Goal: Task Accomplishment & Management: Manage account settings

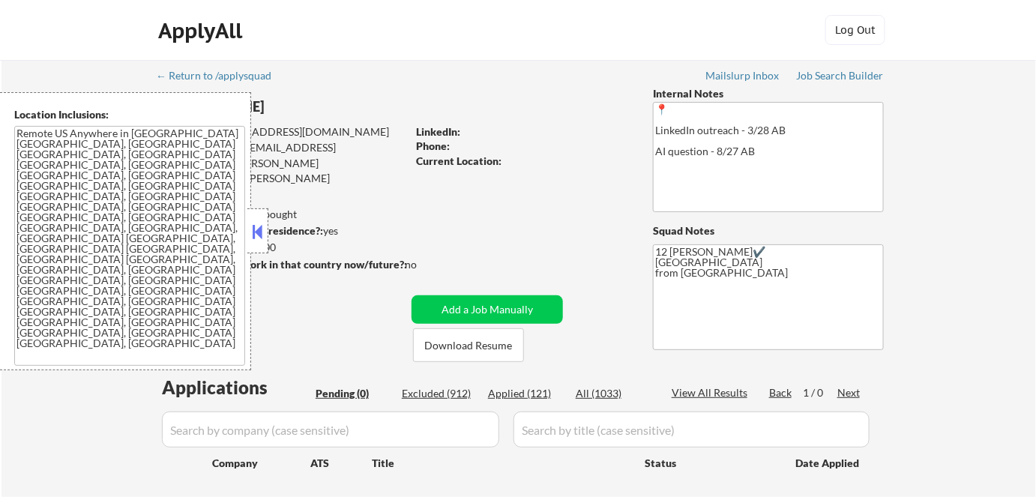
drag, startPoint x: 264, startPoint y: 234, endPoint x: 256, endPoint y: 234, distance: 8.2
click at [263, 234] on button at bounding box center [258, 231] width 16 height 22
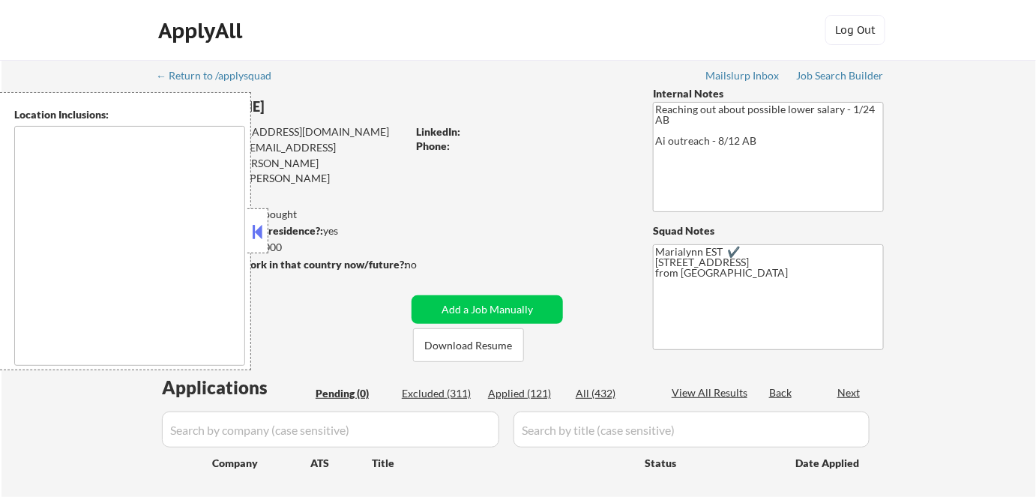
type textarea "remote"
click at [268, 240] on div at bounding box center [257, 230] width 21 height 45
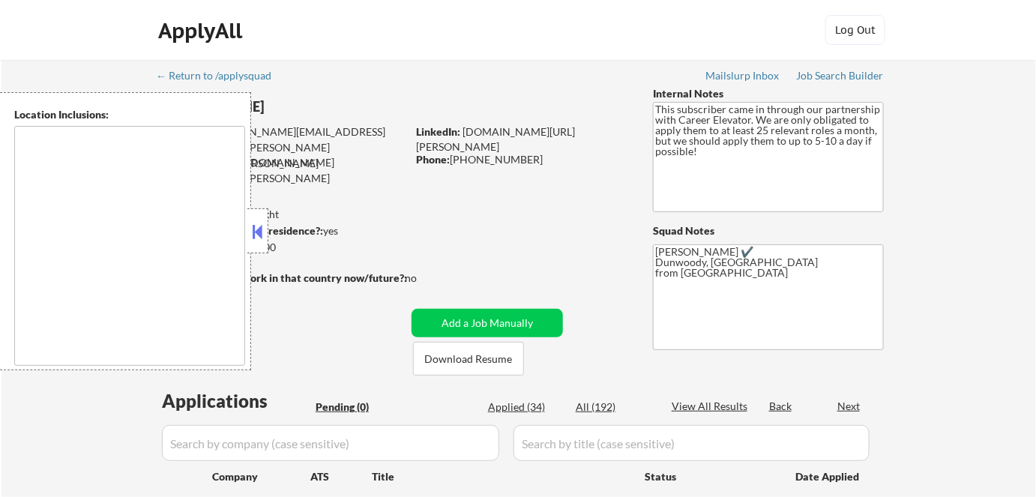
type textarea "[GEOGRAPHIC_DATA], [GEOGRAPHIC_DATA] [GEOGRAPHIC_DATA], [GEOGRAPHIC_DATA] [GEOG…"
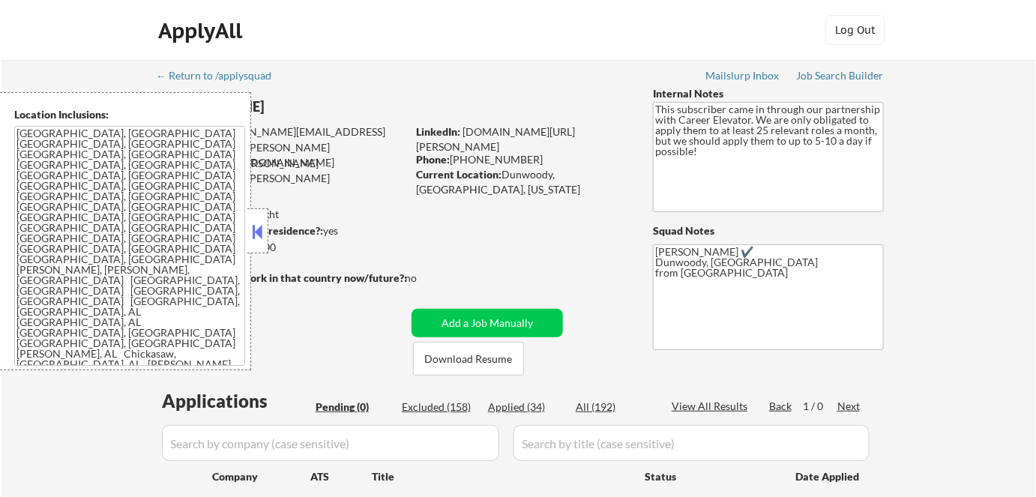
click at [253, 230] on button at bounding box center [258, 231] width 16 height 22
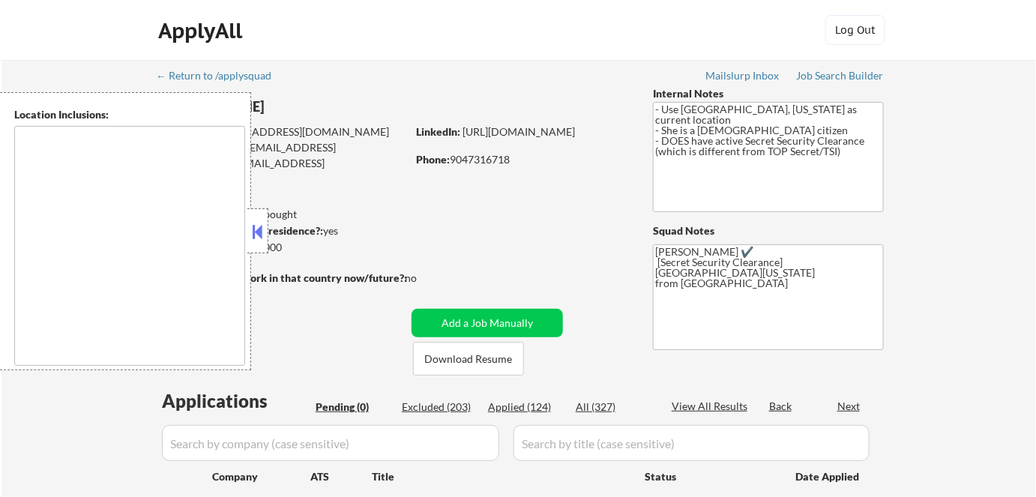
type textarea "Dallas, TX University Park, TX Highland Park, TX Irving, TX Mesquite, TX Garlan…"
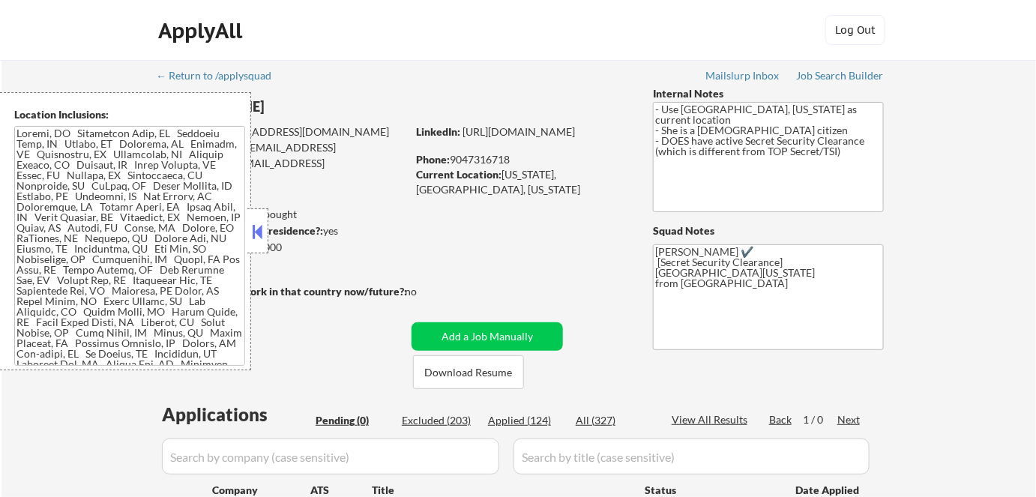
click at [257, 239] on button at bounding box center [258, 231] width 16 height 22
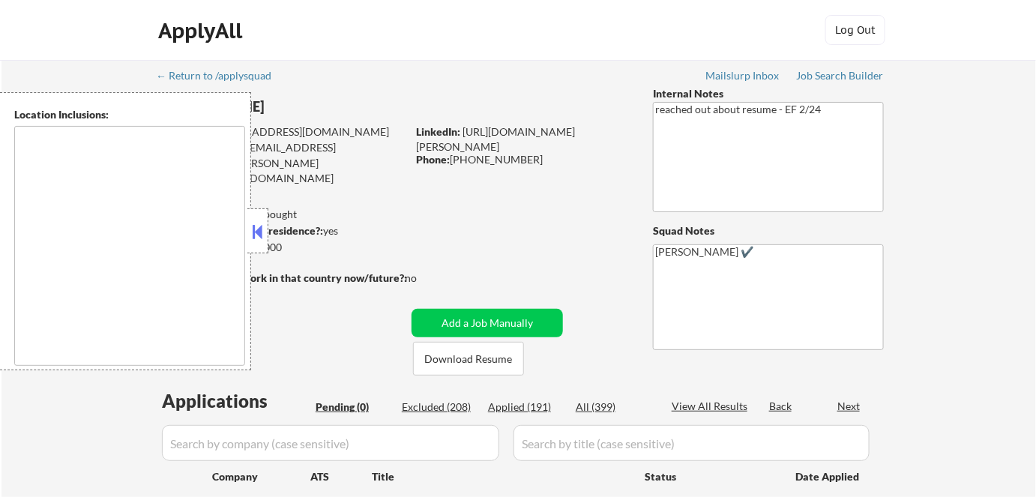
type textarea "[GEOGRAPHIC_DATA], [GEOGRAPHIC_DATA] [GEOGRAPHIC_DATA][PERSON_NAME], [GEOGRAPHI…"
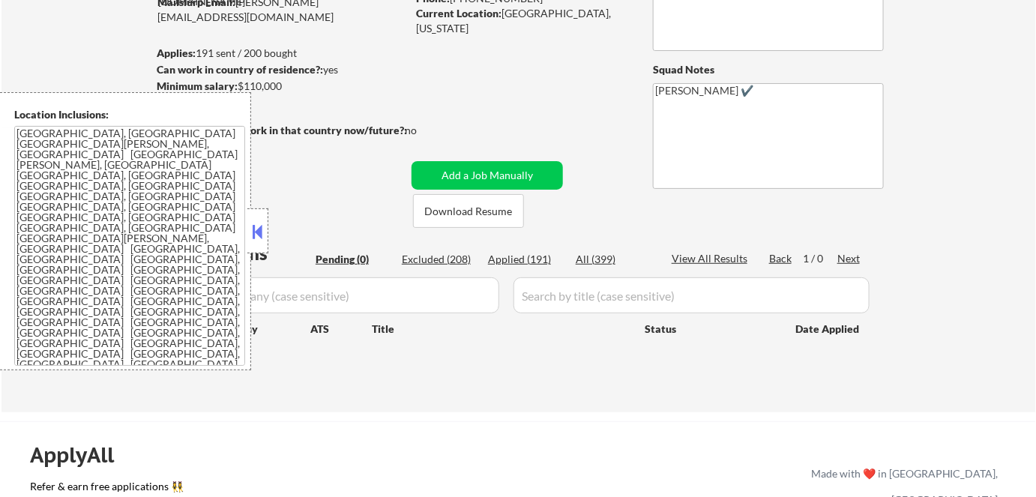
scroll to position [272, 0]
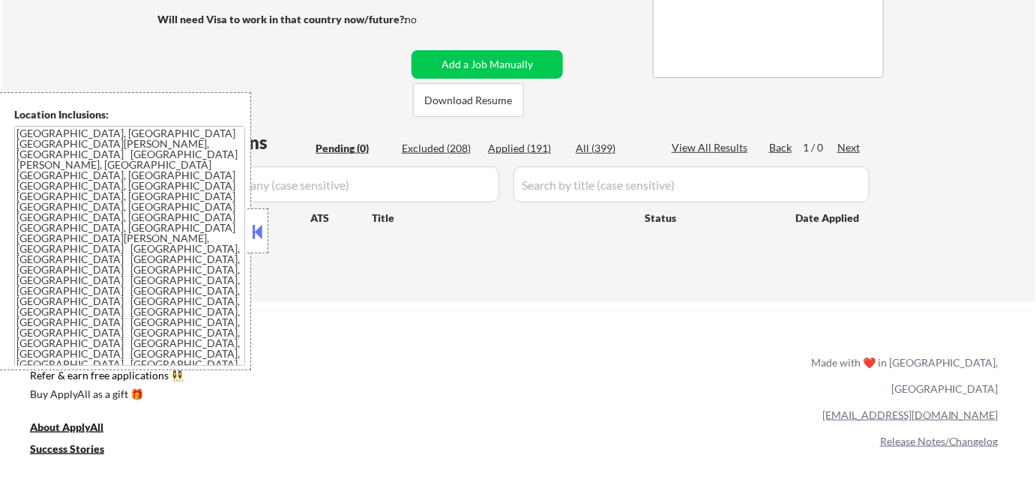
click at [254, 232] on button at bounding box center [258, 231] width 16 height 22
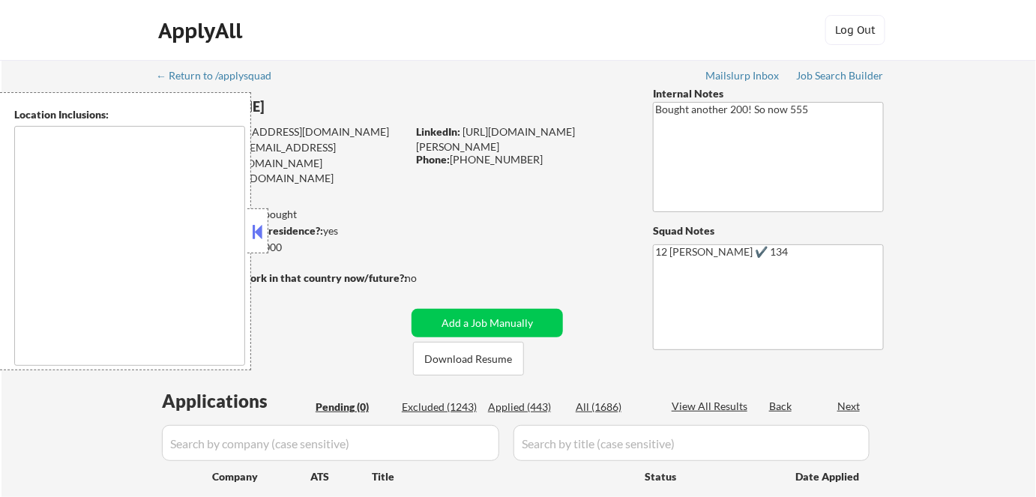
type textarea "San Francisco, CA Daly City, CA South San Francisco, CA Brisbane, CA Colma, CA …"
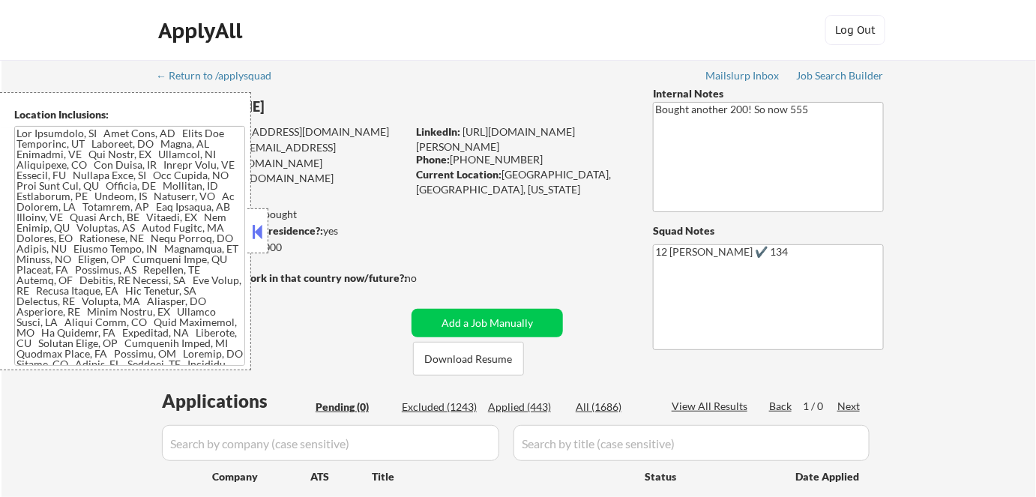
click at [251, 235] on button at bounding box center [258, 231] width 16 height 22
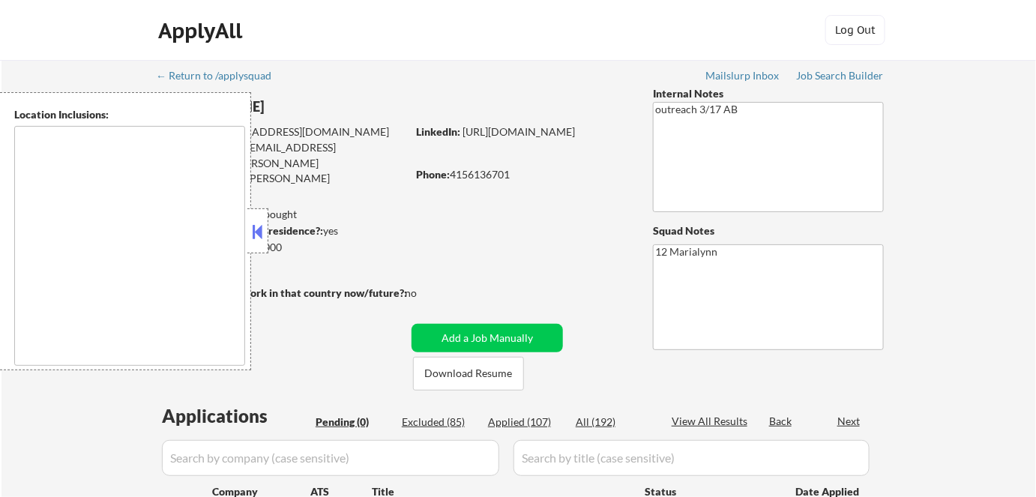
type textarea "Newton, MA Brookline, MA Cambridge, MA Somerville, MA Watertown, MA Medford, MA…"
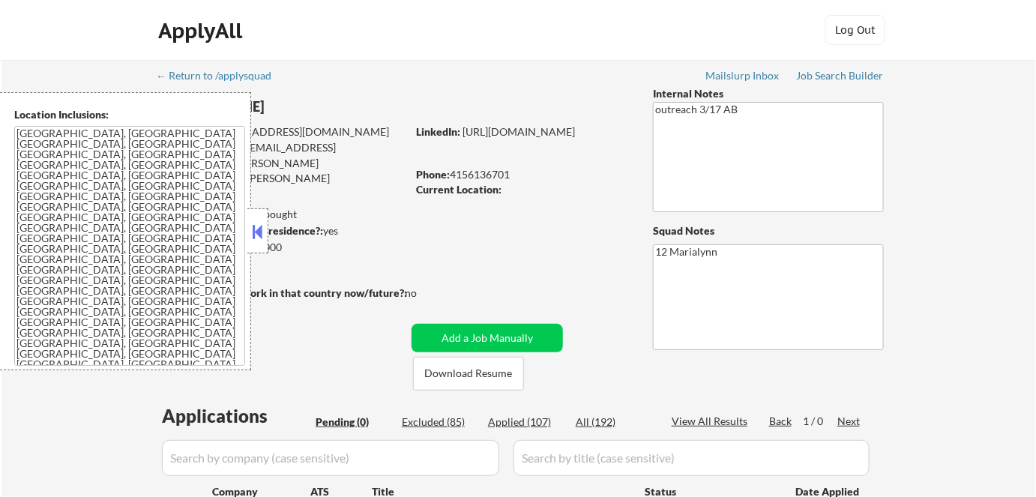
click at [258, 230] on button at bounding box center [258, 231] width 16 height 22
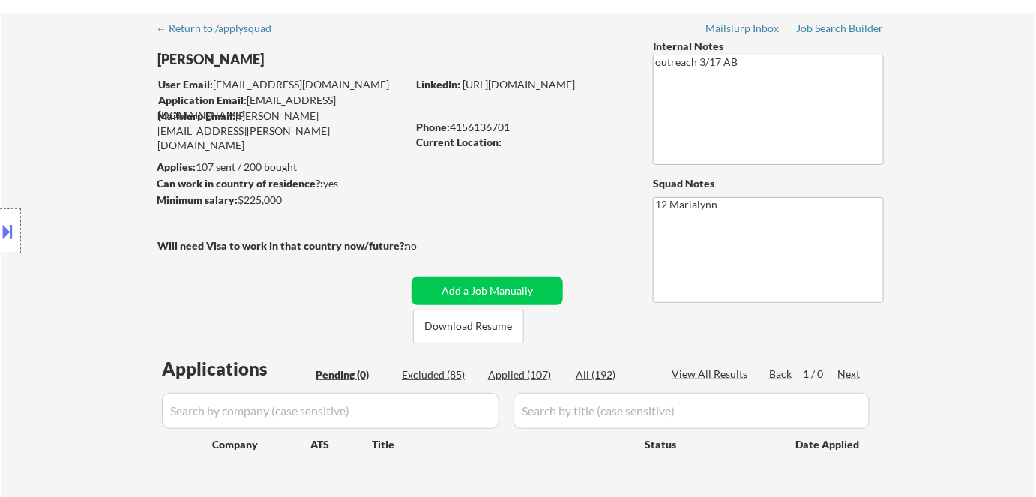
scroll to position [67, 0]
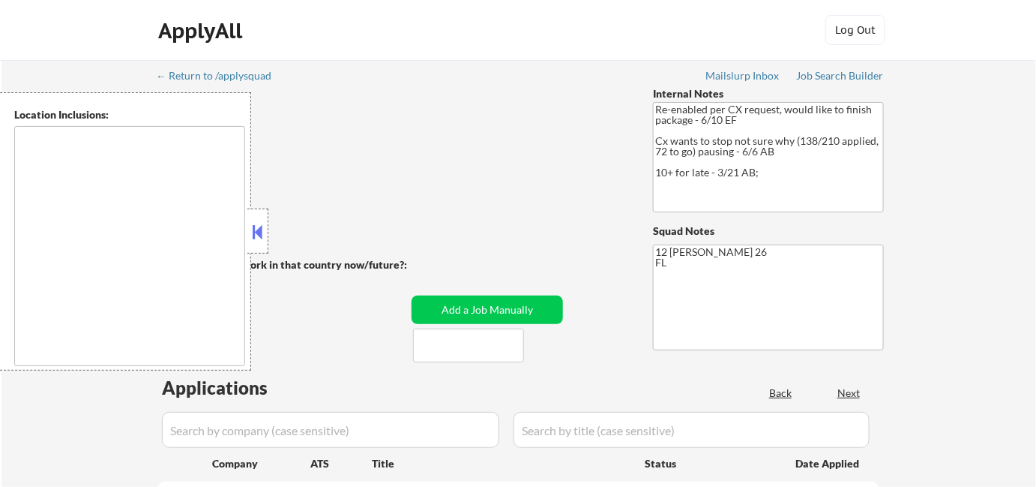
type textarea "Miami, FL Miami Beach, FL Coral Gables, FL Key Biscayne, FL South Miami, FL Wes…"
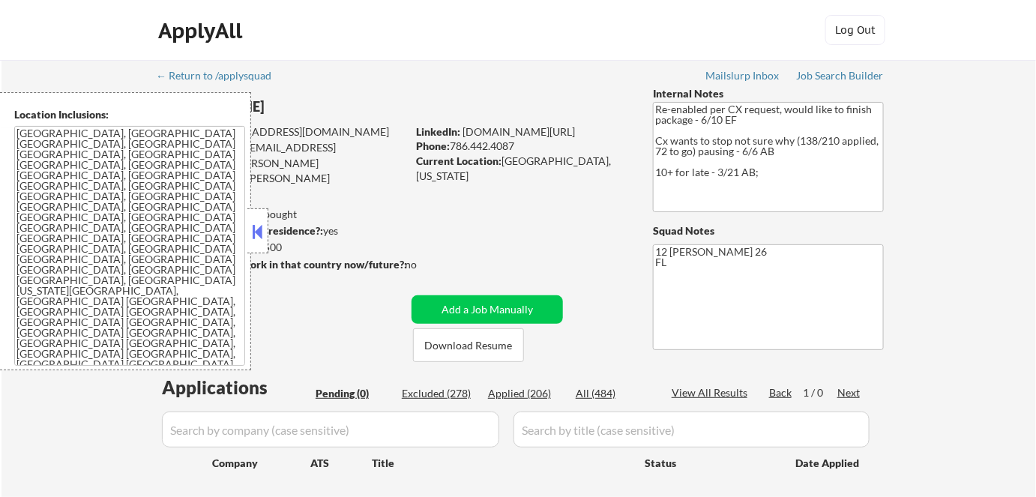
click at [262, 229] on button at bounding box center [258, 231] width 16 height 22
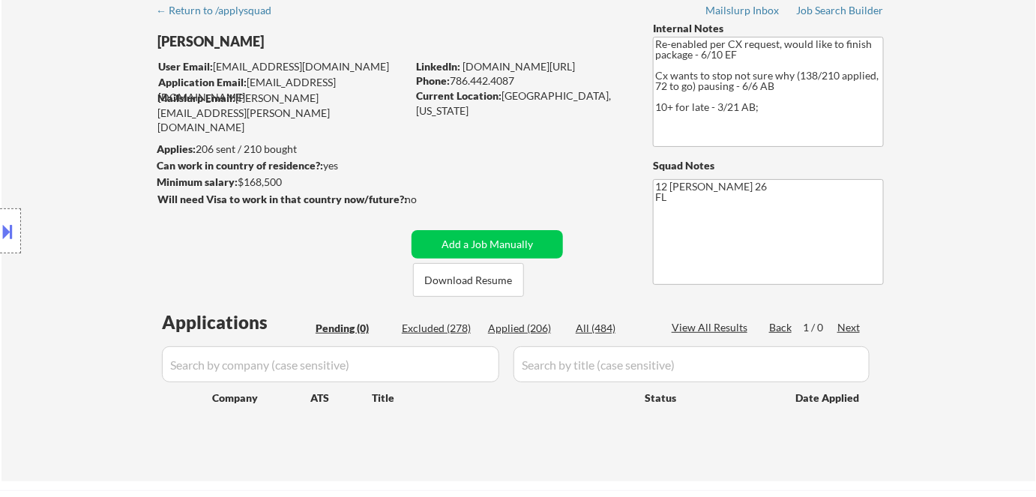
scroll to position [204, 0]
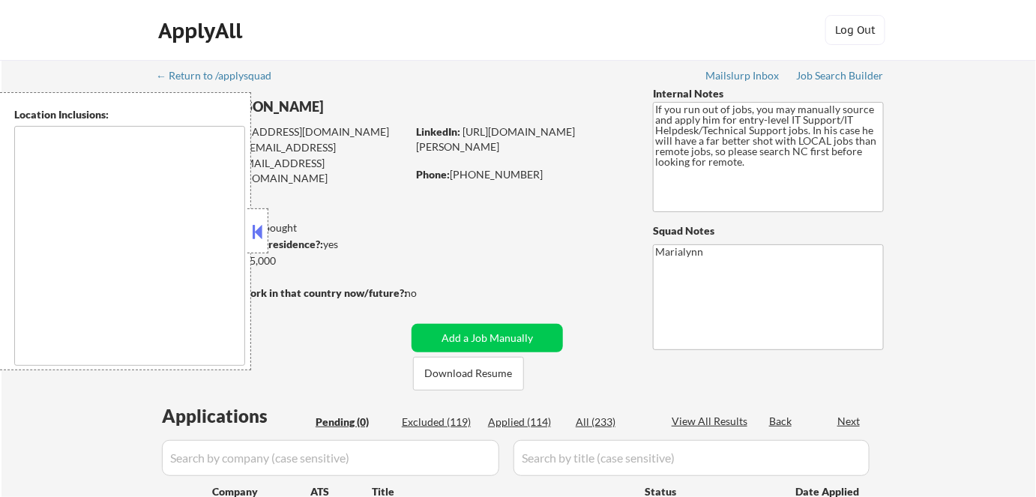
type textarea "Fayetteville, NC Hope Mills, NC Spring Lake, NC Eastover, NC Raeford, NC Rockfi…"
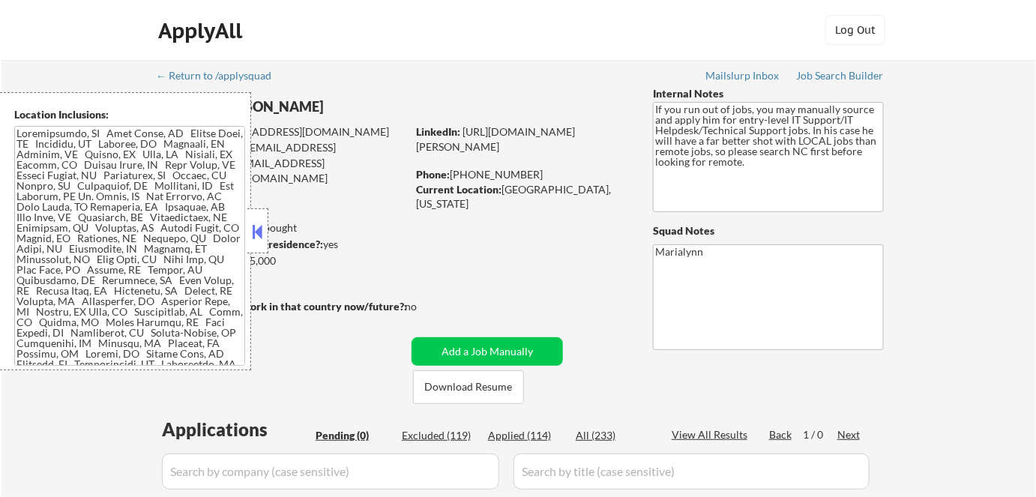
click at [251, 223] on button at bounding box center [258, 231] width 16 height 22
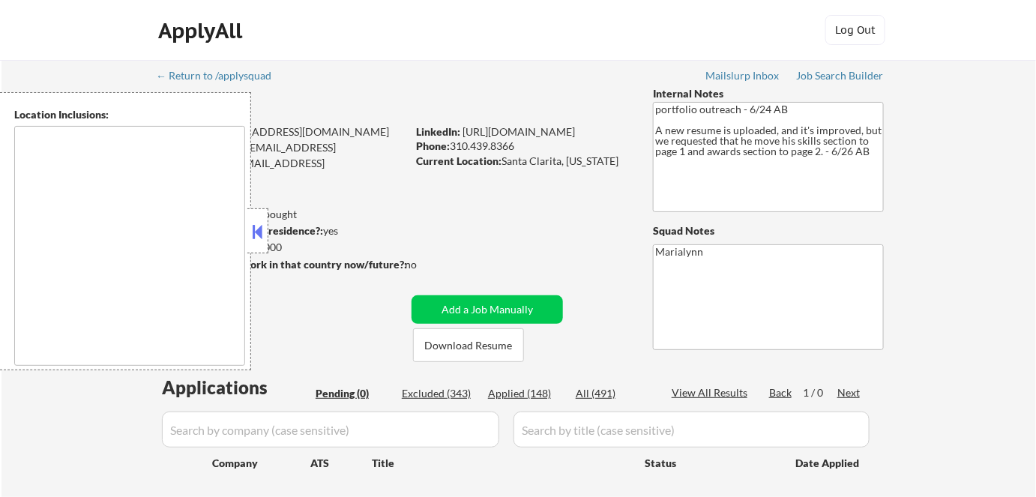
click at [256, 232] on button at bounding box center [258, 231] width 16 height 22
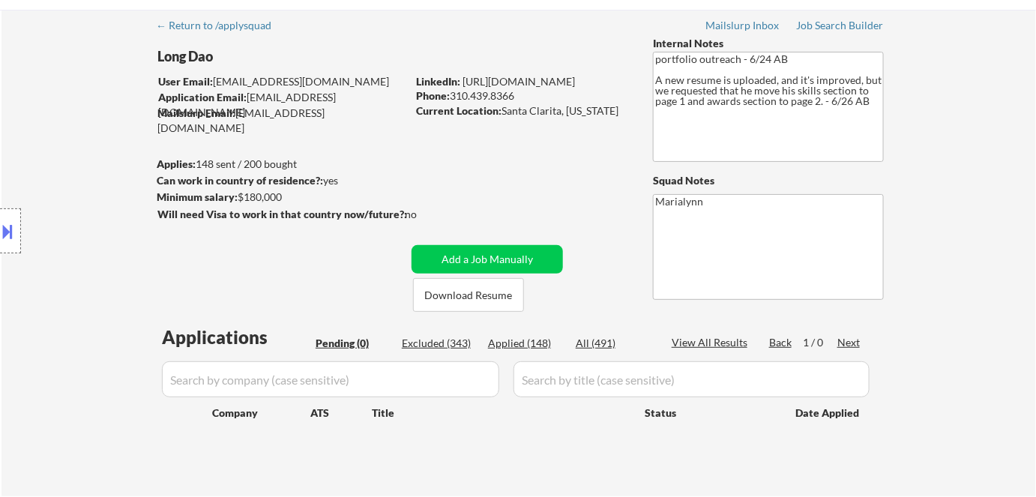
scroll to position [136, 0]
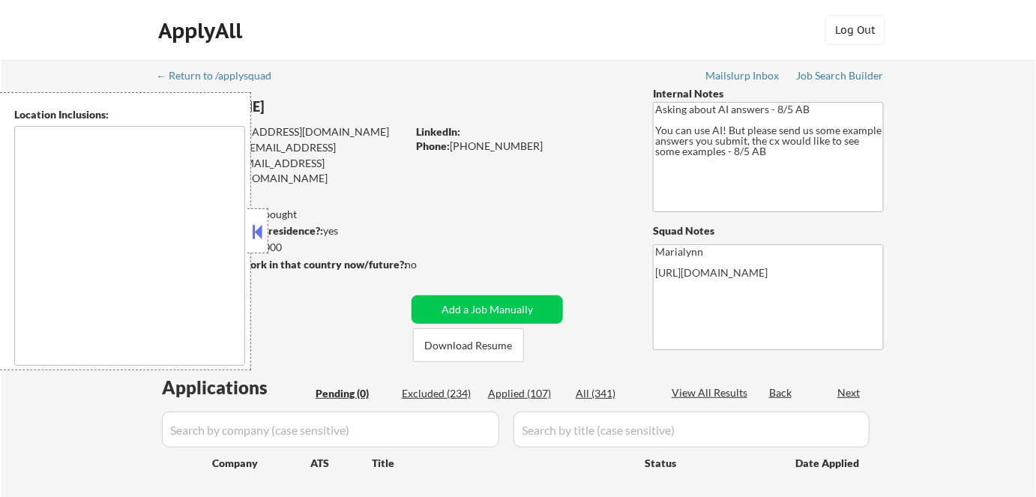
type textarea "[GEOGRAPHIC_DATA], [GEOGRAPHIC_DATA] [GEOGRAPHIC_DATA], [GEOGRAPHIC_DATA], [GEO…"
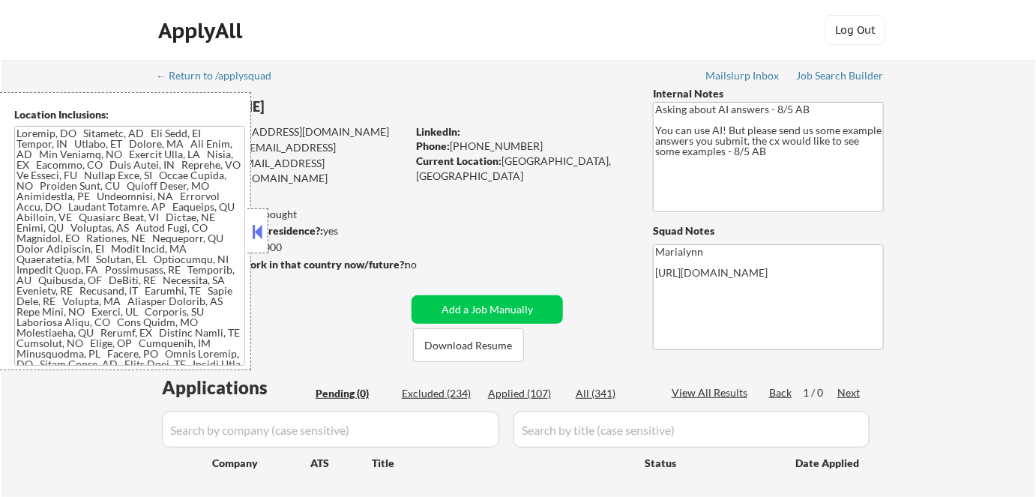
click at [257, 235] on button at bounding box center [258, 231] width 16 height 22
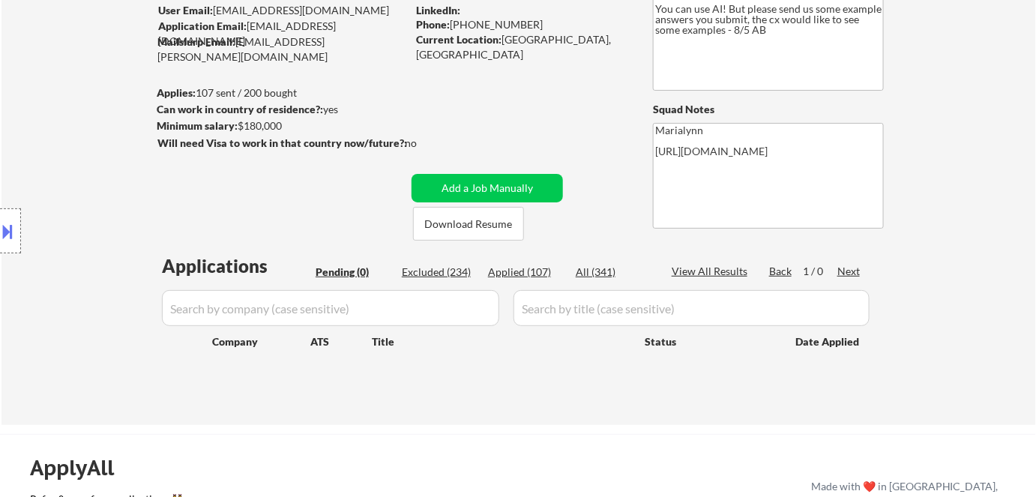
scroll to position [204, 0]
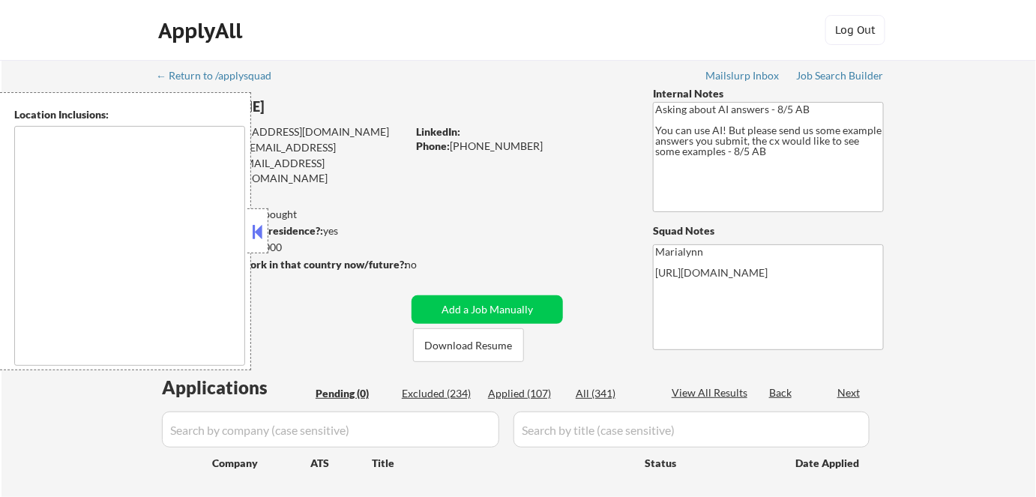
type textarea "[GEOGRAPHIC_DATA], [GEOGRAPHIC_DATA] [GEOGRAPHIC_DATA], [GEOGRAPHIC_DATA], [GEO…"
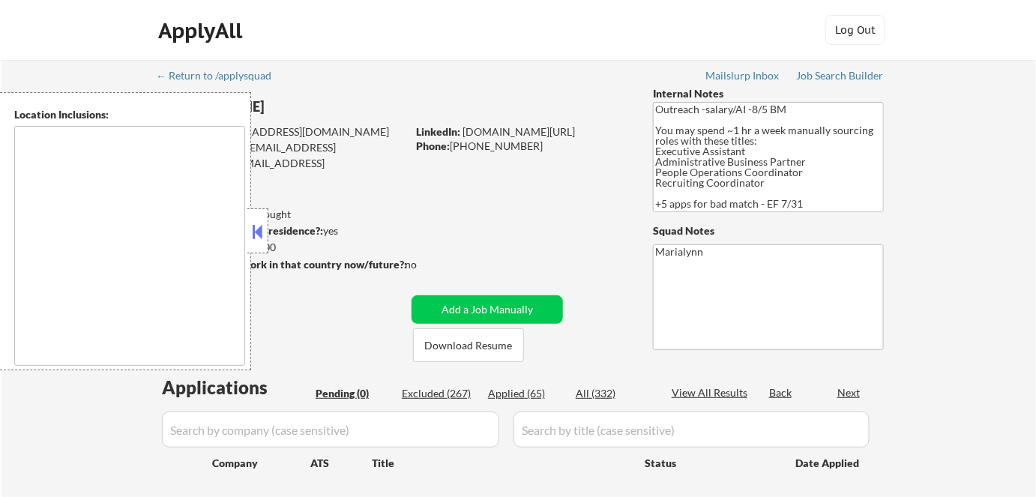
type textarea "[GEOGRAPHIC_DATA], [GEOGRAPHIC_DATA], [GEOGRAPHIC_DATA] [GEOGRAPHIC_DATA], [GEO…"
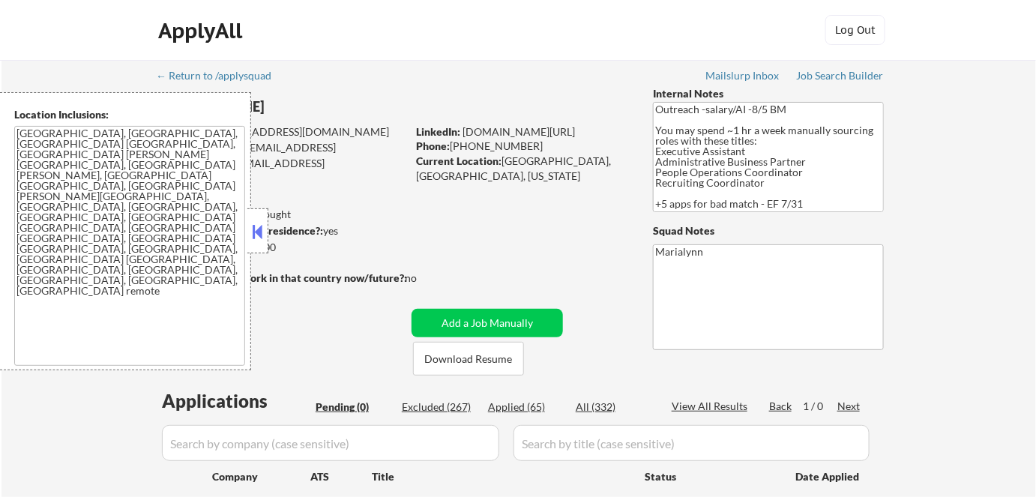
click at [261, 240] on button at bounding box center [258, 231] width 16 height 22
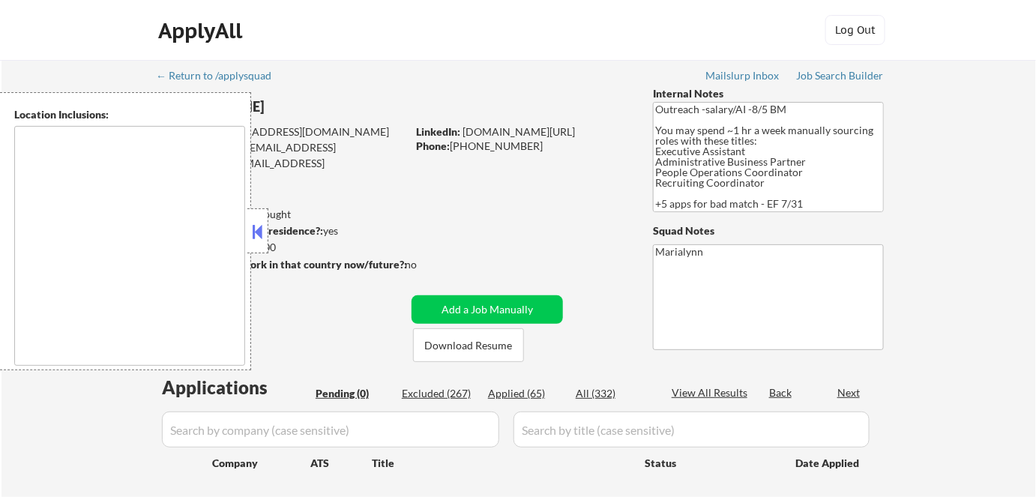
type textarea "Charleston, SC Mount Pleasant, SC North Charleston, SC James Island, SC Johns I…"
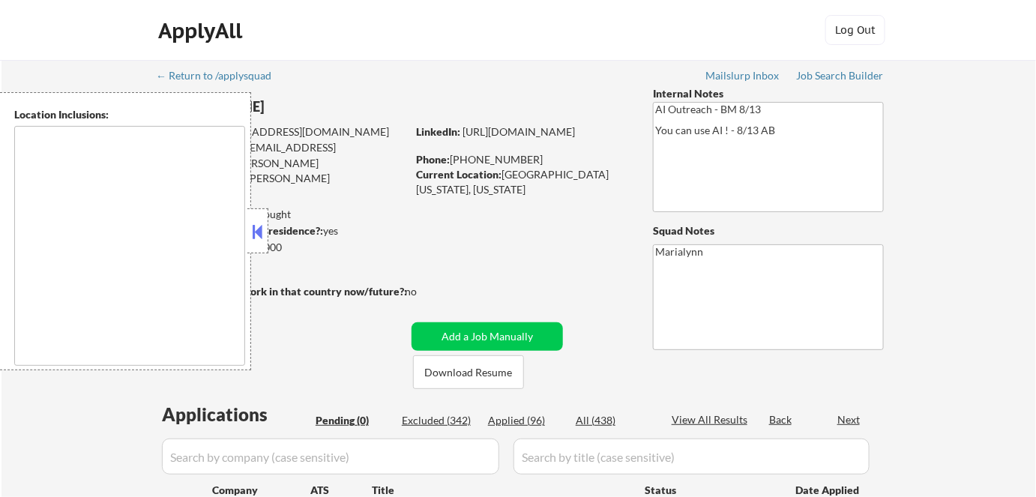
click at [253, 233] on button at bounding box center [258, 231] width 16 height 22
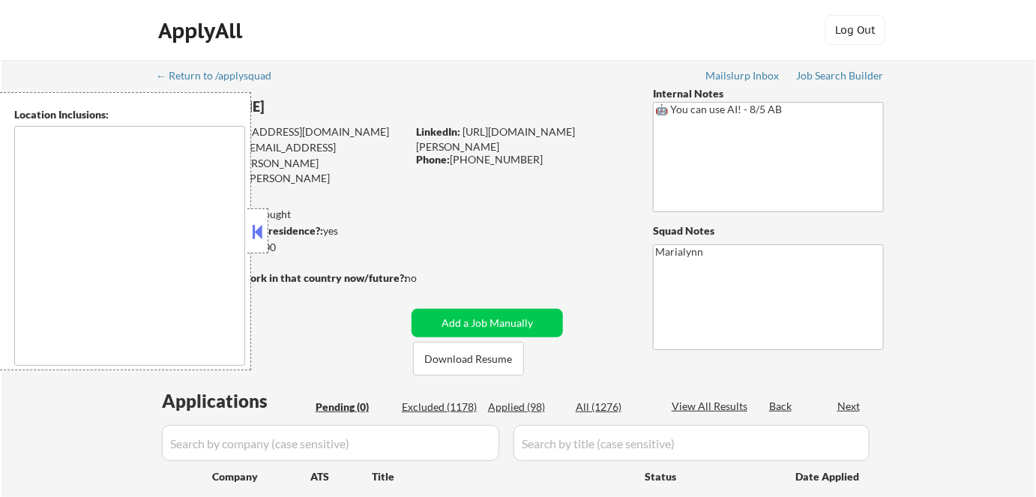
type textarea "[US_STATE], [GEOGRAPHIC_DATA] [GEOGRAPHIC_DATA], [GEOGRAPHIC_DATA] [GEOGRAPHIC_…"
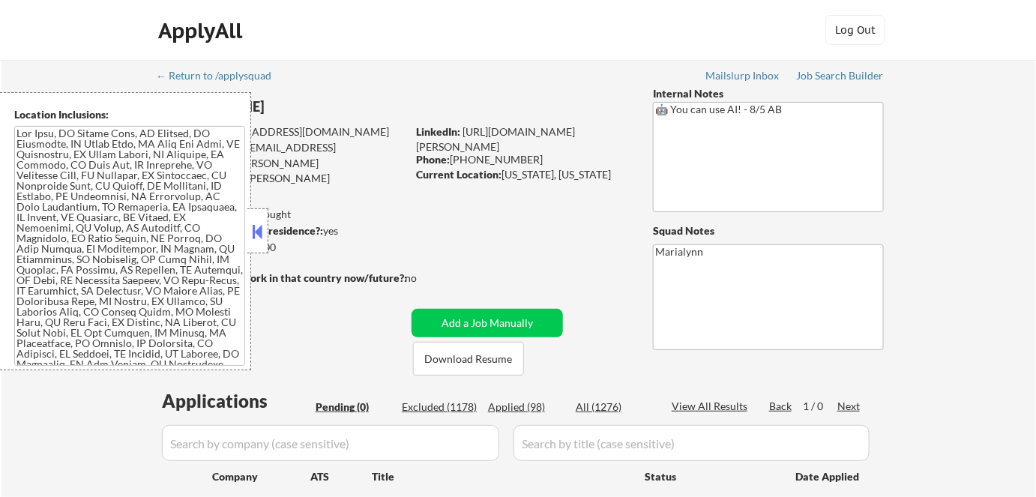
click at [259, 233] on button at bounding box center [258, 231] width 16 height 22
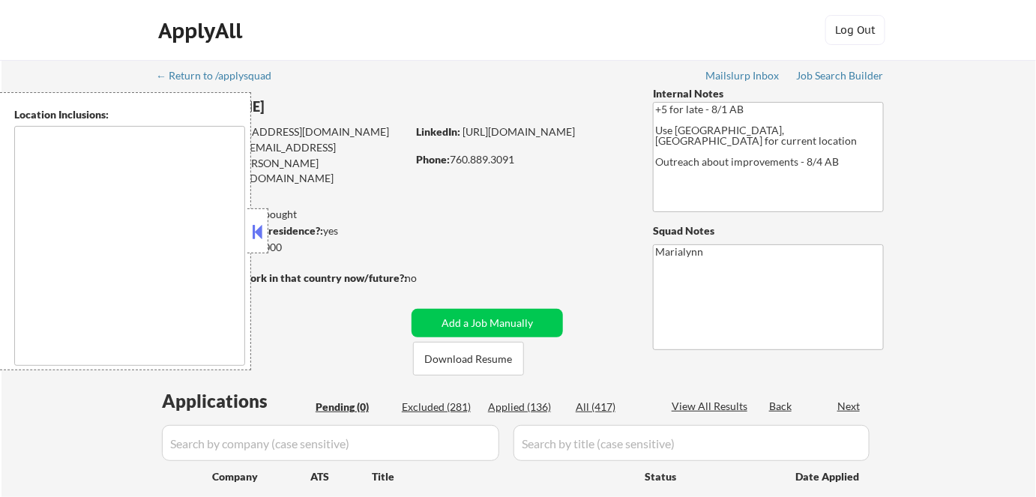
type textarea "San Francisco, CA Daly City, CA South San Francisco, CA Brisbane, CA Colma, CA …"
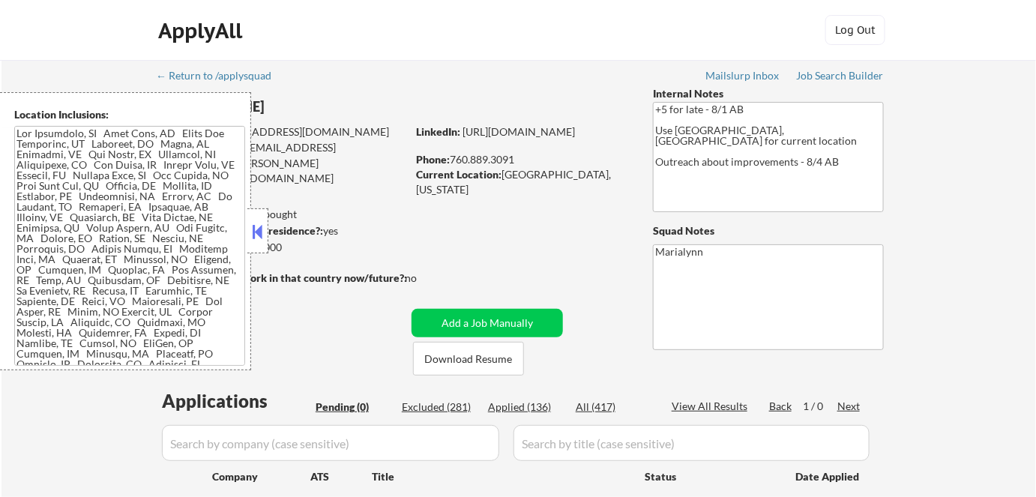
click at [262, 230] on button at bounding box center [258, 231] width 16 height 22
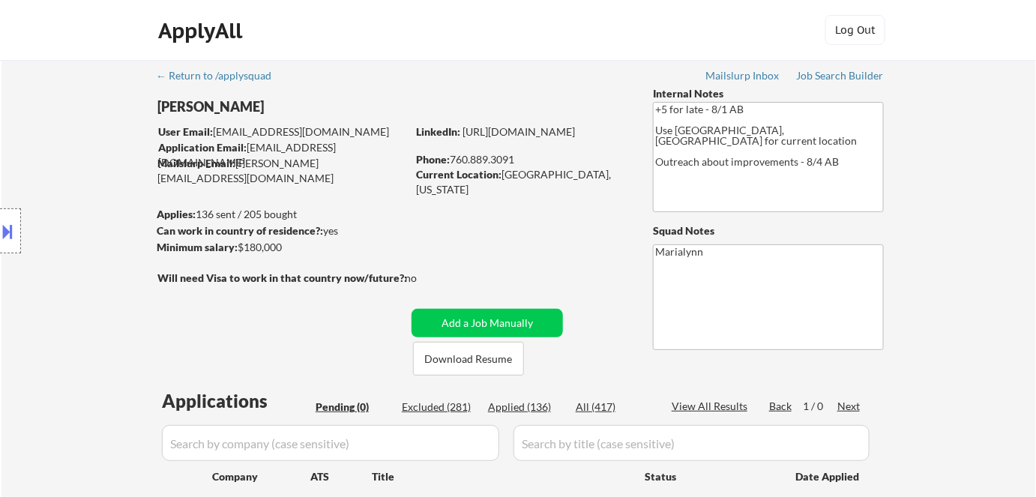
scroll to position [340, 0]
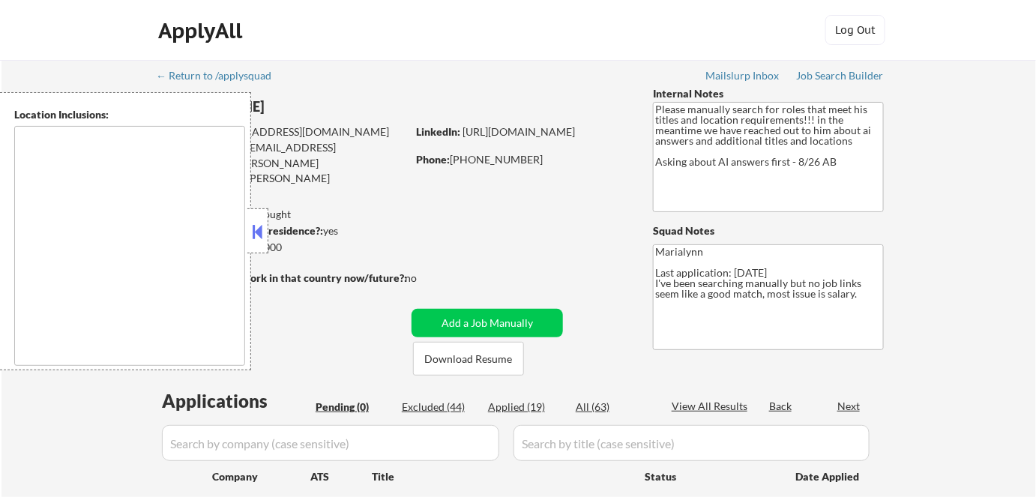
type textarea "Seattle, WA Mercer Island, WA Shoreline, WA Tukwila, WA Burien, WA SeaTac, WA W…"
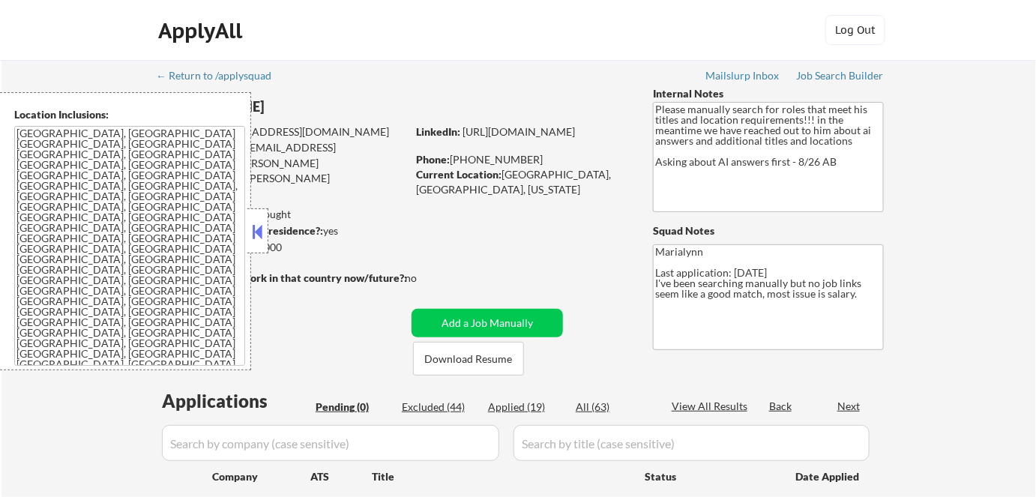
click at [252, 226] on button at bounding box center [258, 231] width 16 height 22
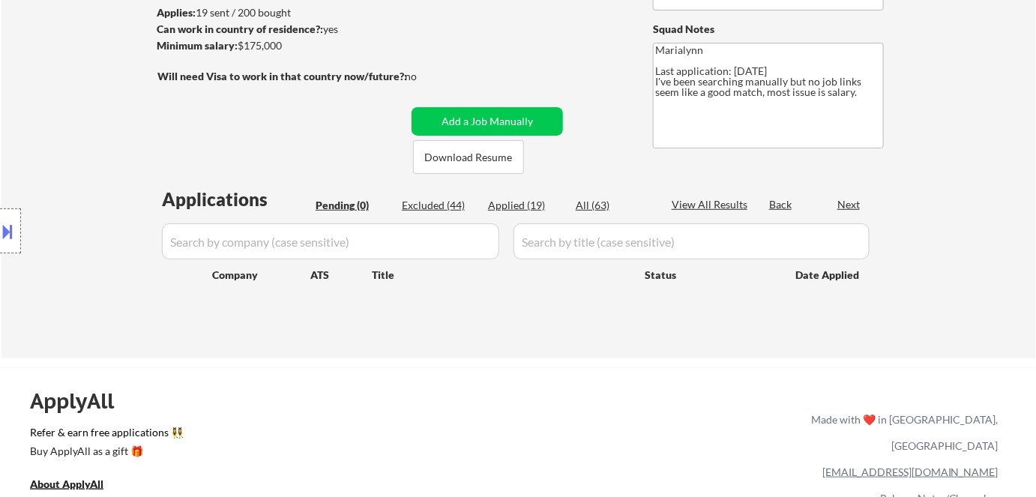
scroll to position [204, 0]
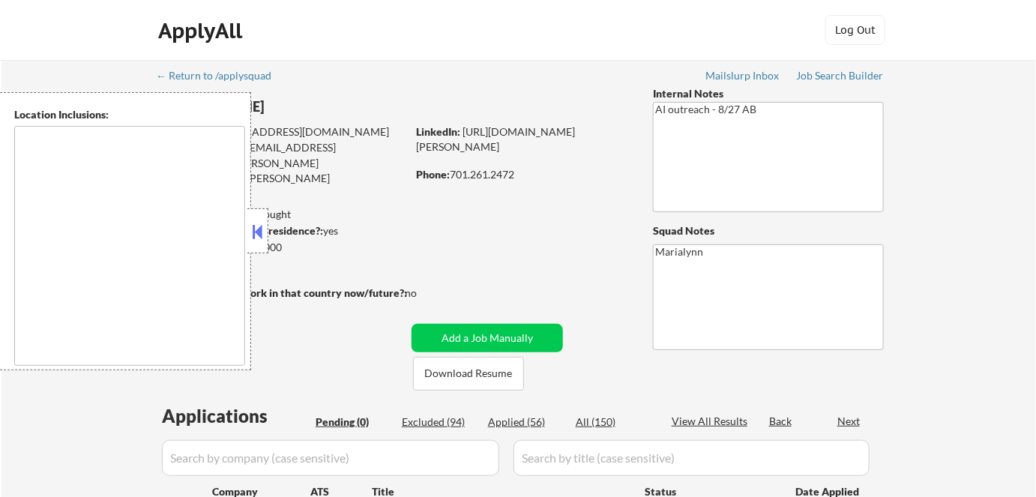
type textarea "Fargo, ND Moorhead, MN West Fargo, ND Dilworth, MN Horace, ND Harwood, ND Reile…"
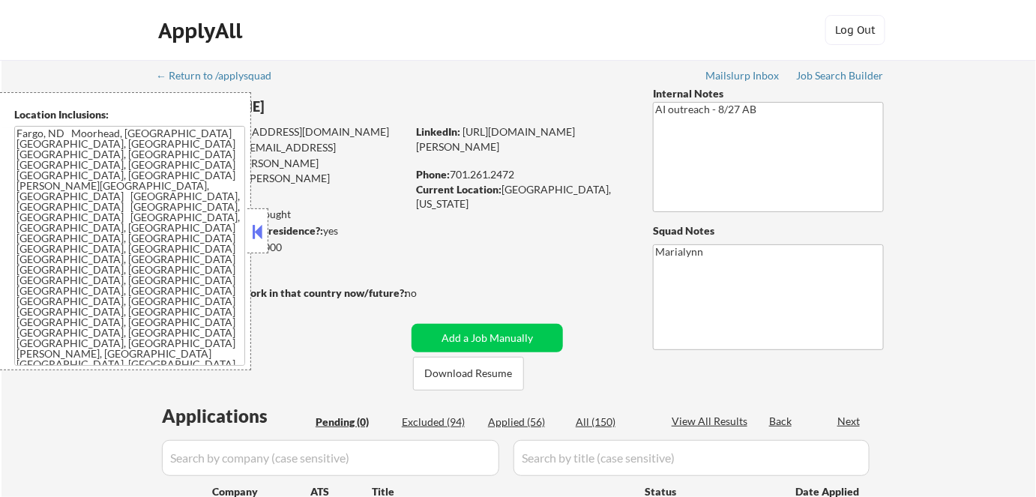
click at [256, 228] on button at bounding box center [258, 231] width 16 height 22
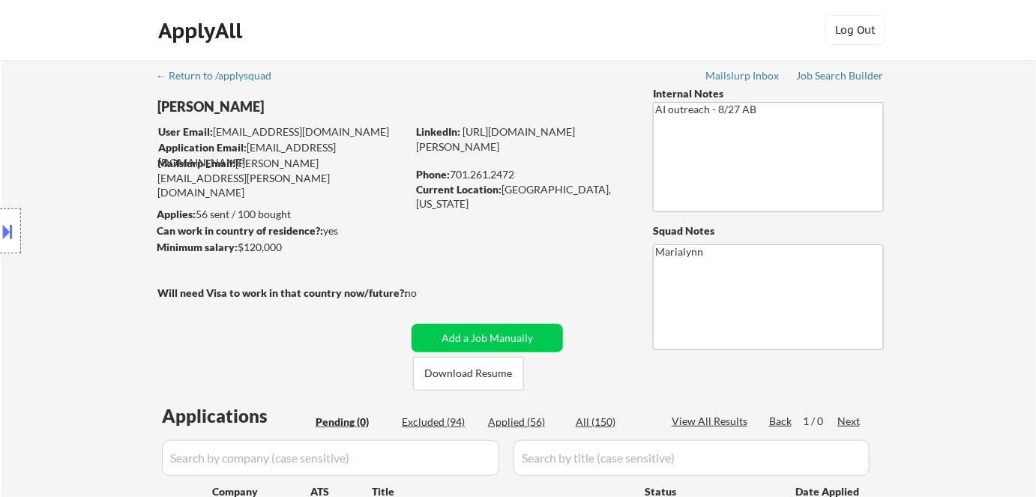
scroll to position [204, 0]
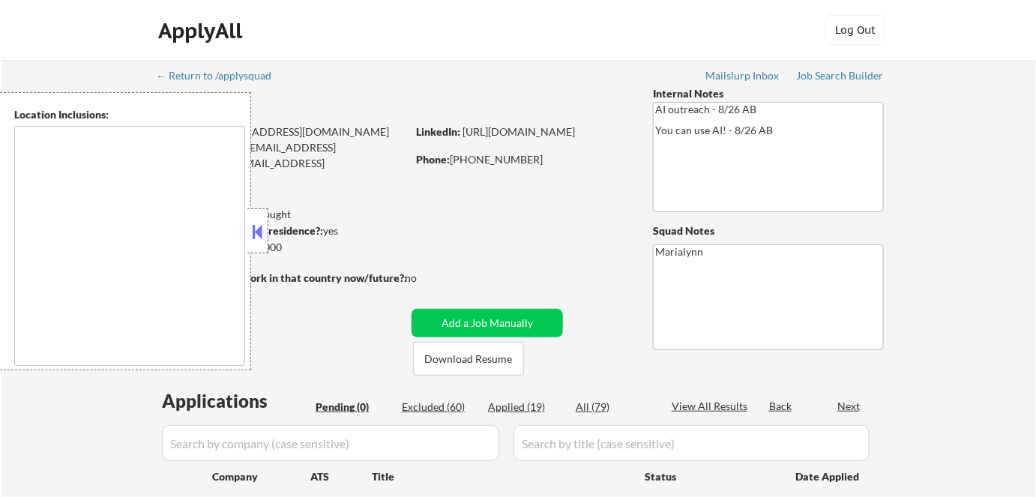
type textarea "[GEOGRAPHIC_DATA], [GEOGRAPHIC_DATA] [GEOGRAPHIC_DATA], [GEOGRAPHIC_DATA] [GEOG…"
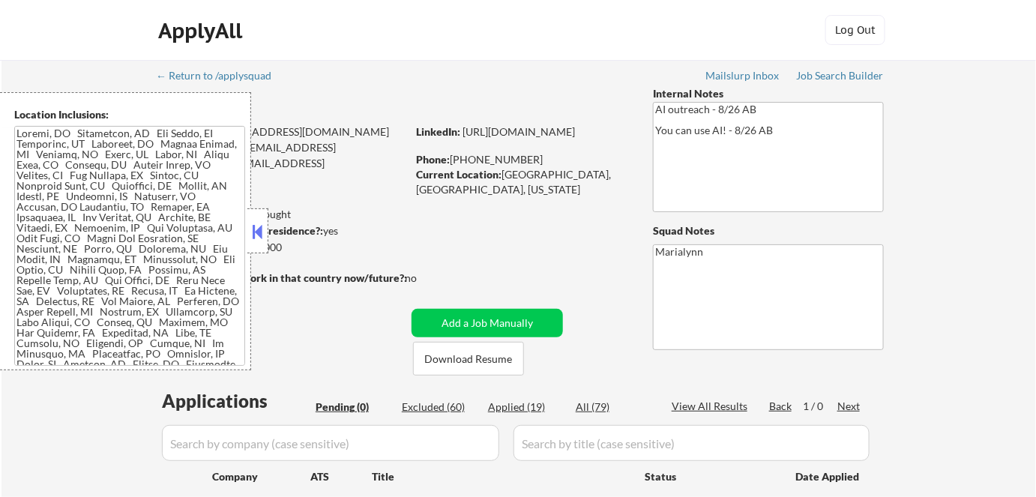
click at [259, 234] on button at bounding box center [258, 231] width 16 height 22
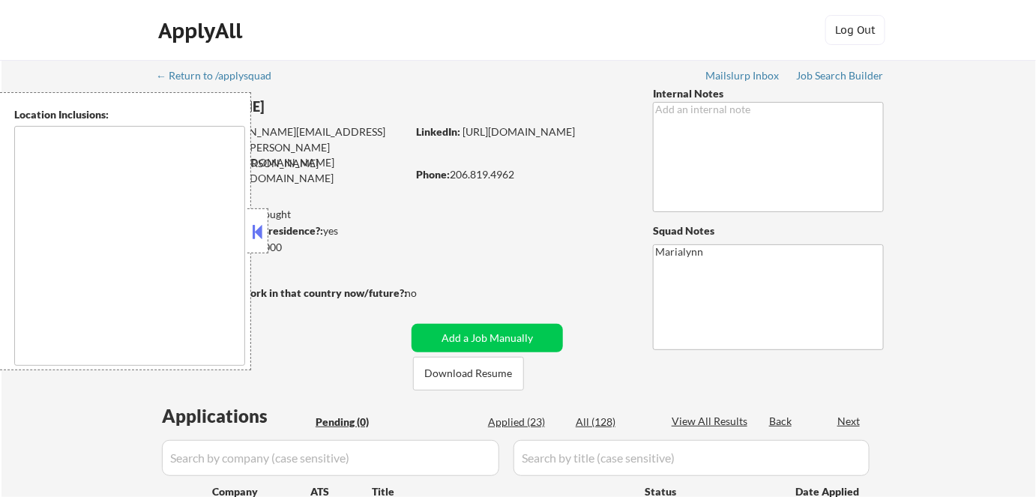
type textarea "Seattle, WA Mercer Island, WA Shoreline, WA Lake Forest Park, WA Mountlake Terr…"
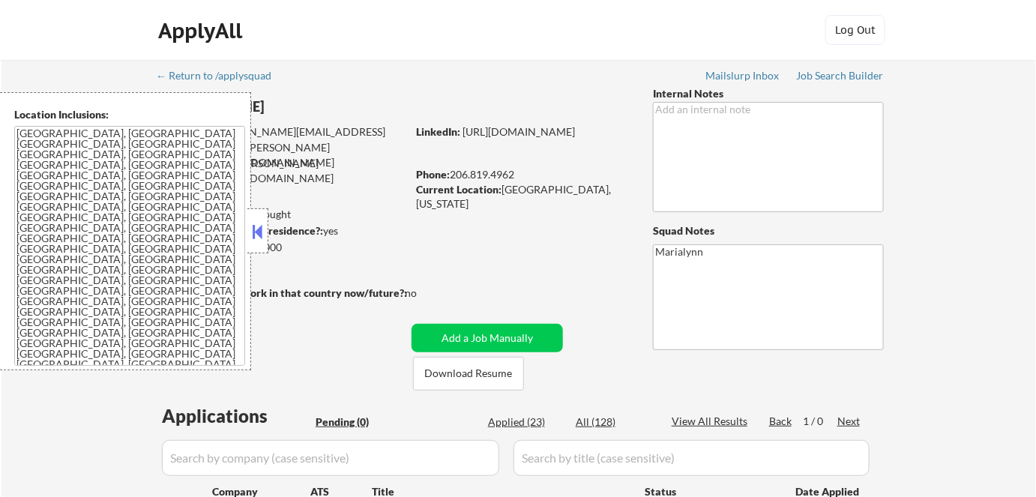
click at [258, 222] on button at bounding box center [258, 231] width 16 height 22
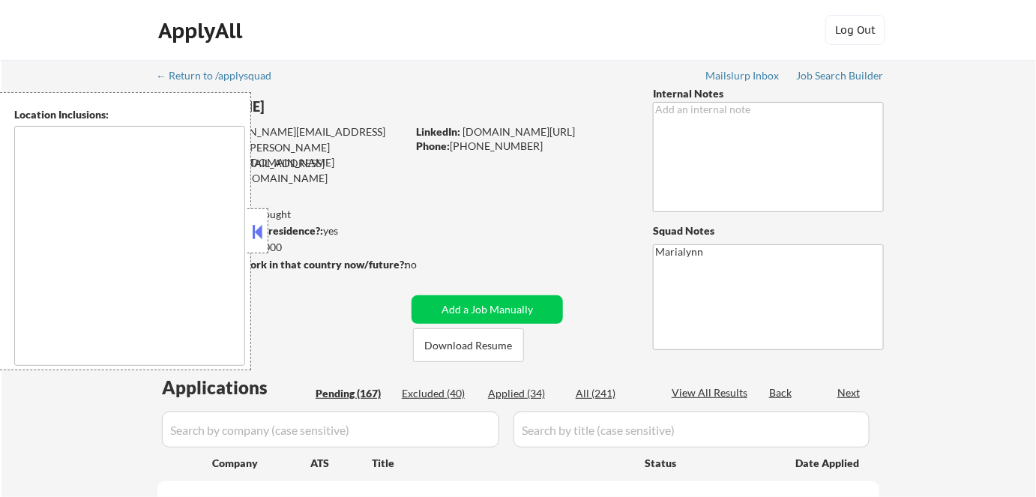
type textarea "[GEOGRAPHIC_DATA], [GEOGRAPHIC_DATA] [GEOGRAPHIC_DATA], [GEOGRAPHIC_DATA] [GEOG…"
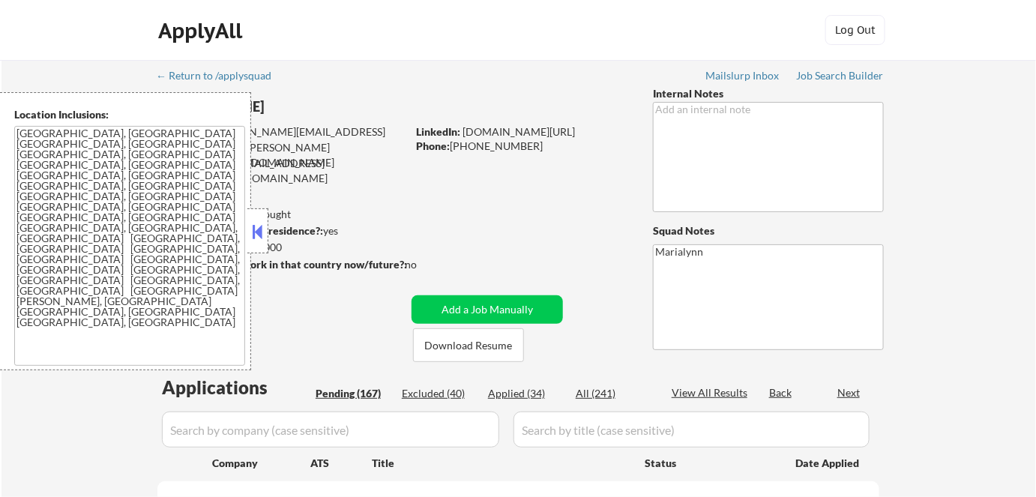
click at [256, 225] on button at bounding box center [258, 231] width 16 height 22
click at [259, 232] on button at bounding box center [258, 231] width 16 height 22
select select ""pending""
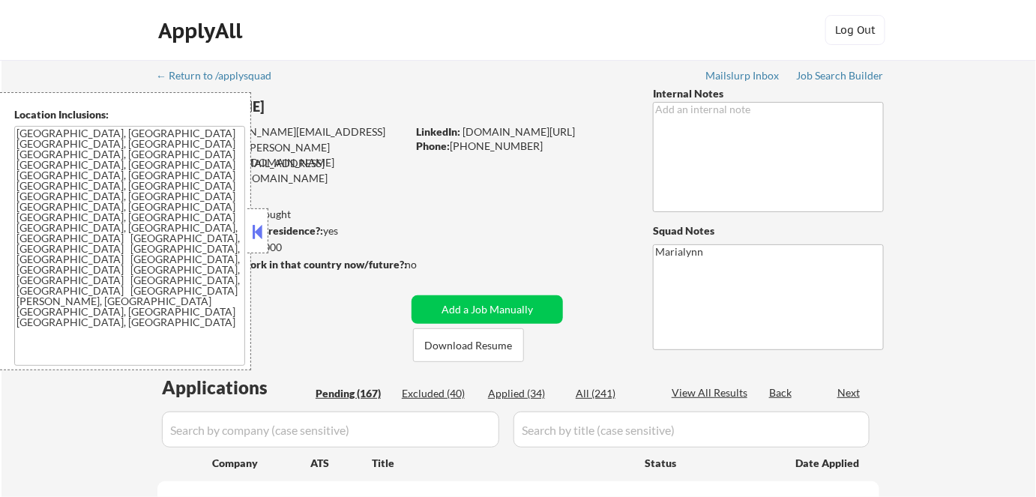
select select ""pending""
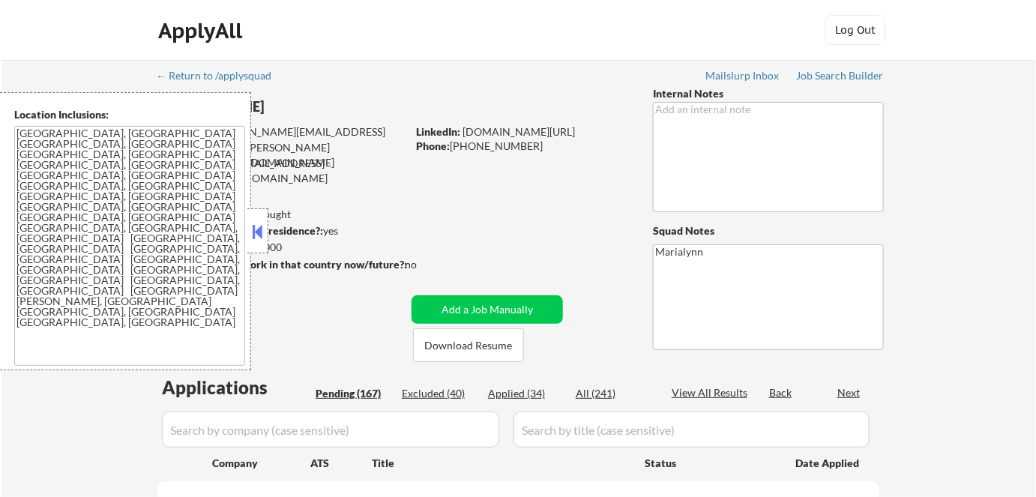
select select ""pending""
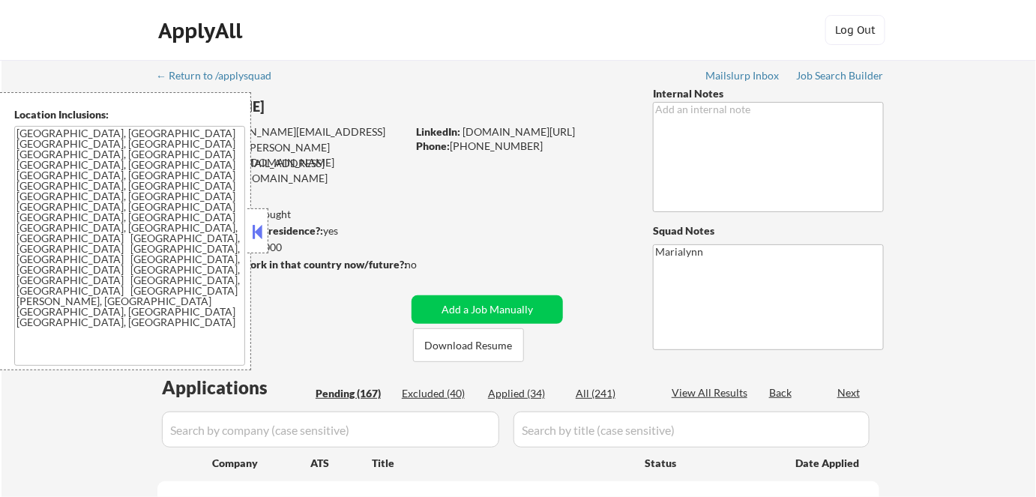
select select ""pending""
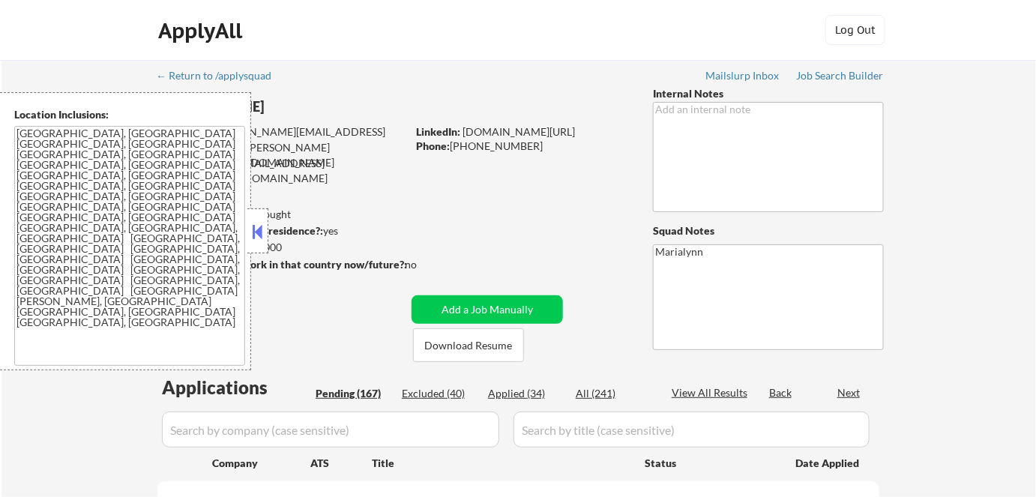
select select ""pending""
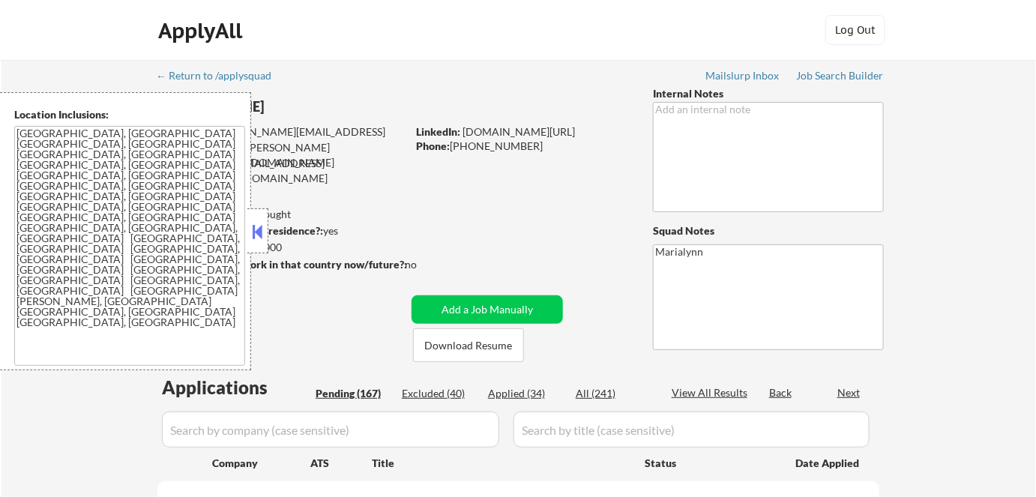
select select ""pending""
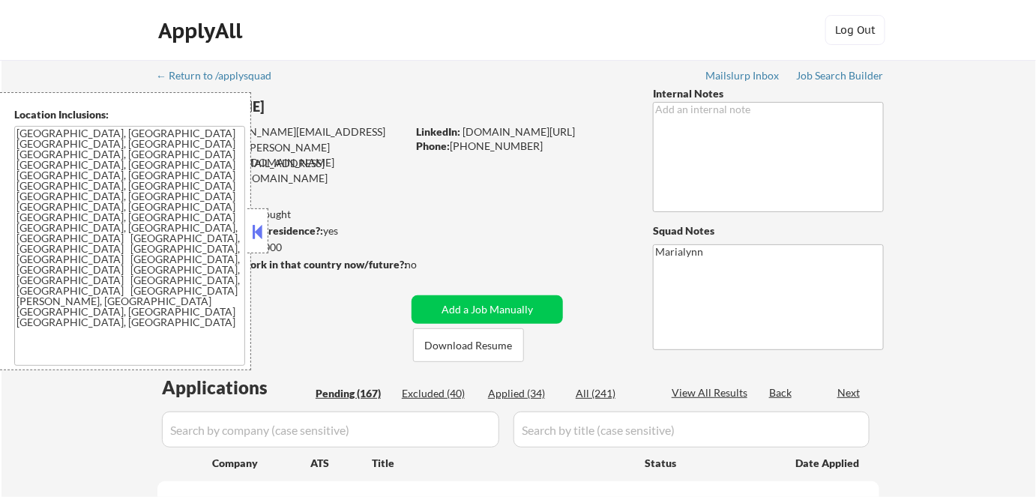
select select ""pending""
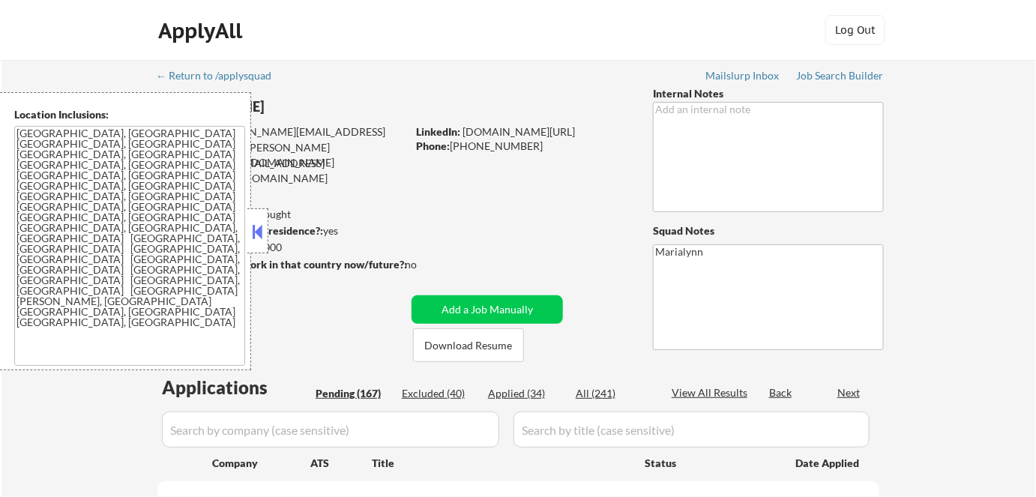
select select ""pending""
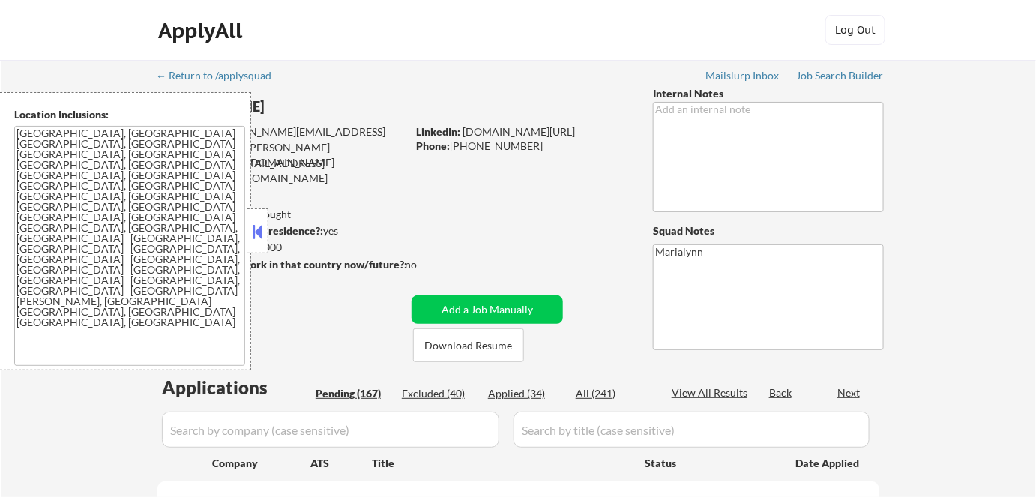
select select ""pending""
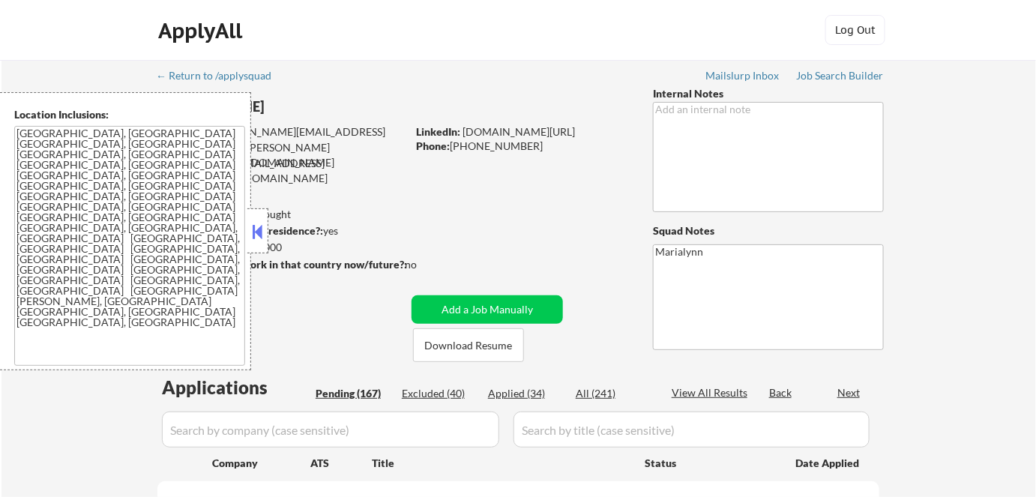
select select ""pending""
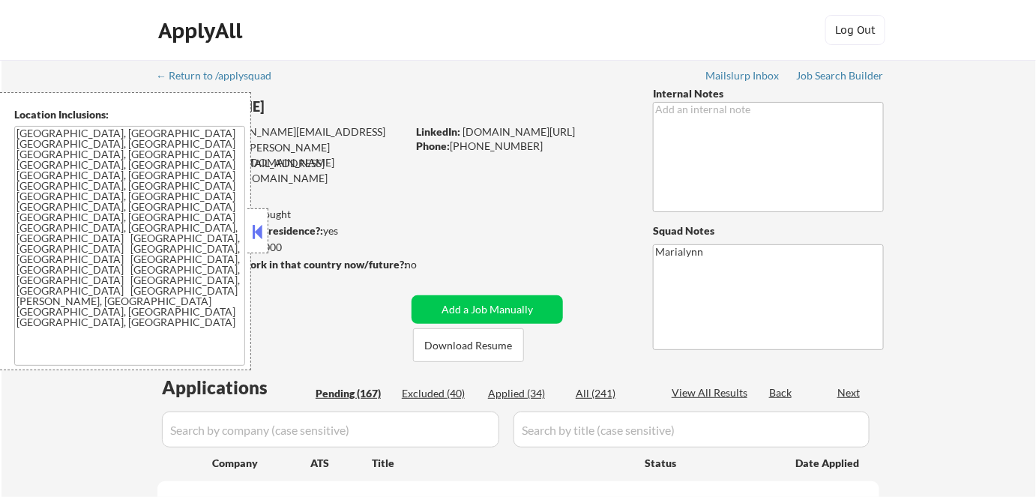
select select ""pending""
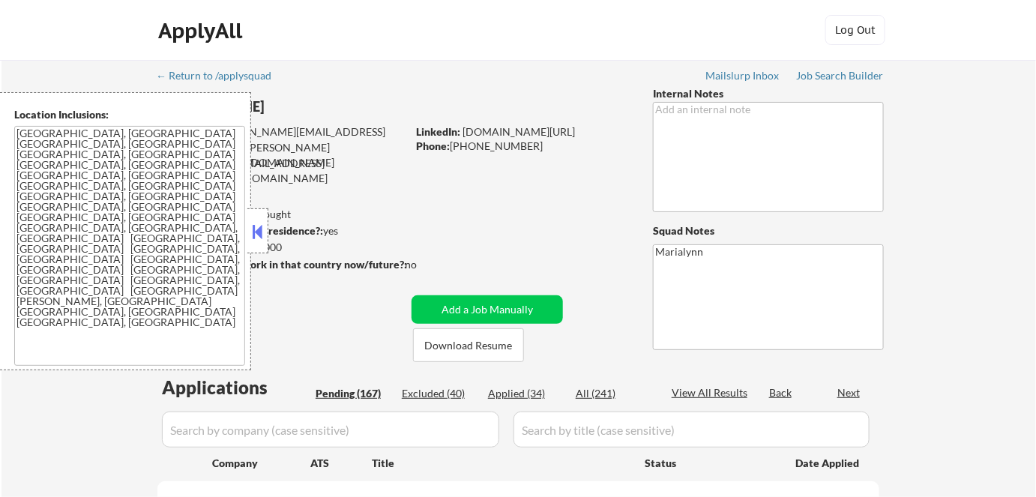
select select ""pending""
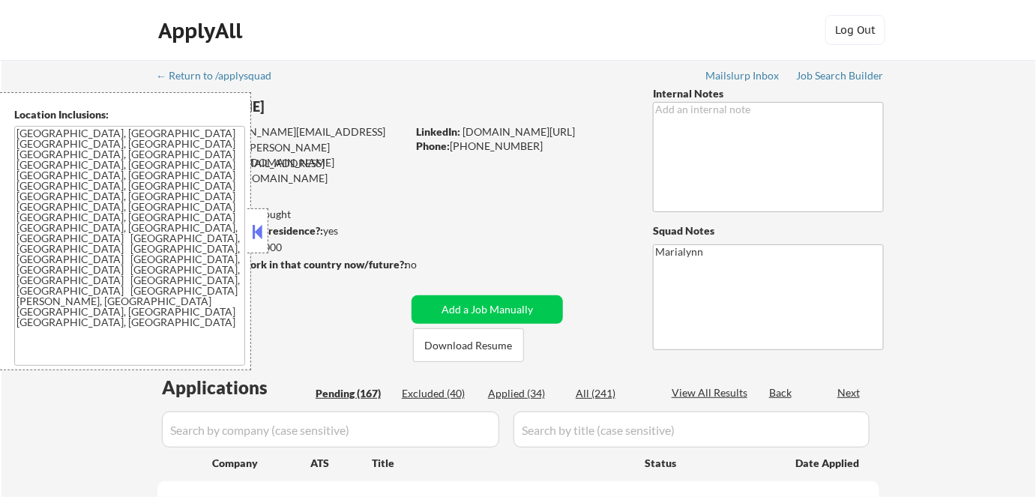
select select ""pending""
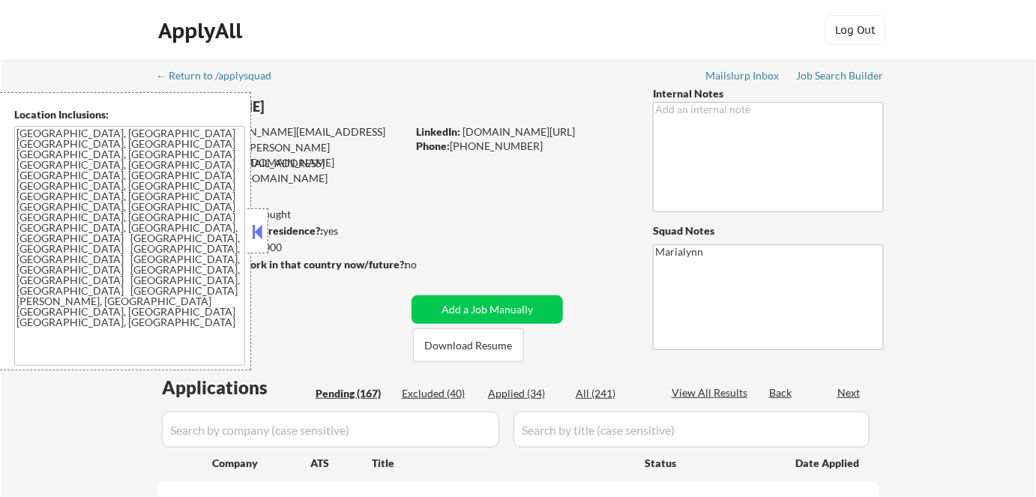
select select ""pending""
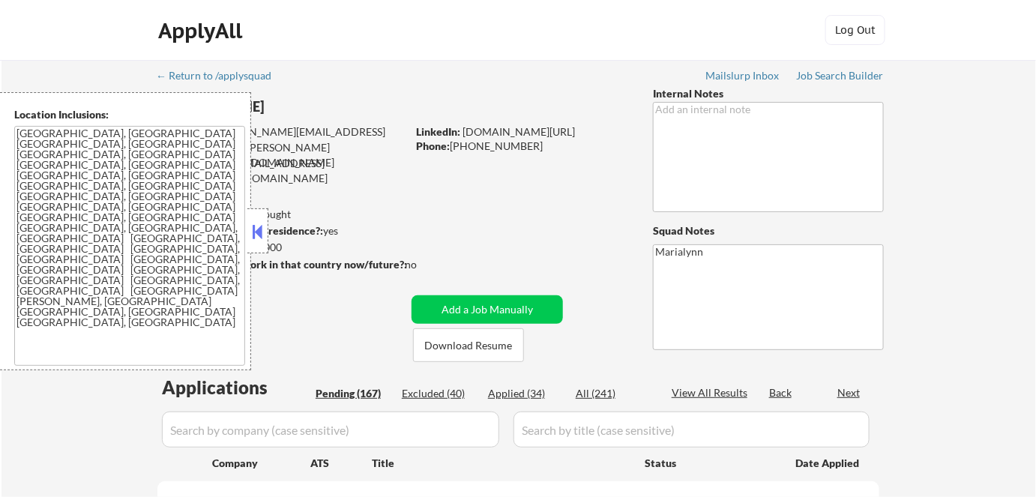
select select ""pending""
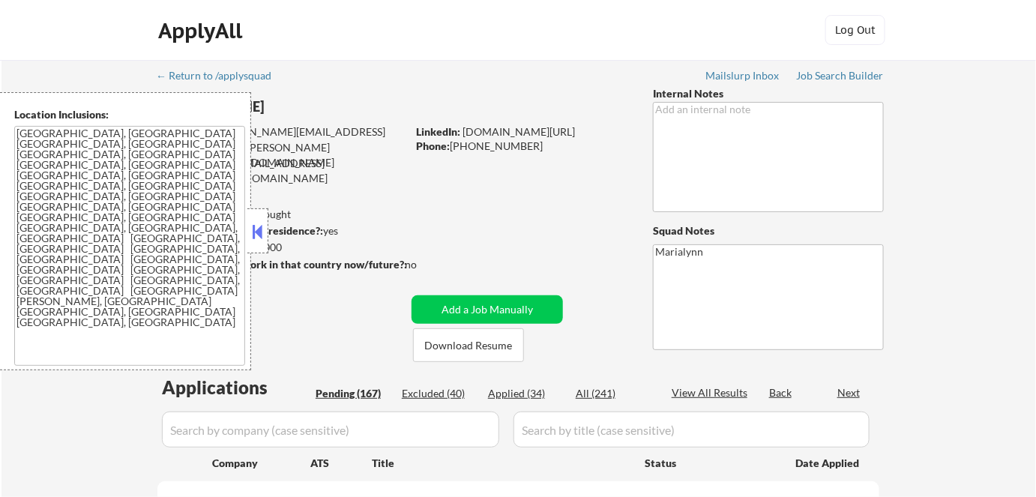
select select ""pending""
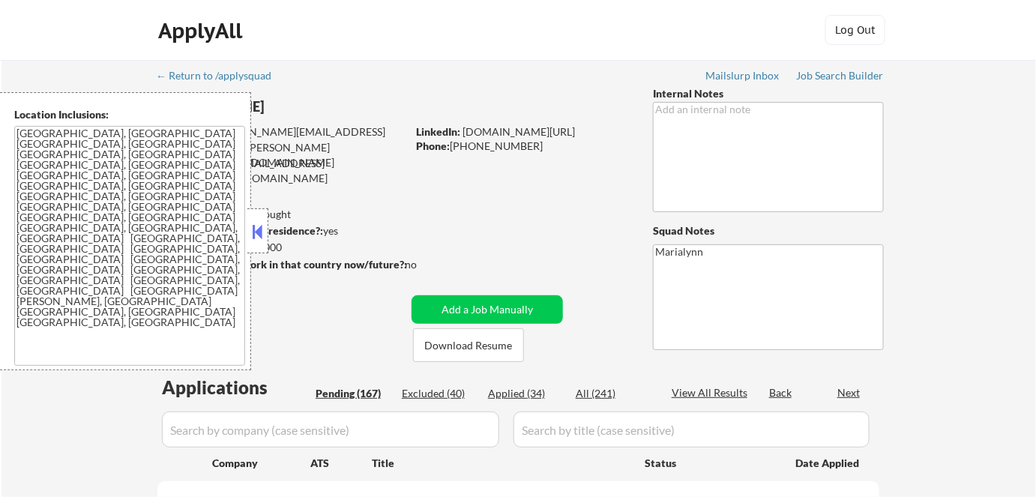
select select ""pending""
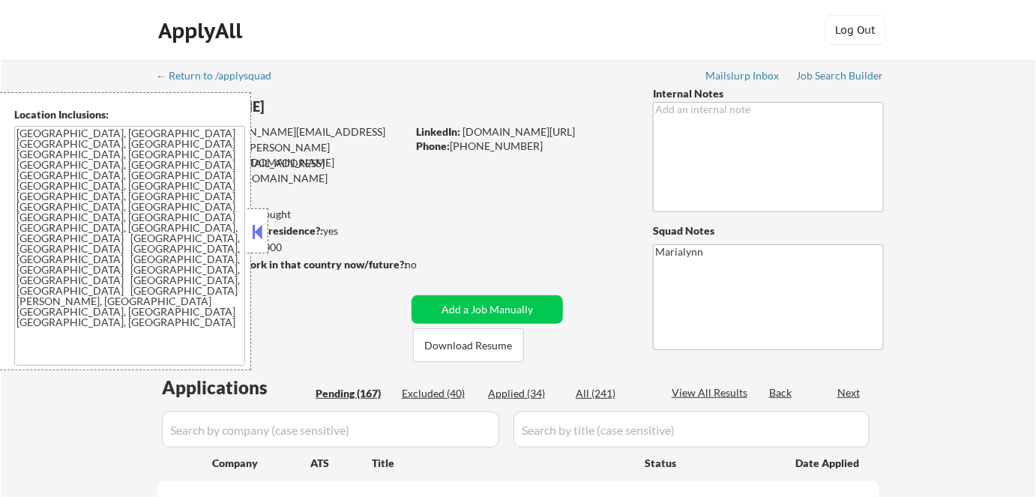
select select ""pending""
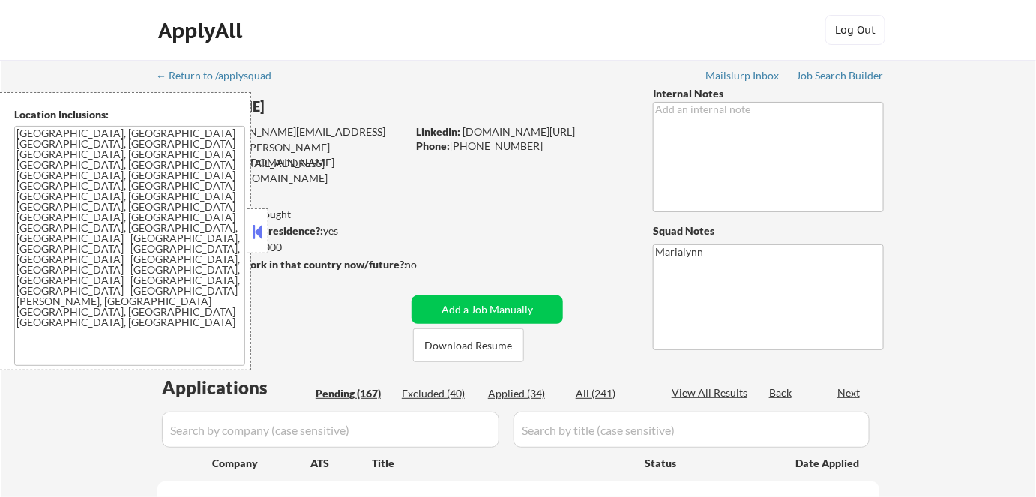
select select ""pending""
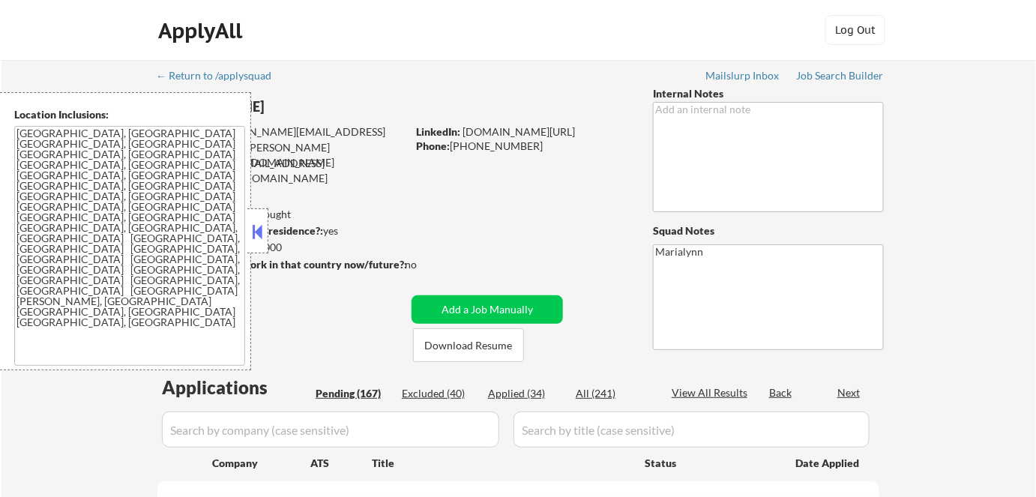
select select ""pending""
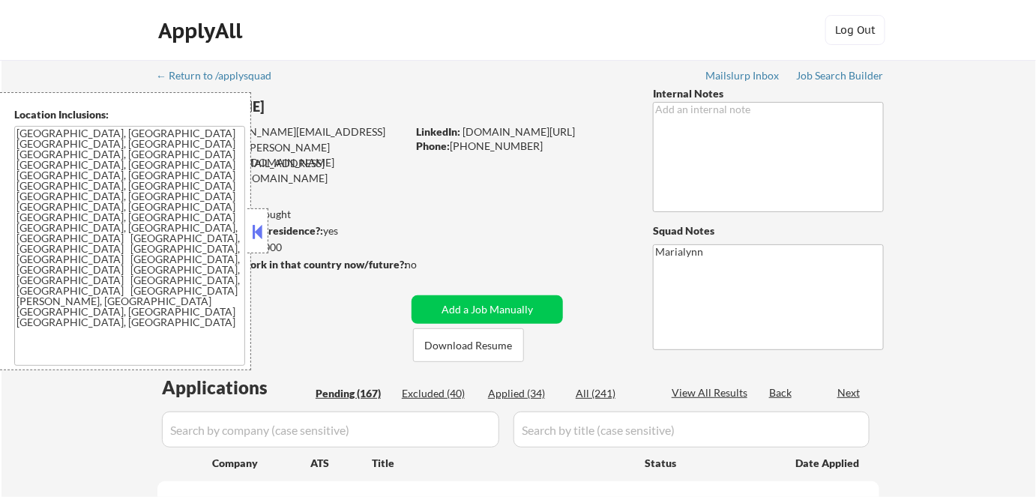
select select ""pending""
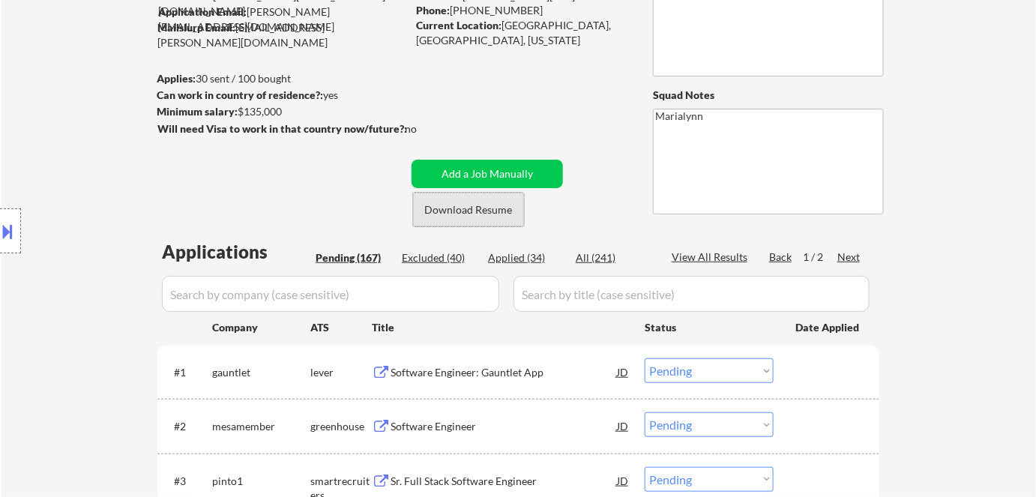
click at [475, 210] on button "Download Resume" at bounding box center [468, 210] width 111 height 34
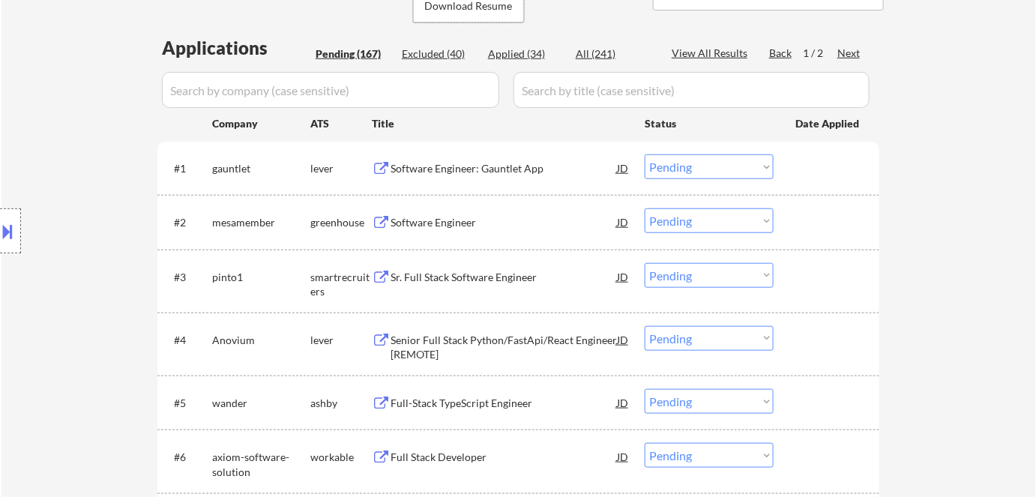
scroll to position [340, 0]
click at [849, 48] on div "Next" at bounding box center [850, 52] width 24 height 15
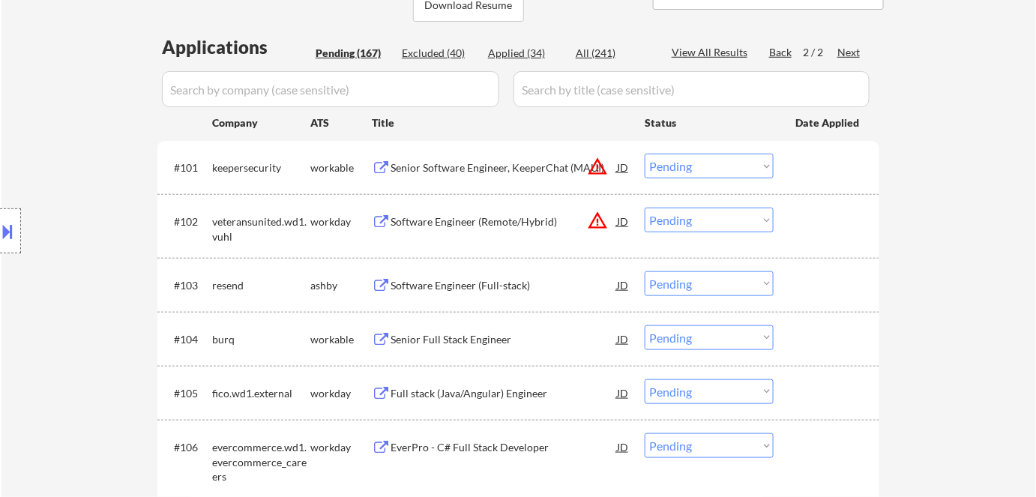
click at [464, 283] on div "Software Engineer (Full-stack)" at bounding box center [504, 285] width 226 height 15
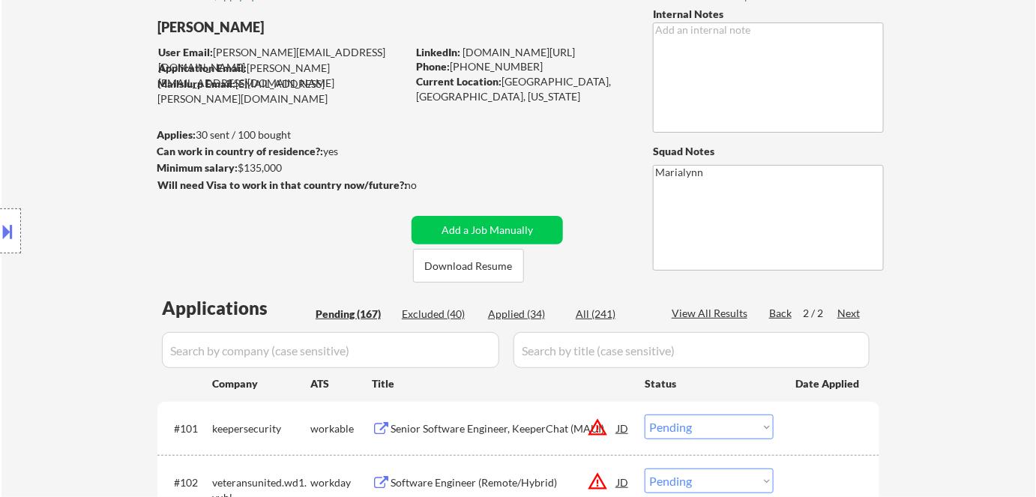
scroll to position [272, 0]
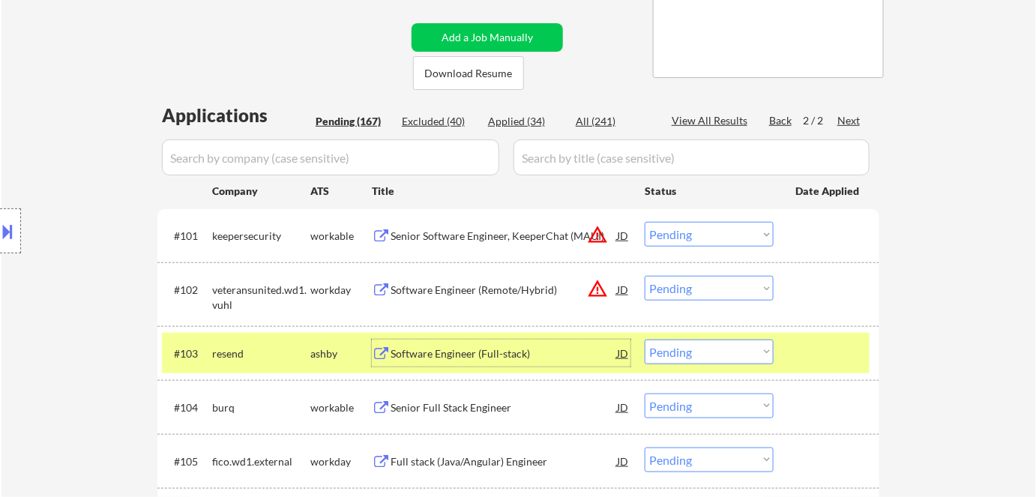
click at [736, 355] on select "Choose an option... Pending Applied Excluded (Questions) Excluded (Expired) Exc…" at bounding box center [709, 352] width 129 height 25
click at [645, 340] on select "Choose an option... Pending Applied Excluded (Questions) Excluded (Expired) Exc…" at bounding box center [709, 352] width 129 height 25
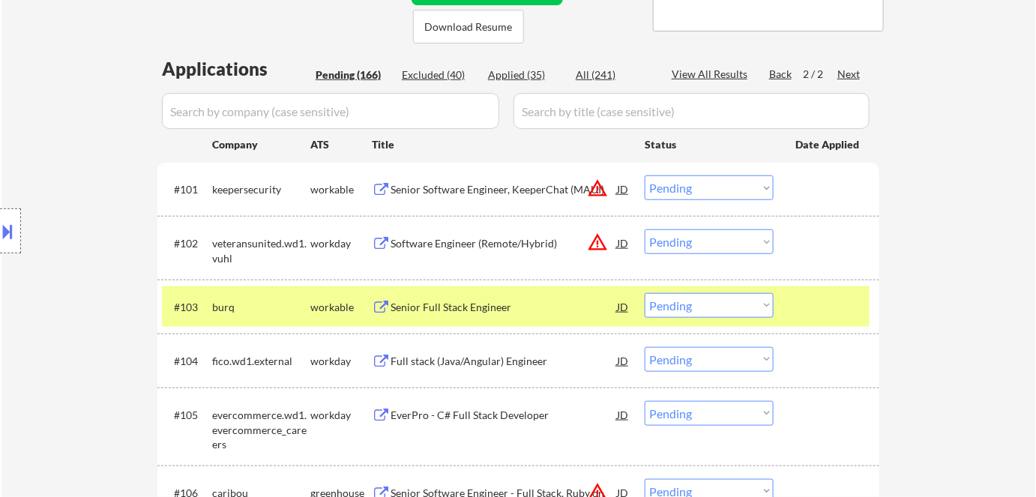
scroll to position [340, 0]
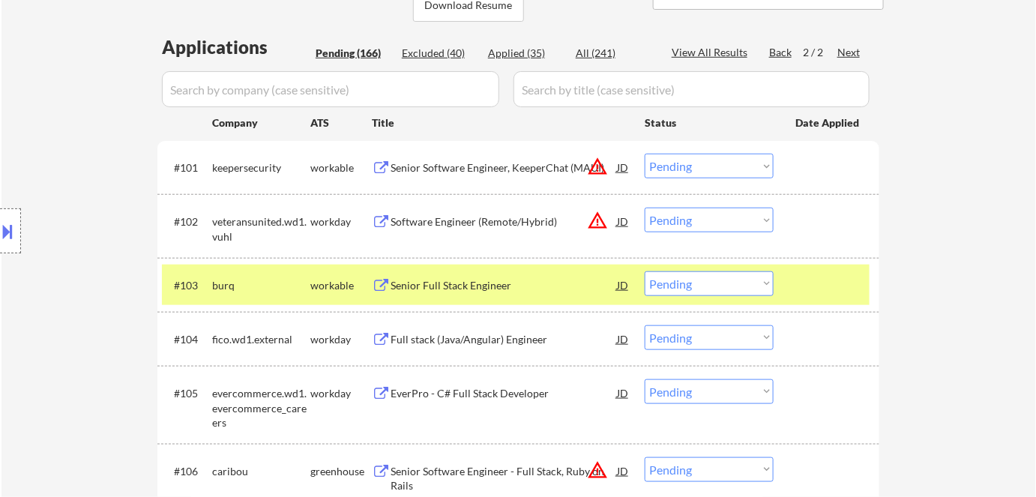
click at [430, 280] on div "Senior Full Stack Engineer" at bounding box center [504, 285] width 226 height 15
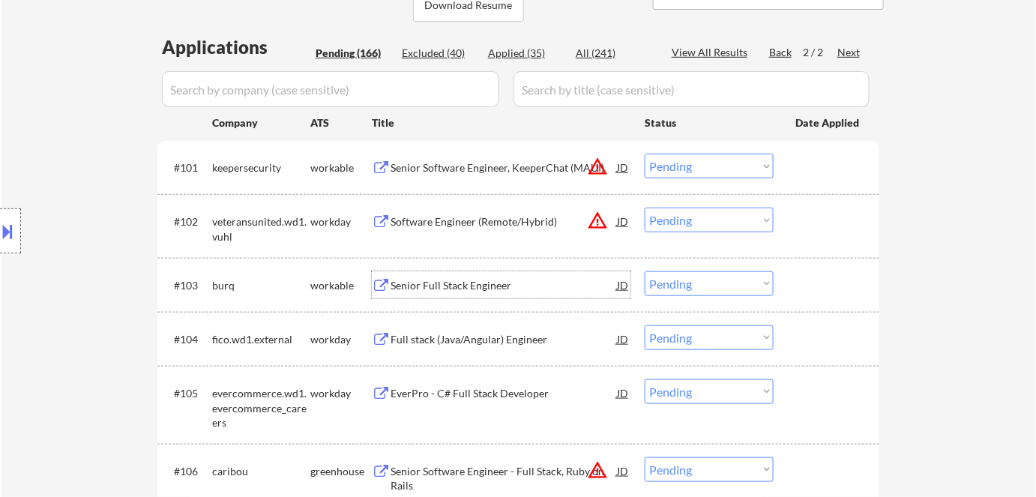
click at [700, 289] on select "Choose an option... Pending Applied Excluded (Questions) Excluded (Expired) Exc…" at bounding box center [709, 283] width 129 height 25
click at [645, 271] on select "Choose an option... Pending Applied Excluded (Questions) Excluded (Expired) Exc…" at bounding box center [709, 283] width 129 height 25
select select ""pending""
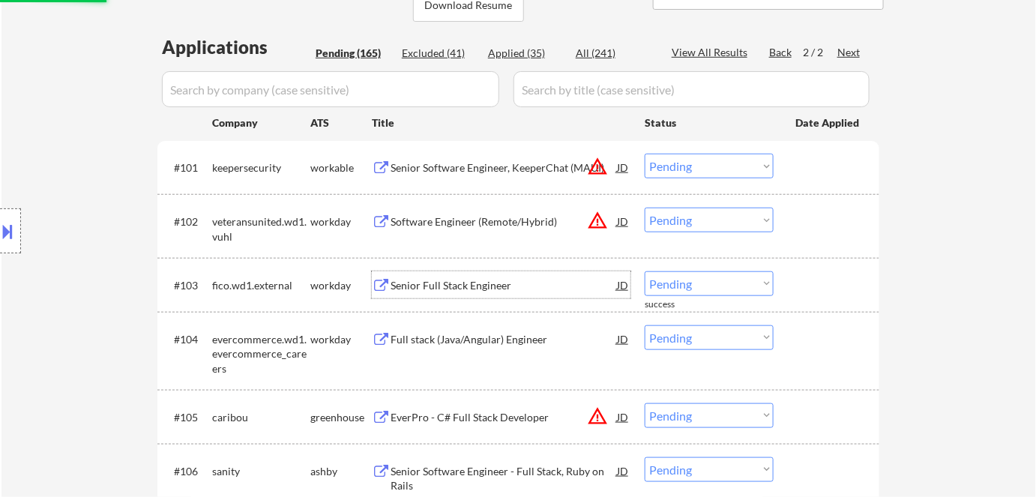
click at [487, 285] on div "Senior Full Stack Engineer" at bounding box center [504, 285] width 226 height 15
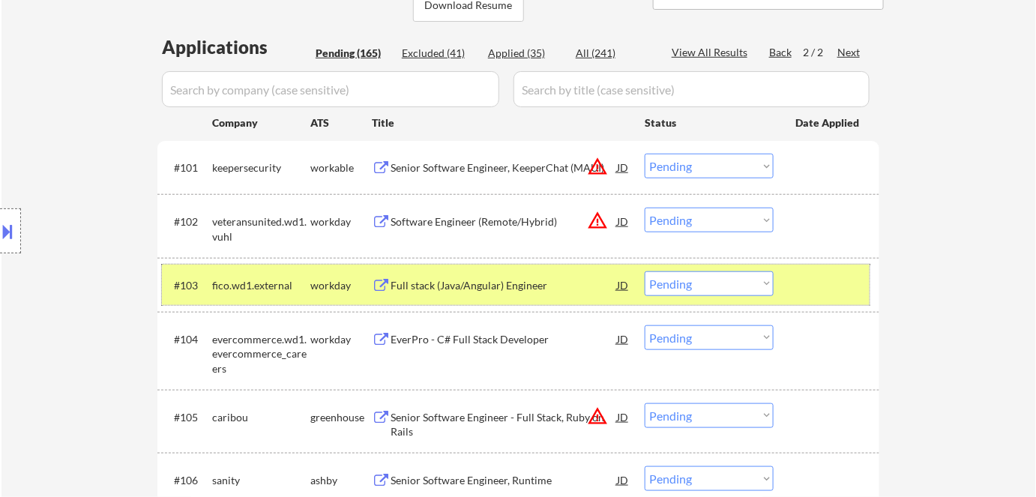
click at [340, 291] on div "workday" at bounding box center [340, 285] width 61 height 15
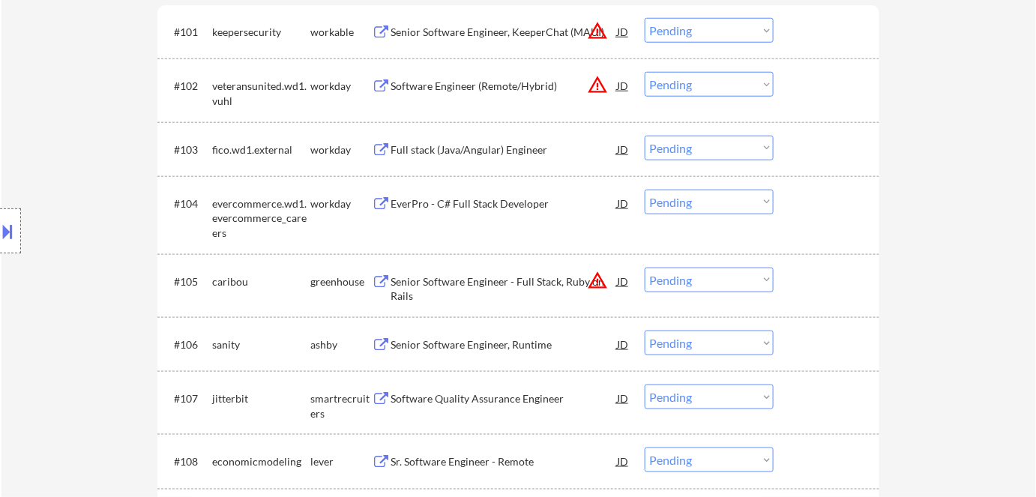
scroll to position [477, 0]
click at [486, 277] on div "Senior Software Engineer - Full Stack, Ruby on Rails" at bounding box center [504, 288] width 226 height 29
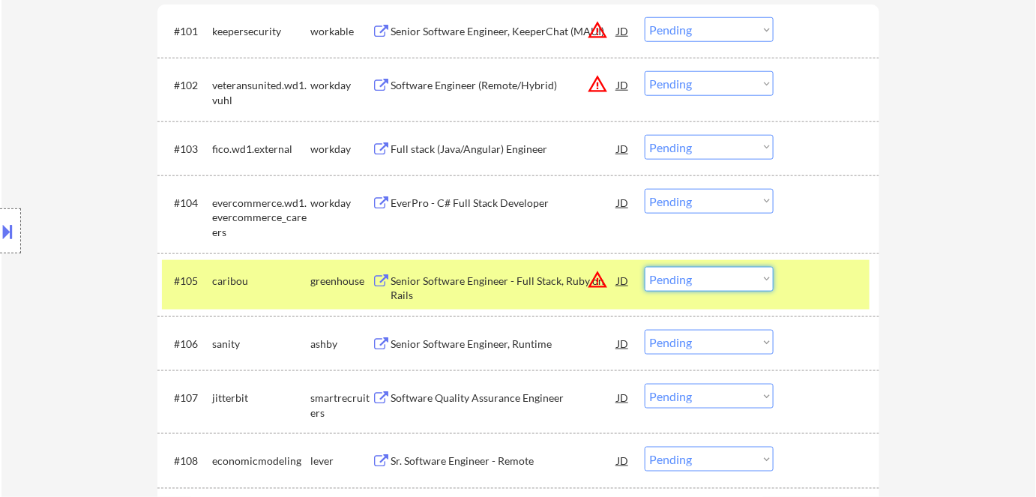
click at [728, 282] on select "Choose an option... Pending Applied Excluded (Questions) Excluded (Expired) Exc…" at bounding box center [709, 279] width 129 height 25
click at [645, 267] on select "Choose an option... Pending Applied Excluded (Questions) Excluded (Expired) Exc…" at bounding box center [709, 279] width 129 height 25
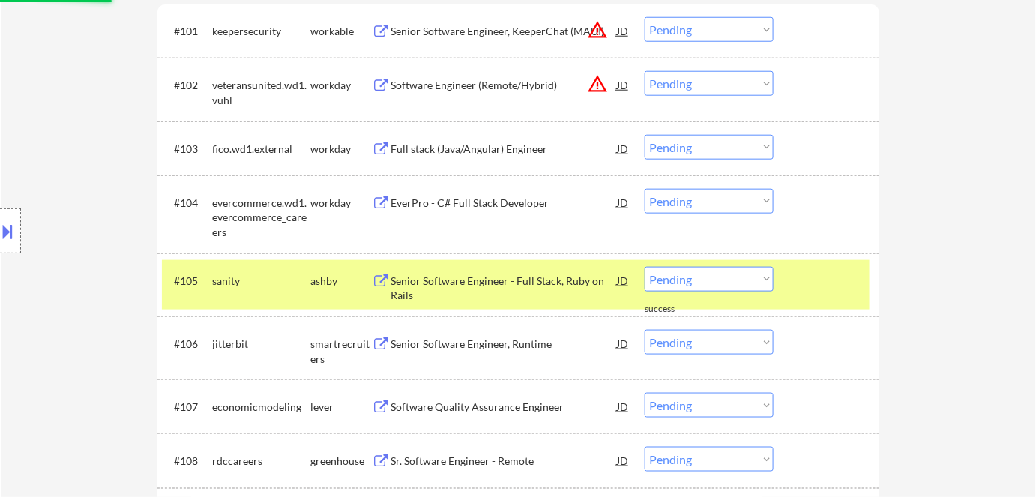
scroll to position [545, 0]
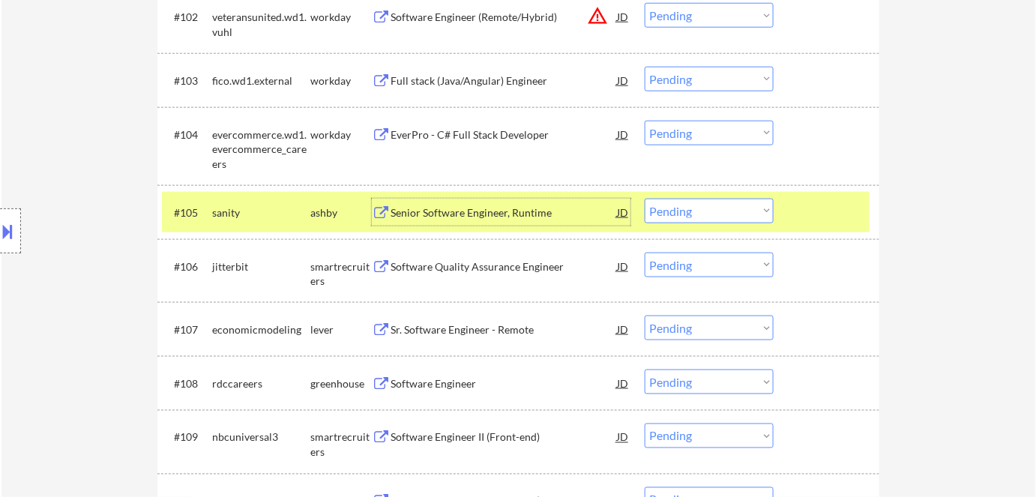
click at [472, 210] on div "Senior Software Engineer, Runtime" at bounding box center [504, 212] width 226 height 15
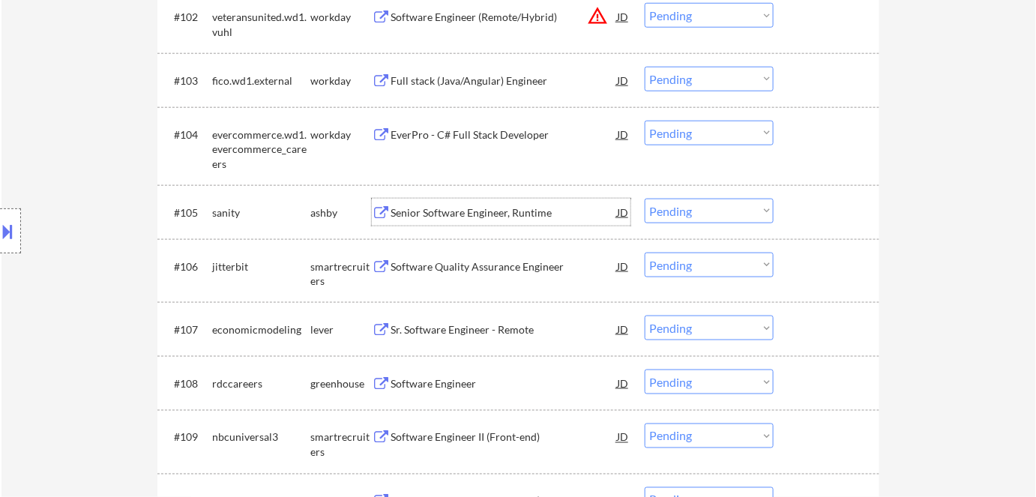
click at [678, 213] on select "Choose an option... Pending Applied Excluded (Questions) Excluded (Expired) Exc…" at bounding box center [709, 211] width 129 height 25
click at [645, 199] on select "Choose an option... Pending Applied Excluded (Questions) Excluded (Expired) Exc…" at bounding box center [709, 211] width 129 height 25
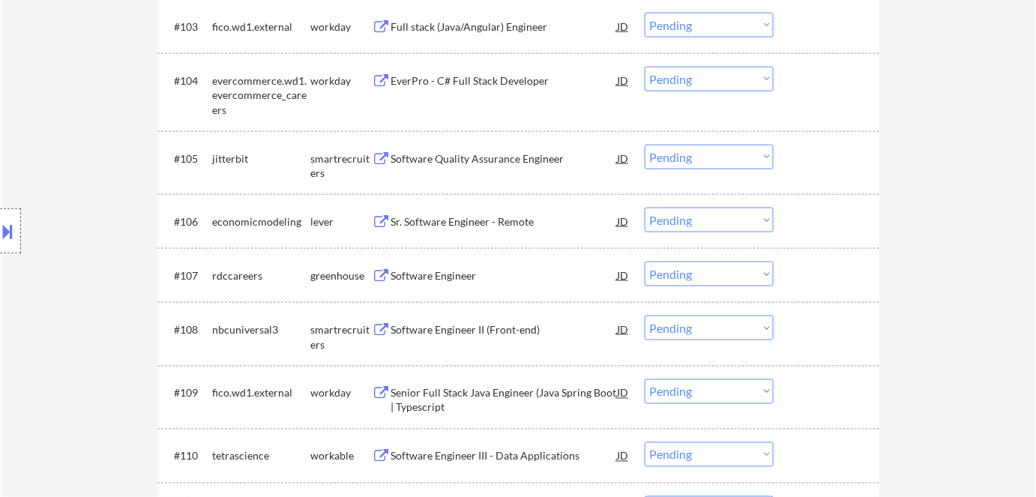
scroll to position [613, 0]
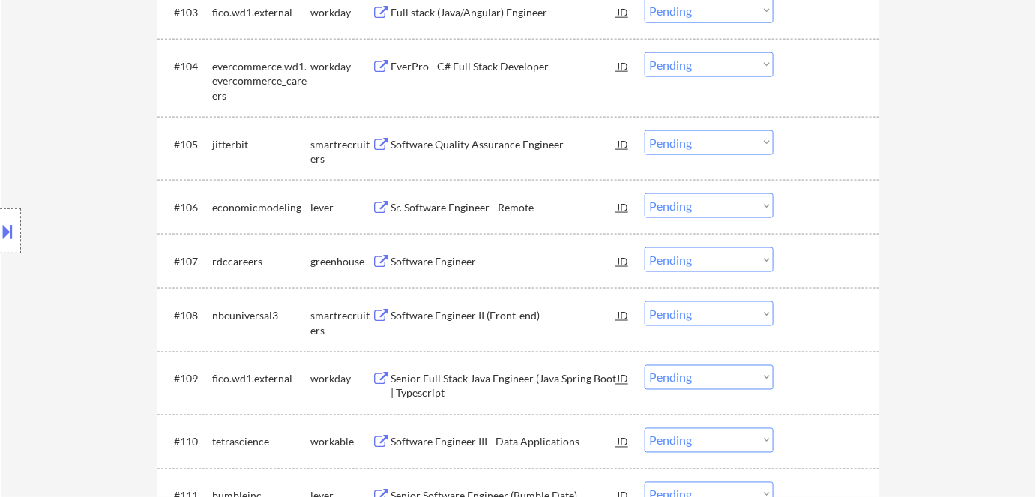
click at [515, 147] on div "Software Quality Assurance Engineer" at bounding box center [504, 144] width 226 height 15
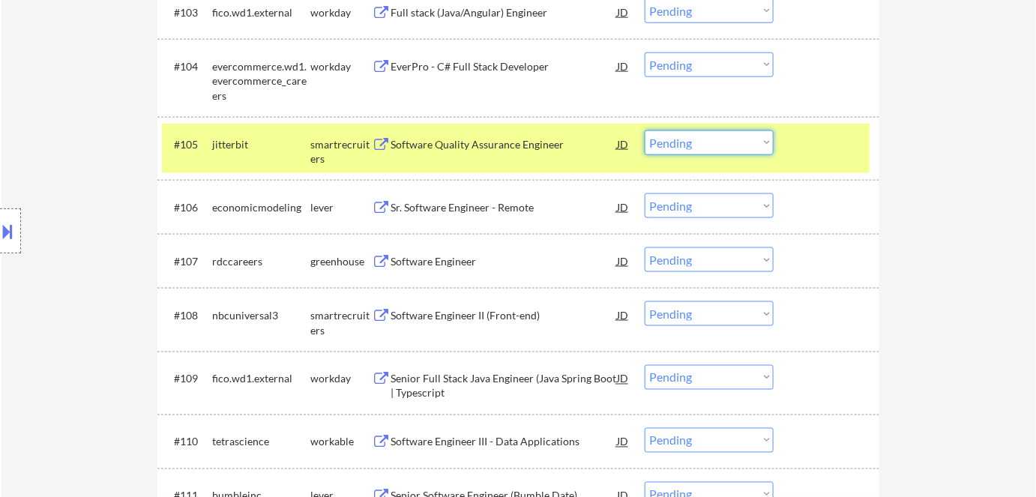
click at [700, 136] on select "Choose an option... Pending Applied Excluded (Questions) Excluded (Expired) Exc…" at bounding box center [709, 142] width 129 height 25
click at [645, 130] on select "Choose an option... Pending Applied Excluded (Questions) Excluded (Expired) Exc…" at bounding box center [709, 142] width 129 height 25
select select ""pending""
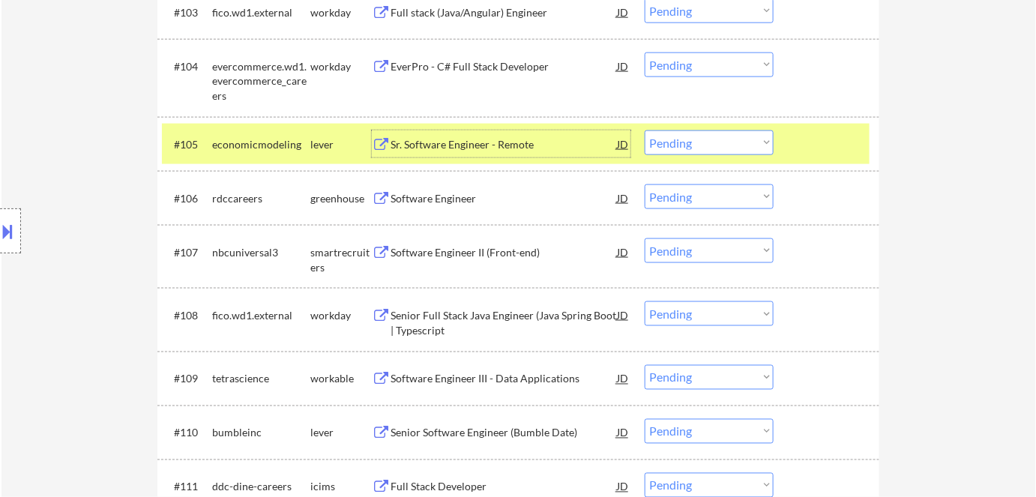
click at [454, 145] on div "Sr. Software Engineer - Remote" at bounding box center [504, 144] width 226 height 15
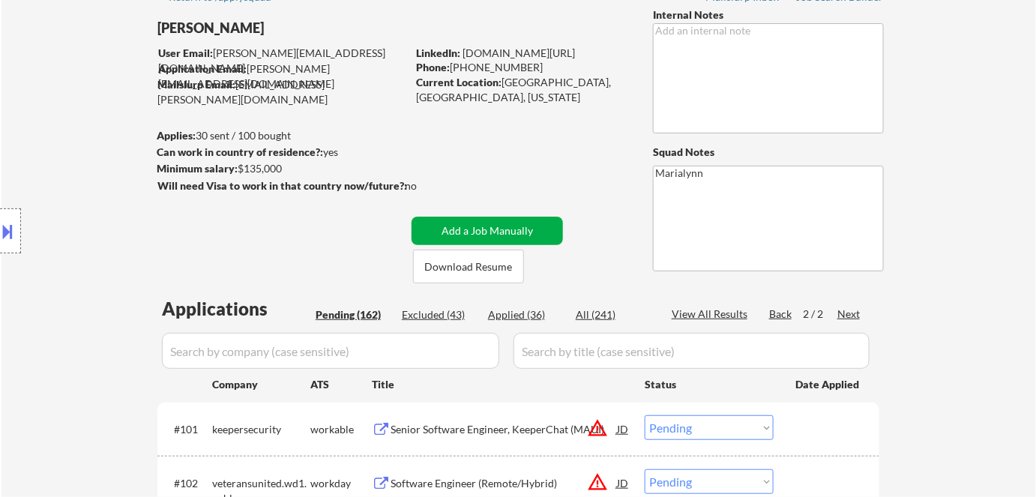
scroll to position [0, 0]
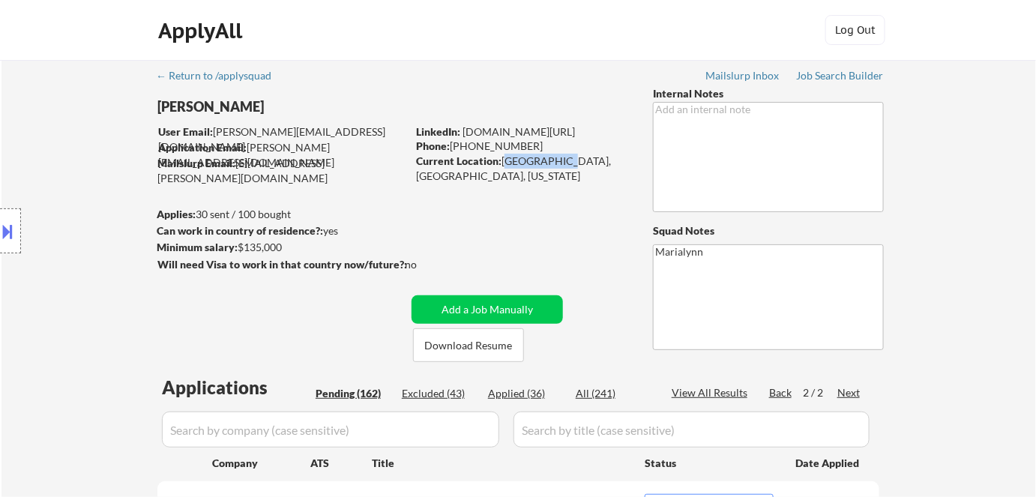
drag, startPoint x: 502, startPoint y: 160, endPoint x: 550, endPoint y: 158, distance: 48.8
click at [550, 158] on div "Current Location: [GEOGRAPHIC_DATA], [GEOGRAPHIC_DATA], [US_STATE]" at bounding box center [522, 168] width 212 height 29
copy div "[GEOGRAPHIC_DATA], [GEOGRAPHIC_DATA],"
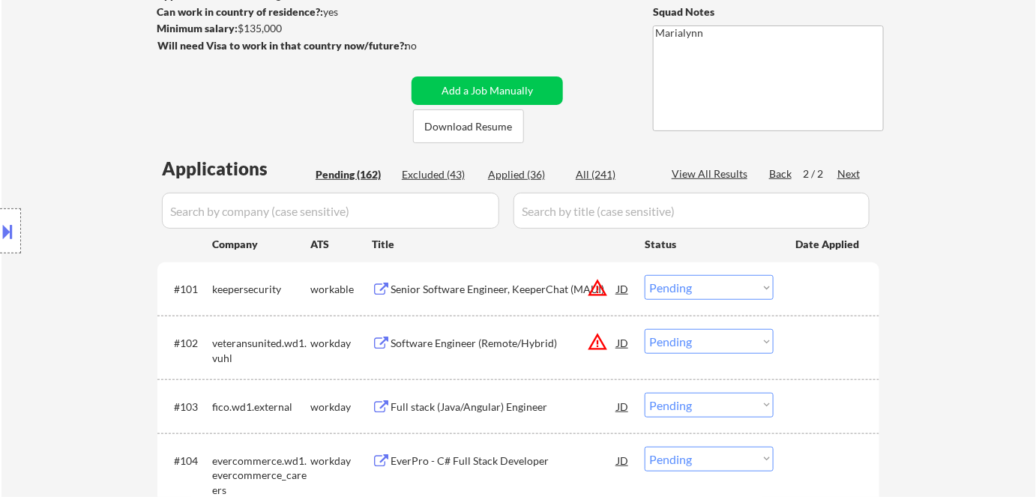
scroll to position [136, 0]
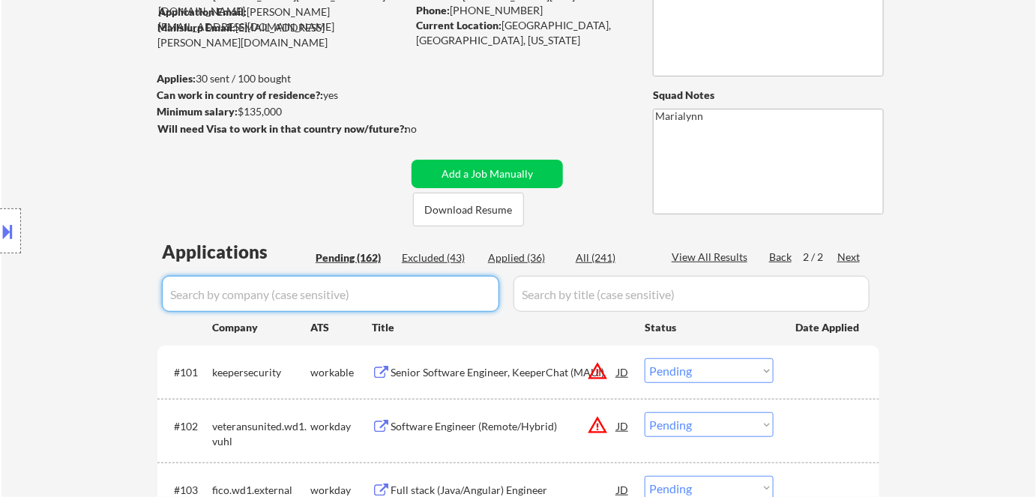
click at [283, 300] on input "input" at bounding box center [330, 294] width 337 height 36
paste input "economicmodeling"
type input "economicmodeling"
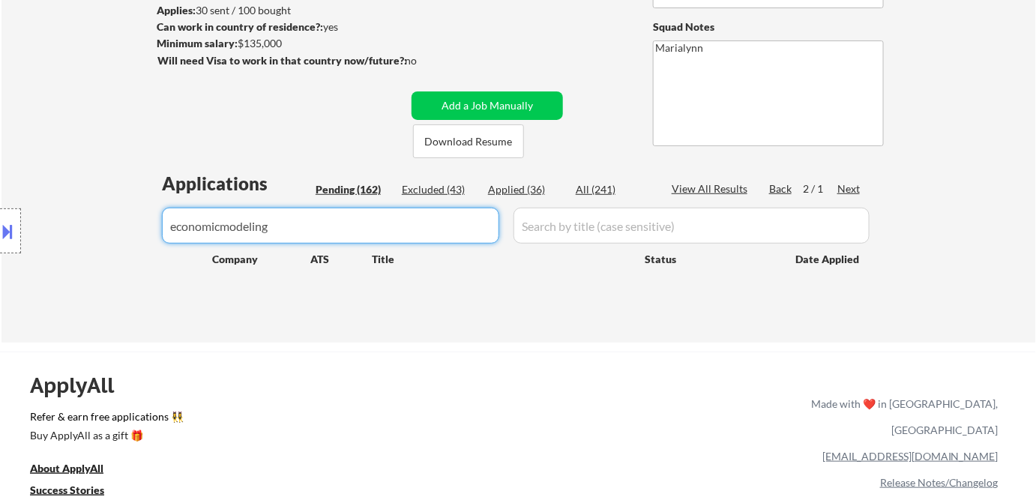
drag, startPoint x: 303, startPoint y: 222, endPoint x: 0, endPoint y: 250, distance: 304.3
click at [0, 249] on body "← Return to /applysquad Mailslurp Inbox Job Search Builder [PERSON_NAME] User E…" at bounding box center [518, 44] width 1036 height 497
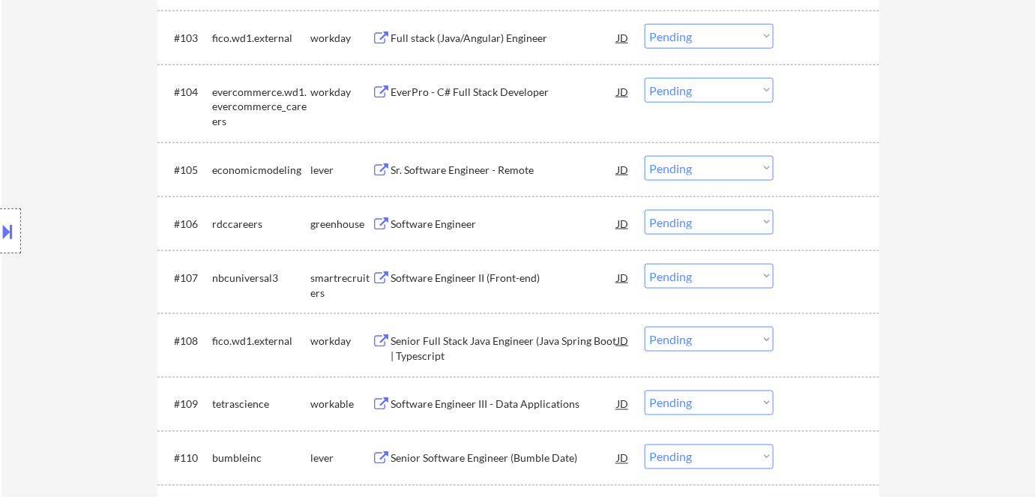
scroll to position [613, 0]
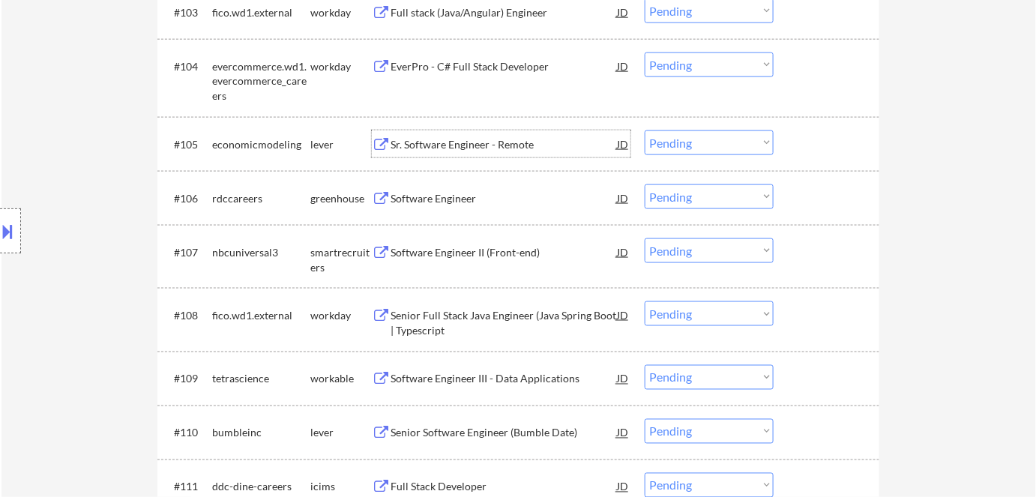
click at [484, 151] on div "Sr. Software Engineer - Remote" at bounding box center [504, 143] width 226 height 27
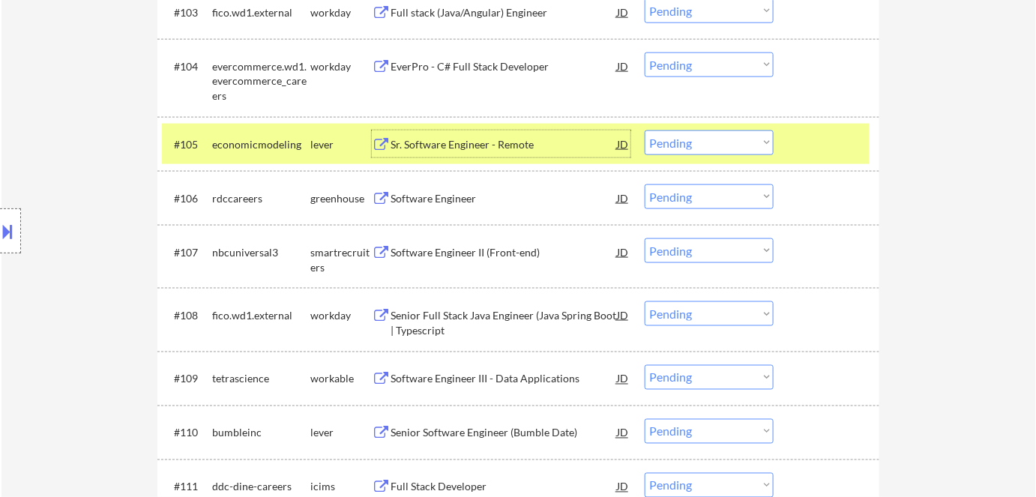
click at [688, 138] on select "Choose an option... Pending Applied Excluded (Questions) Excluded (Expired) Exc…" at bounding box center [709, 142] width 129 height 25
click at [645, 130] on select "Choose an option... Pending Applied Excluded (Questions) Excluded (Expired) Exc…" at bounding box center [709, 142] width 129 height 25
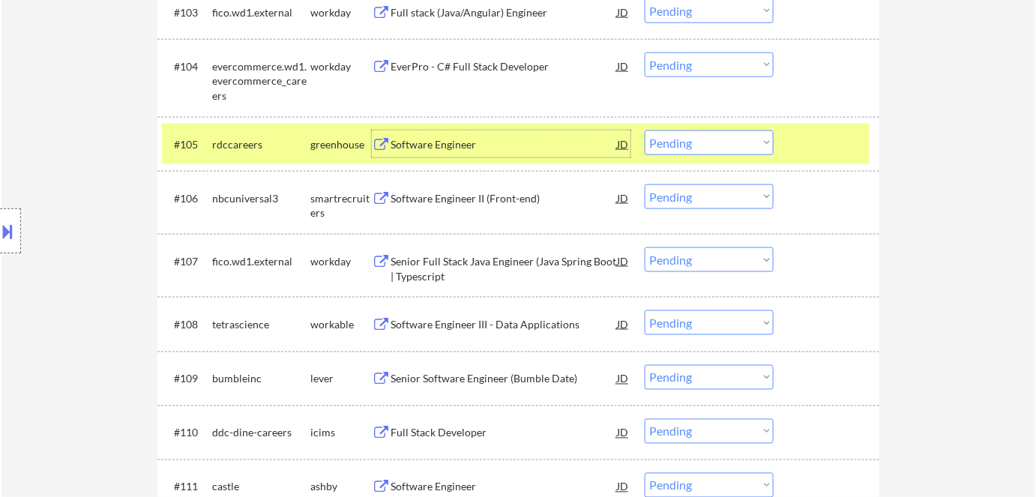
click at [442, 142] on div "Software Engineer" at bounding box center [504, 144] width 226 height 15
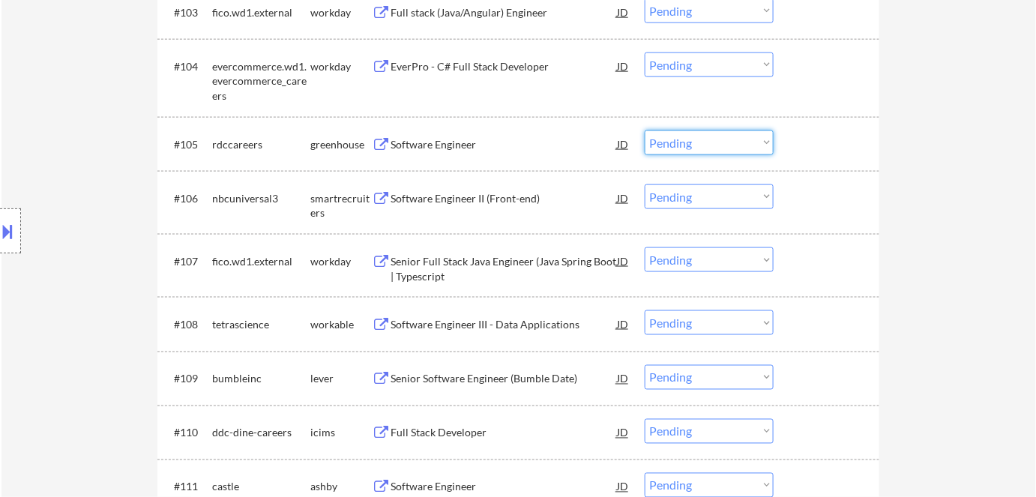
click at [703, 148] on select "Choose an option... Pending Applied Excluded (Questions) Excluded (Expired) Exc…" at bounding box center [709, 142] width 129 height 25
click at [645, 130] on select "Choose an option... Pending Applied Excluded (Questions) Excluded (Expired) Exc…" at bounding box center [709, 142] width 129 height 25
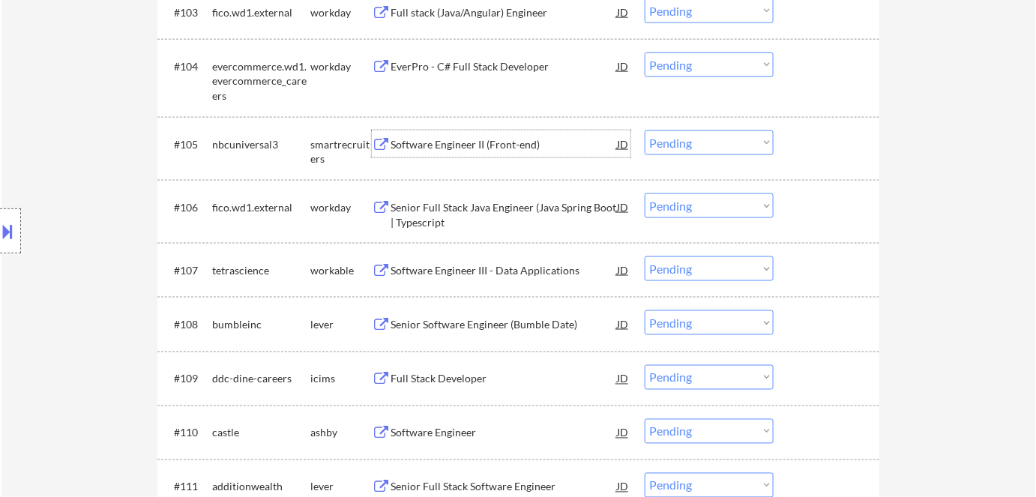
click at [433, 145] on div "Software Engineer II (Front-end)" at bounding box center [504, 144] width 226 height 15
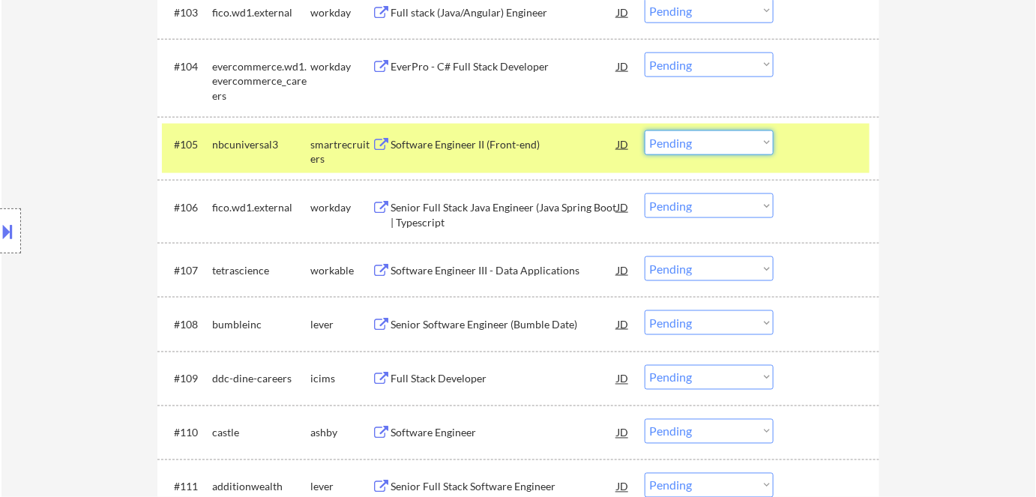
click at [739, 136] on select "Choose an option... Pending Applied Excluded (Questions) Excluded (Expired) Exc…" at bounding box center [709, 142] width 129 height 25
click at [645, 130] on select "Choose an option... Pending Applied Excluded (Questions) Excluded (Expired) Exc…" at bounding box center [709, 142] width 129 height 25
select select ""pending""
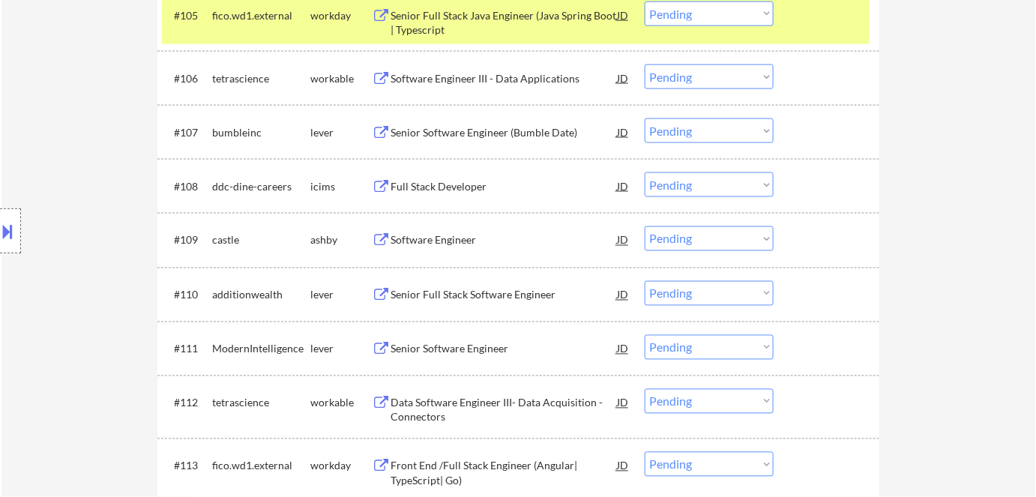
scroll to position [750, 0]
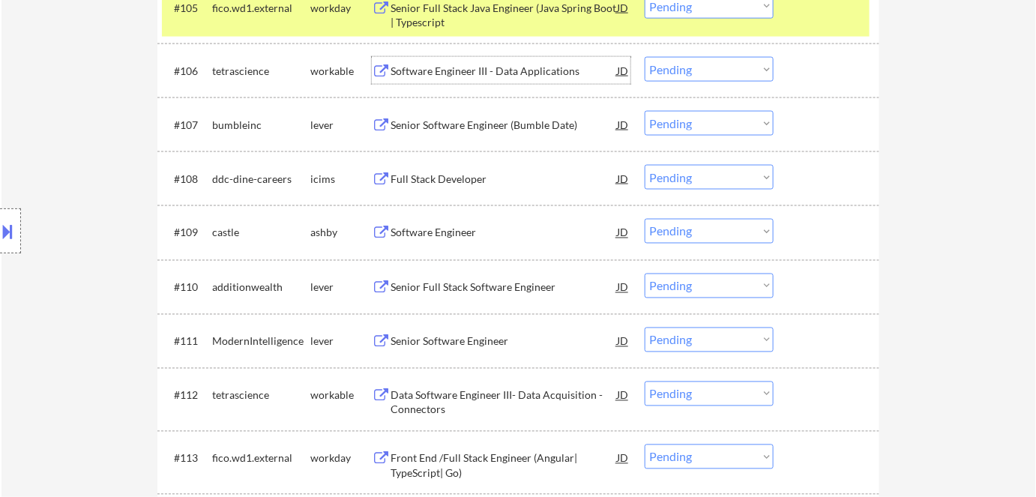
click at [487, 70] on div "Software Engineer III - Data Applications" at bounding box center [504, 71] width 226 height 15
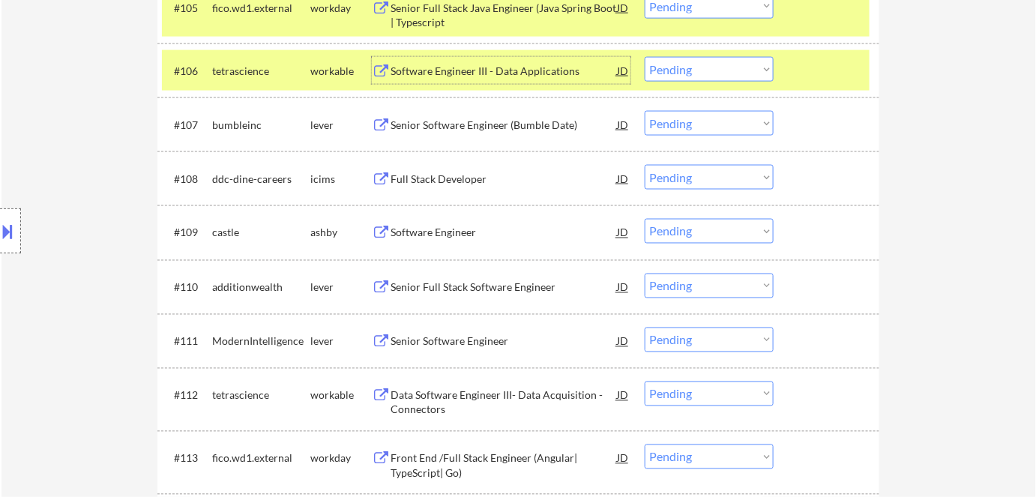
click at [337, 16] on div "workday" at bounding box center [340, 7] width 61 height 27
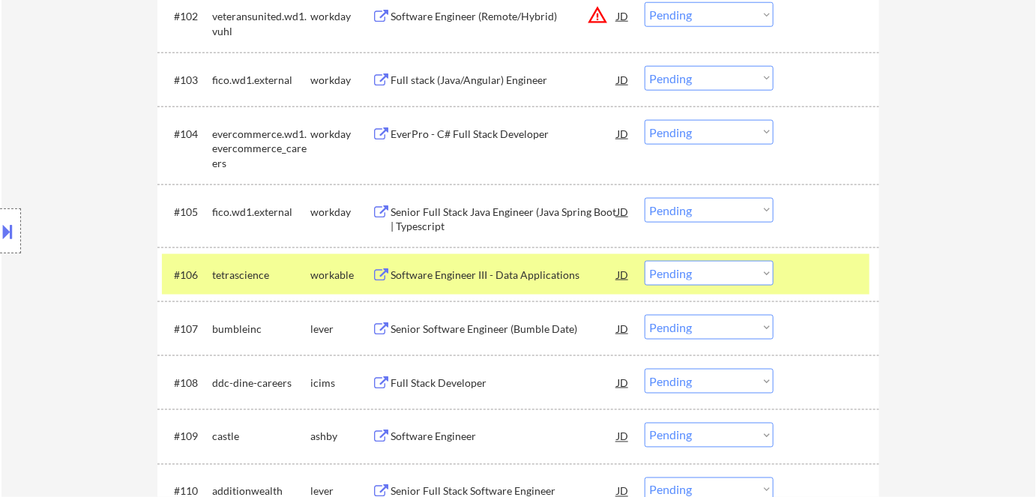
scroll to position [545, 0]
click at [715, 280] on select "Choose an option... Pending Applied Excluded (Questions) Excluded (Expired) Exc…" at bounding box center [709, 274] width 129 height 25
click at [645, 262] on select "Choose an option... Pending Applied Excluded (Questions) Excluded (Expired) Exc…" at bounding box center [709, 274] width 129 height 25
click at [459, 272] on div "Senior Software Engineer (Bumble Date)" at bounding box center [504, 275] width 226 height 15
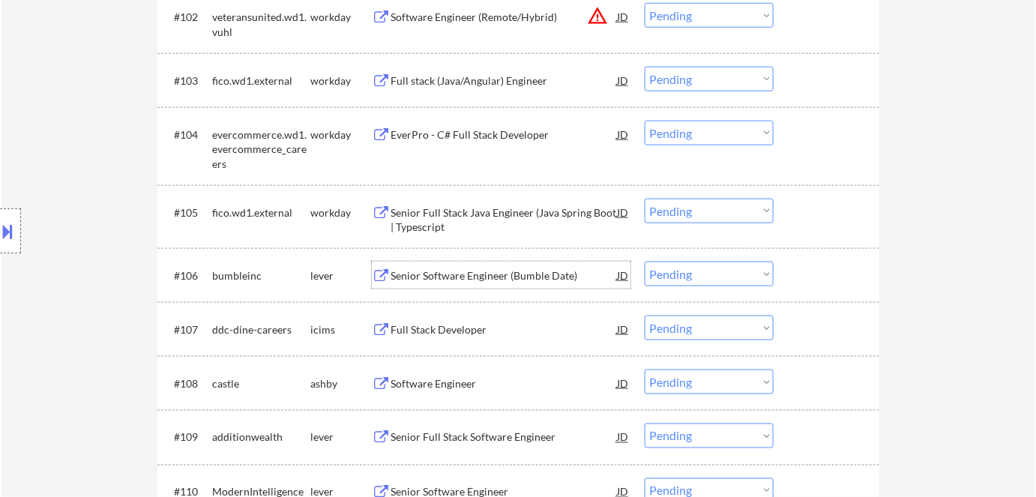
click at [706, 274] on select "Choose an option... Pending Applied Excluded (Questions) Excluded (Expired) Exc…" at bounding box center [709, 274] width 129 height 25
click at [645, 262] on select "Choose an option... Pending Applied Excluded (Questions) Excluded (Expired) Exc…" at bounding box center [709, 274] width 129 height 25
select select ""pending""
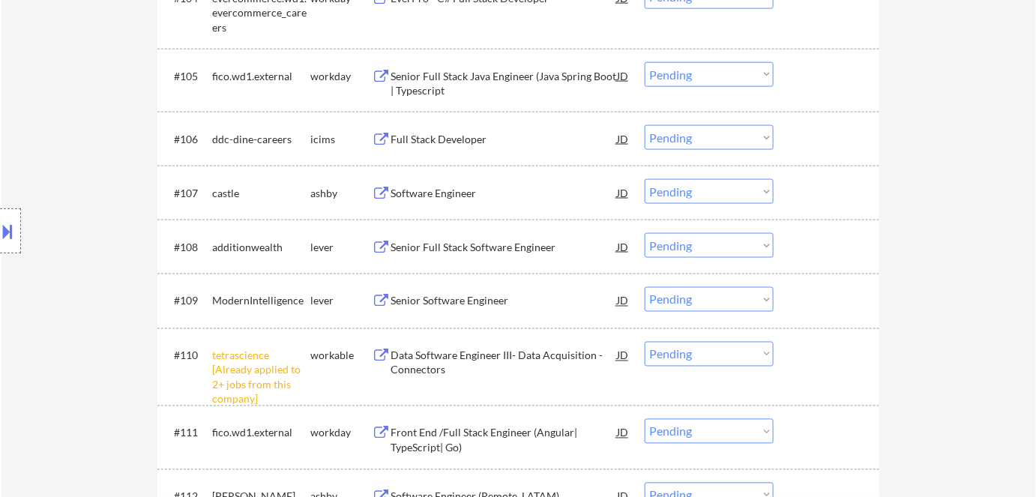
click at [714, 354] on select "Choose an option... Pending Applied Excluded (Questions) Excluded (Expired) Exc…" at bounding box center [709, 354] width 129 height 25
click at [645, 342] on select "Choose an option... Pending Applied Excluded (Questions) Excluded (Expired) Exc…" at bounding box center [709, 354] width 129 height 25
click at [406, 190] on div "Software Engineer" at bounding box center [504, 193] width 226 height 15
select select ""pending""
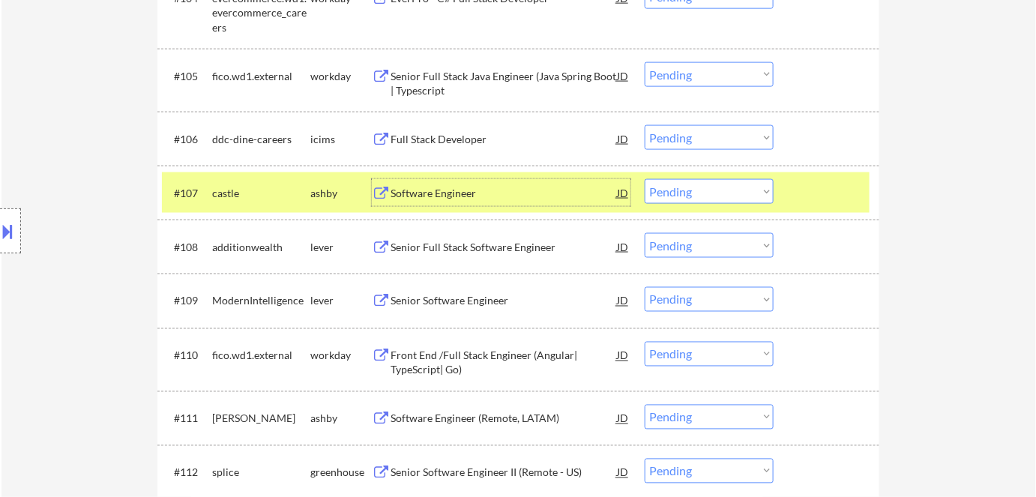
click at [736, 193] on select "Choose an option... Pending Applied Excluded (Questions) Excluded (Expired) Exc…" at bounding box center [709, 191] width 129 height 25
click at [645, 179] on select "Choose an option... Pending Applied Excluded (Questions) Excluded (Expired) Exc…" at bounding box center [709, 191] width 129 height 25
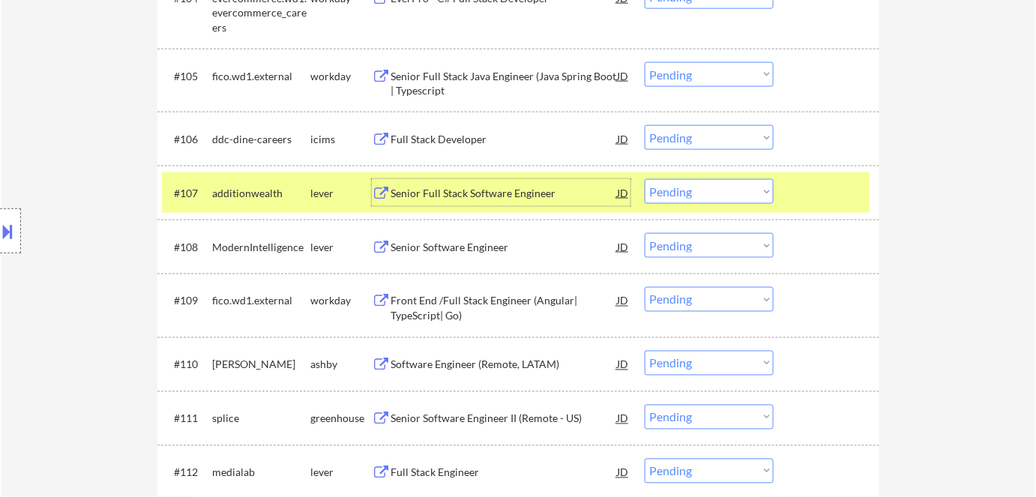
click at [469, 184] on div "Senior Full Stack Software Engineer" at bounding box center [504, 192] width 226 height 27
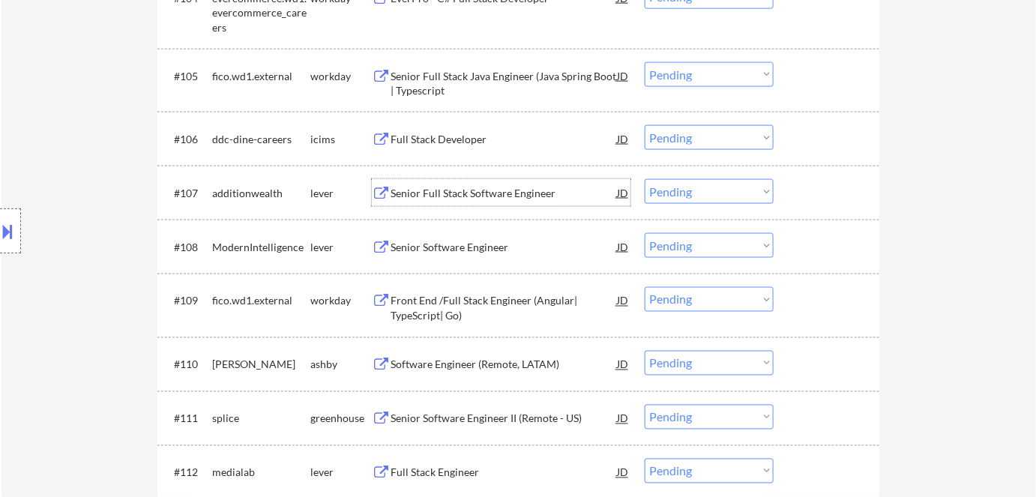
click at [678, 193] on select "Choose an option... Pending Applied Excluded (Questions) Excluded (Expired) Exc…" at bounding box center [709, 191] width 129 height 25
click at [645, 179] on select "Choose an option... Pending Applied Excluded (Questions) Excluded (Expired) Exc…" at bounding box center [709, 191] width 129 height 25
select select ""pending""
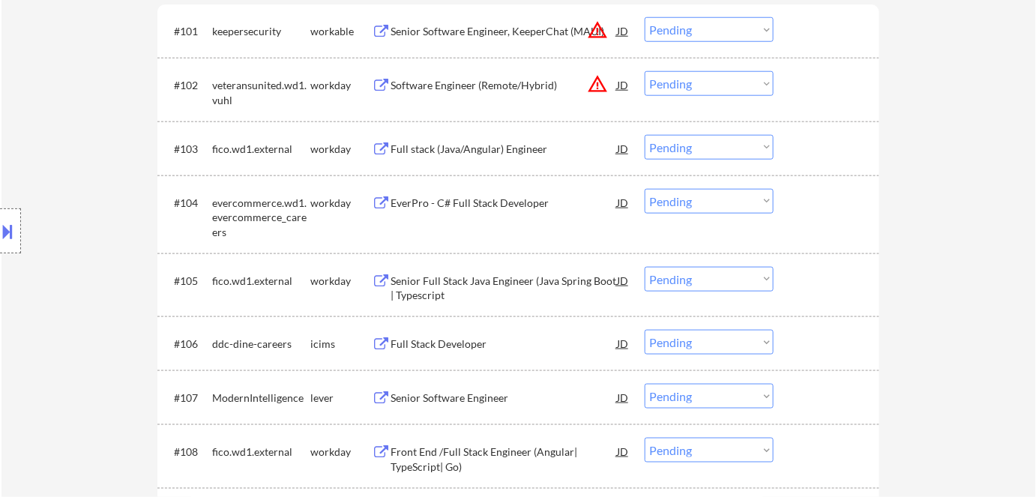
scroll to position [136, 0]
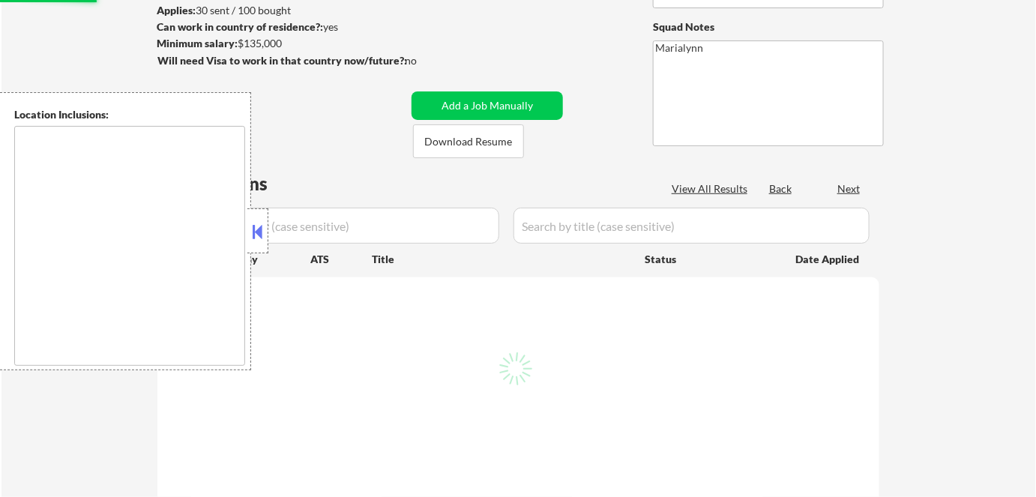
scroll to position [204, 0]
click at [523, 187] on div "Applied (39)" at bounding box center [525, 189] width 75 height 15
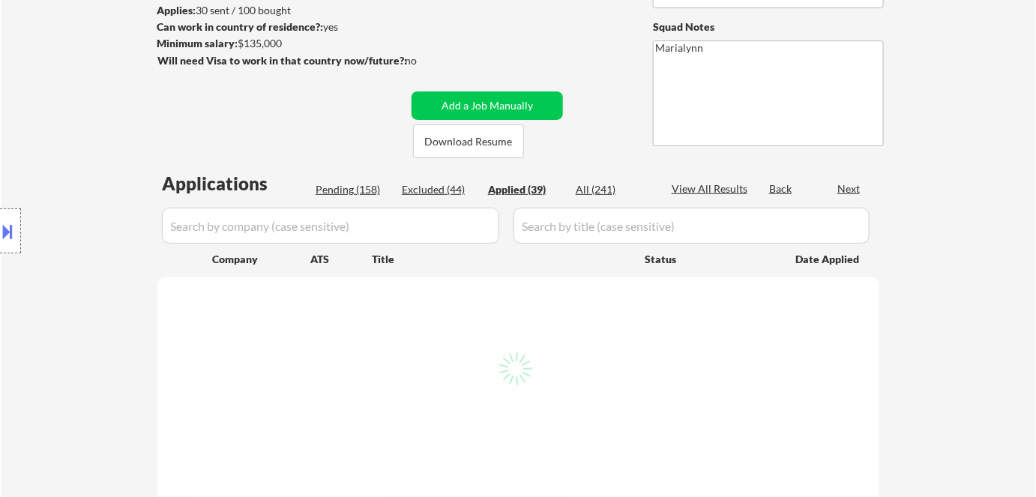
click at [514, 186] on div "Applied (39)" at bounding box center [525, 189] width 75 height 15
select select ""applied""
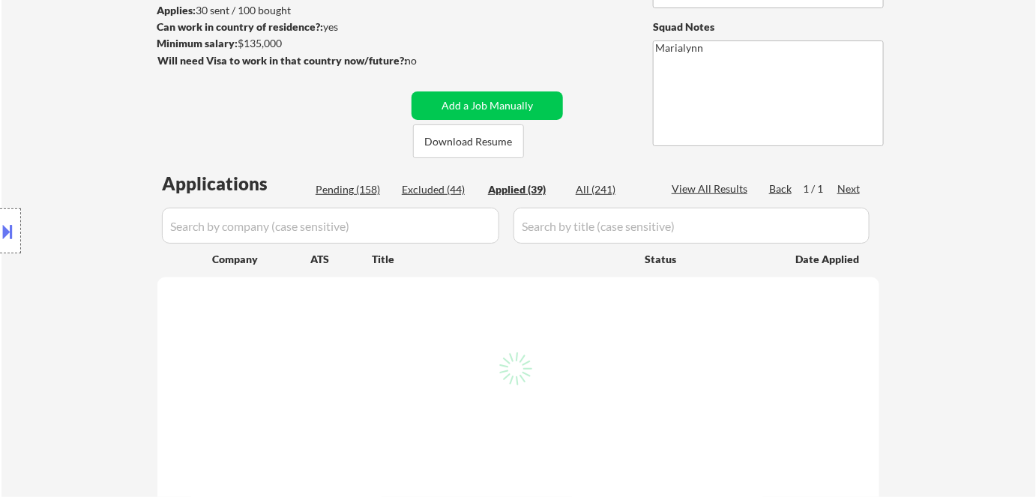
select select ""applied""
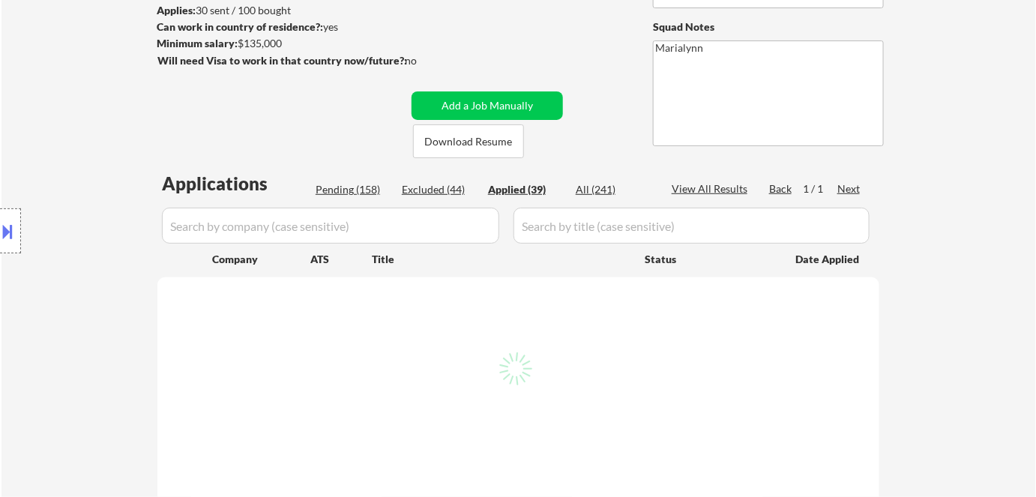
select select ""applied""
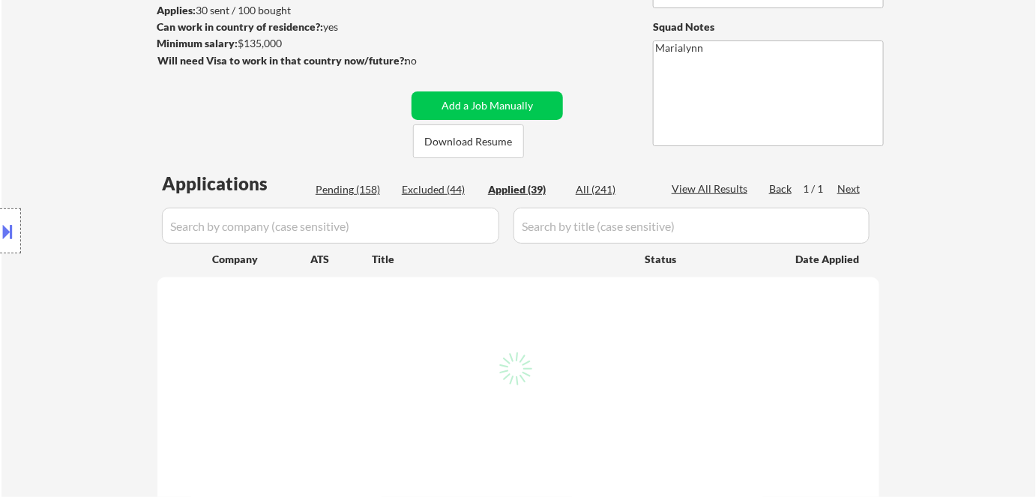
select select ""applied""
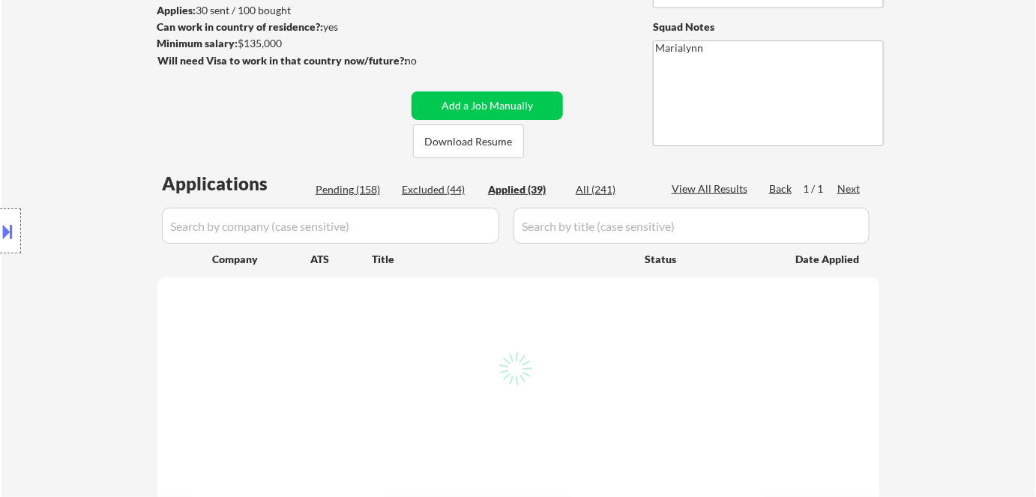
select select ""applied""
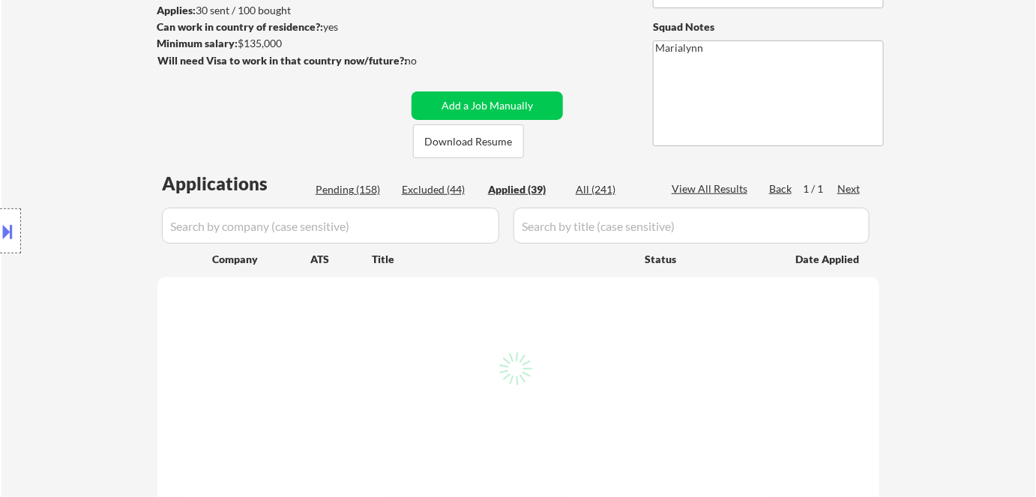
select select ""applied""
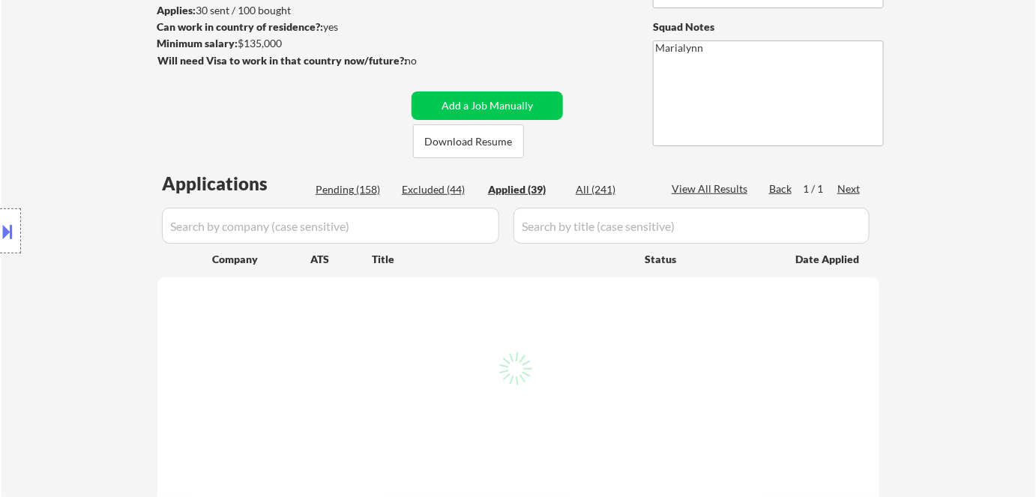
select select ""applied""
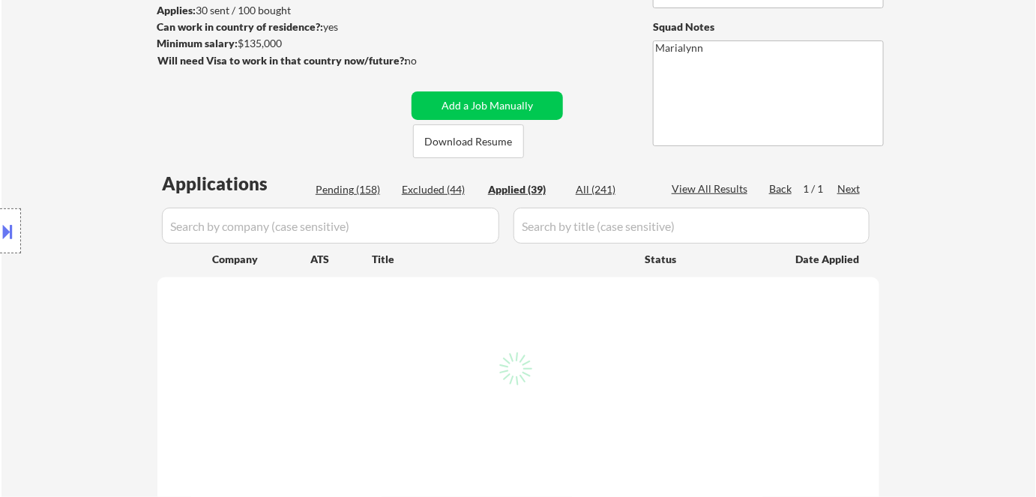
select select ""applied""
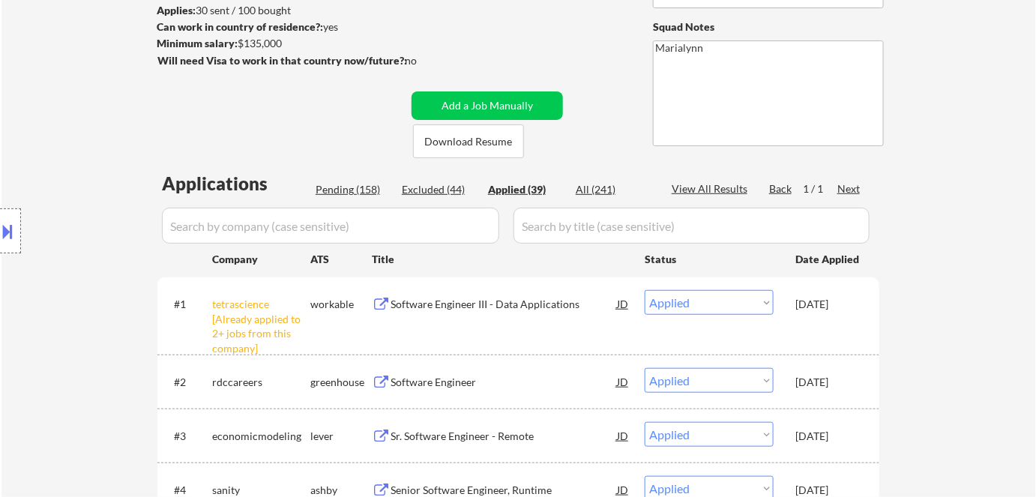
select select ""applied""
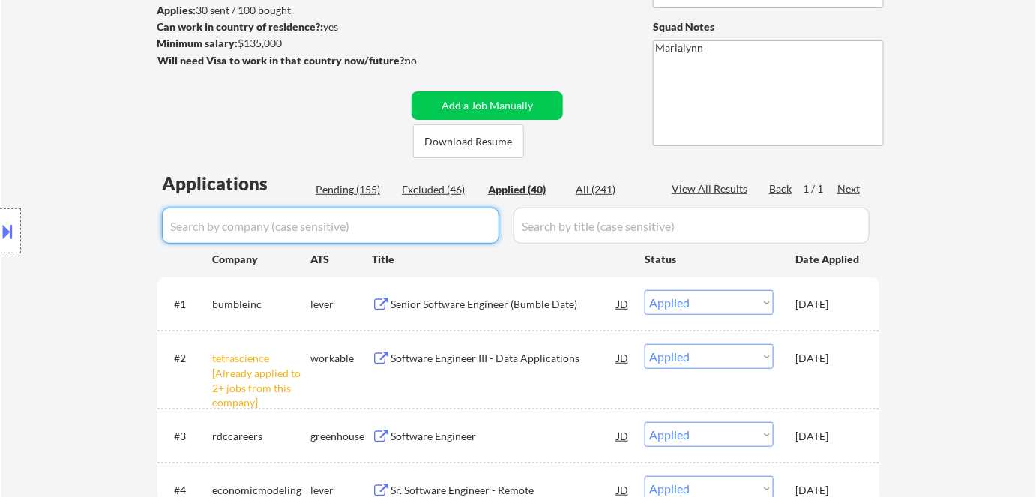
click at [387, 240] on input "input" at bounding box center [330, 226] width 337 height 36
paste input "castle"
type input "castle"
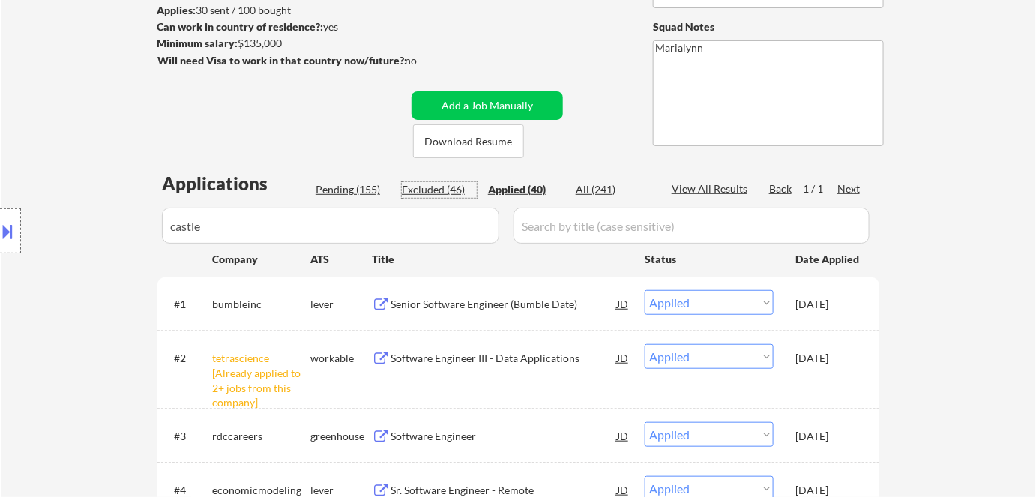
click at [445, 196] on div "Excluded (46)" at bounding box center [439, 189] width 75 height 15
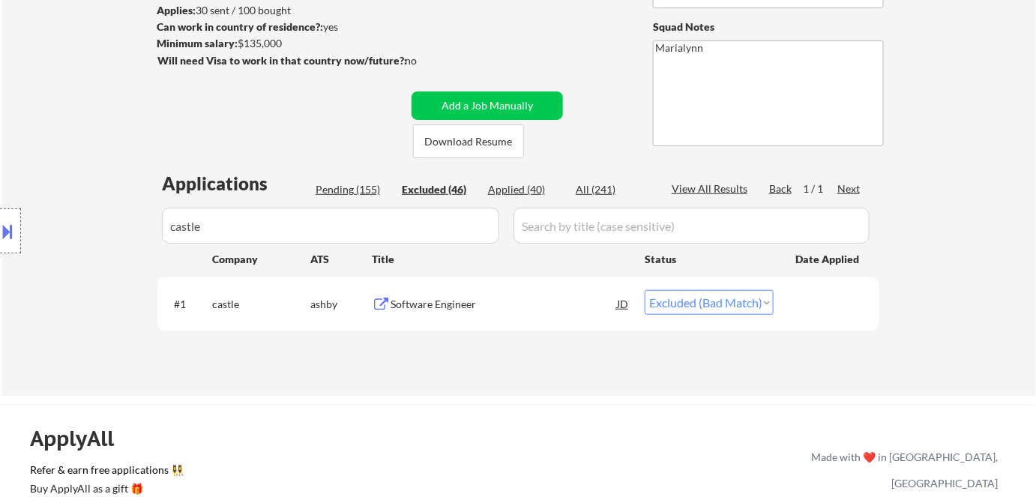
click at [735, 307] on select "Choose an option... Pending Applied Excluded (Questions) Excluded (Expired) Exc…" at bounding box center [709, 302] width 129 height 25
select select ""excluded__location_""
click at [645, 290] on select "Choose an option... Pending Applied Excluded (Questions) Excluded (Expired) Exc…" at bounding box center [709, 302] width 129 height 25
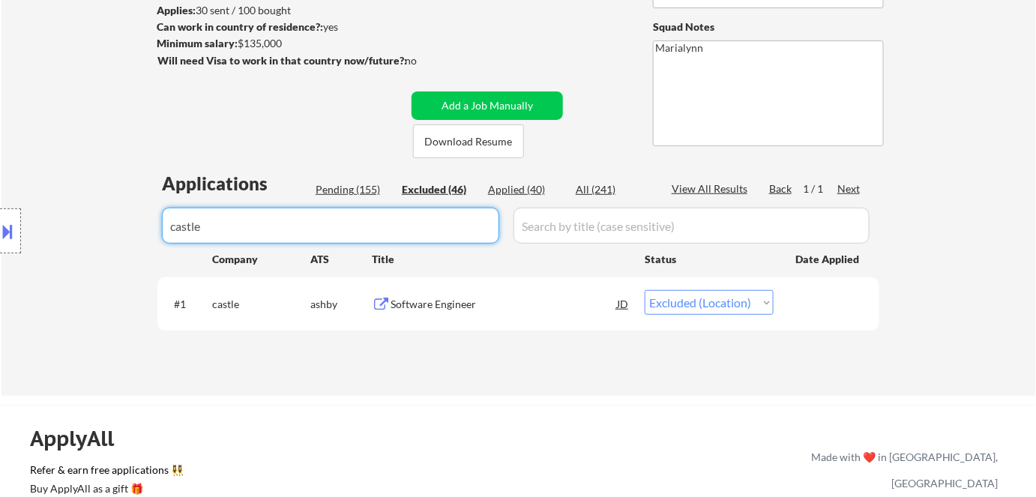
drag, startPoint x: 323, startPoint y: 223, endPoint x: 0, endPoint y: 262, distance: 325.6
click at [0, 234] on body "← Return to /applysquad Mailslurp Inbox Job Search Builder Saras Paudel User Em…" at bounding box center [518, 44] width 1036 height 497
select select ""excluded__bad_match_""
select select ""excluded""
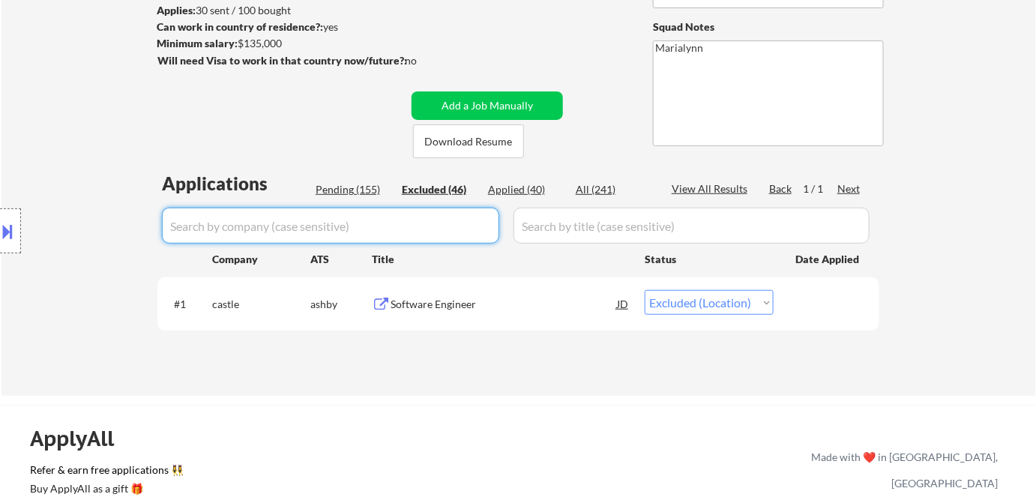
select select ""excluded__bad_match_""
select select ""excluded__expired_""
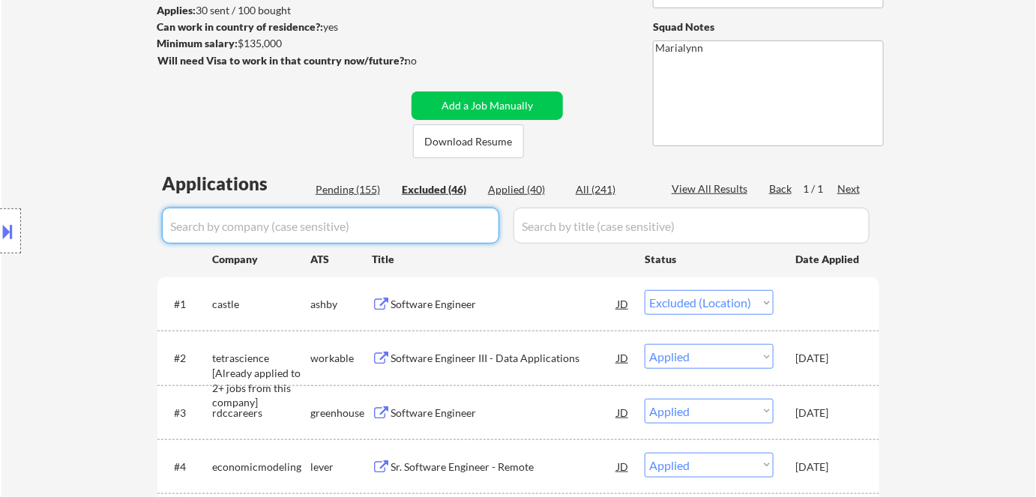
select select ""excluded__salary_""
select select ""excluded__bad_match_""
select select ""excluded__expired_""
select select ""excluded__bad_match_""
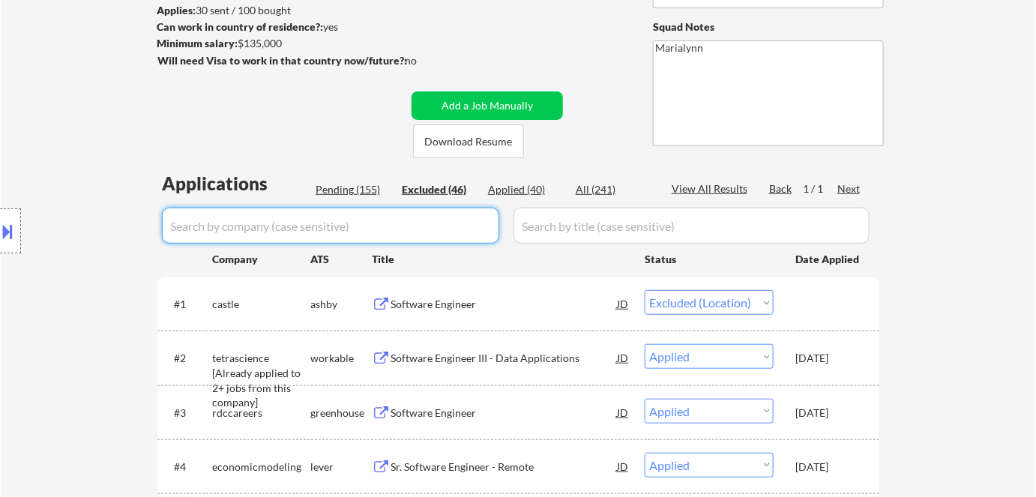
select select ""excluded__expired_""
select select ""excluded__bad_match_""
select select ""excluded__expired_""
select select ""excluded__bad_match_""
select select ""excluded""
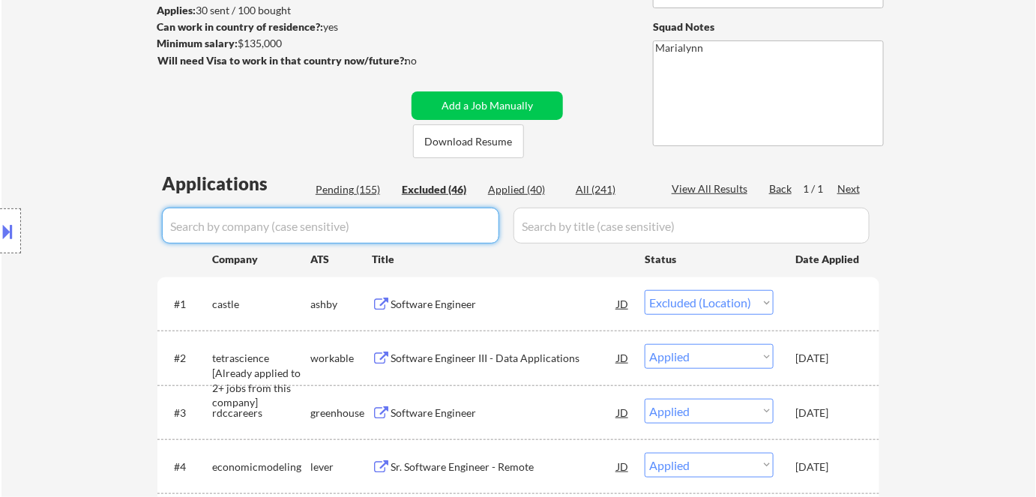
select select ""excluded__expired_""
select select ""excluded""
select select ""excluded__salary_""
select select ""excluded__expired_""
select select ""excluded__bad_match_""
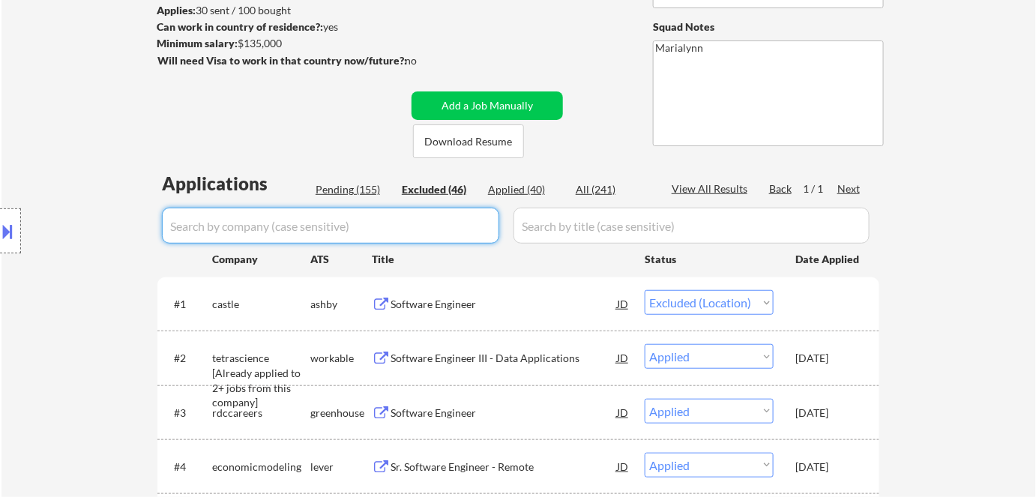
select select ""excluded""
select select ""excluded__bad_match_""
select select ""excluded__expired_""
select select ""excluded__bad_match_""
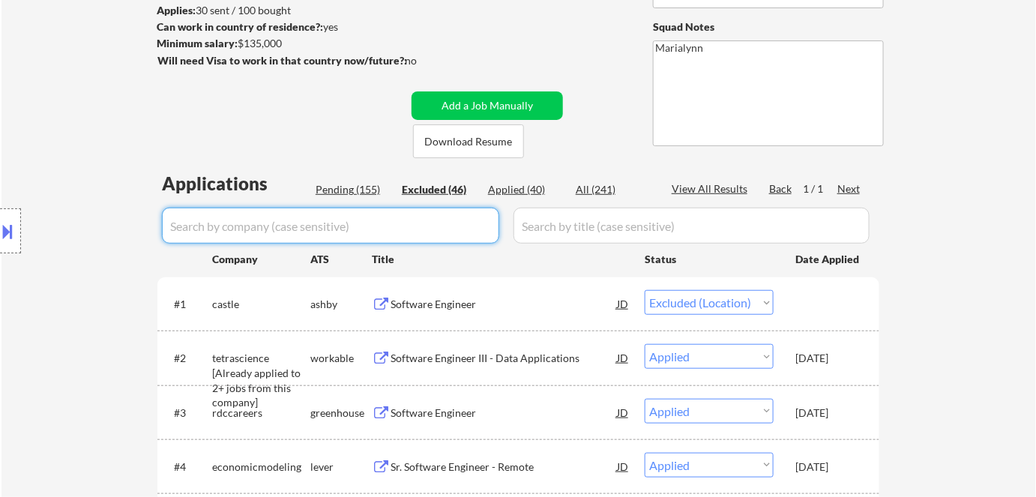
select select ""excluded__location_""
select select ""excluded__bad_match_""
select select ""excluded__expired_""
select select ""excluded__bad_match_""
select select ""excluded__expired_""
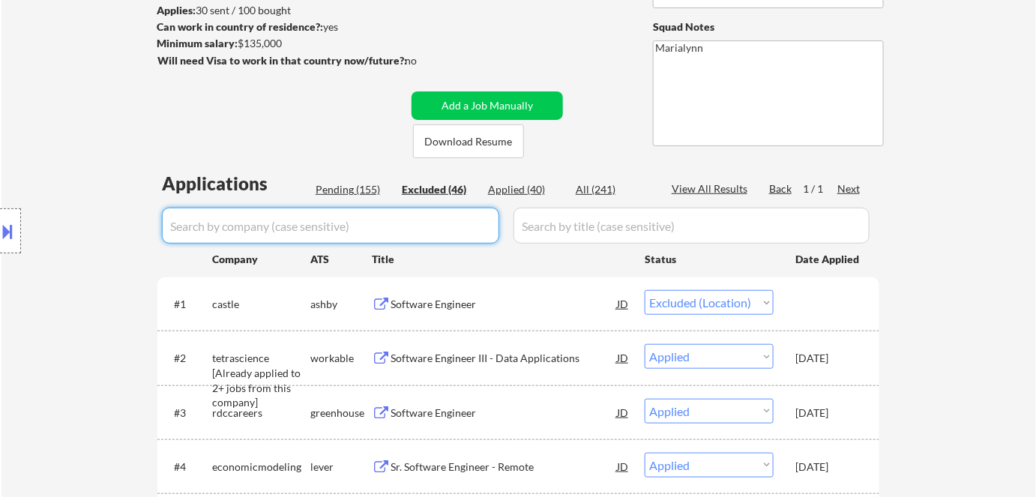
select select ""excluded""
select select ""excluded__expired_""
select select ""excluded__bad_match_""
select select ""excluded__expired_""
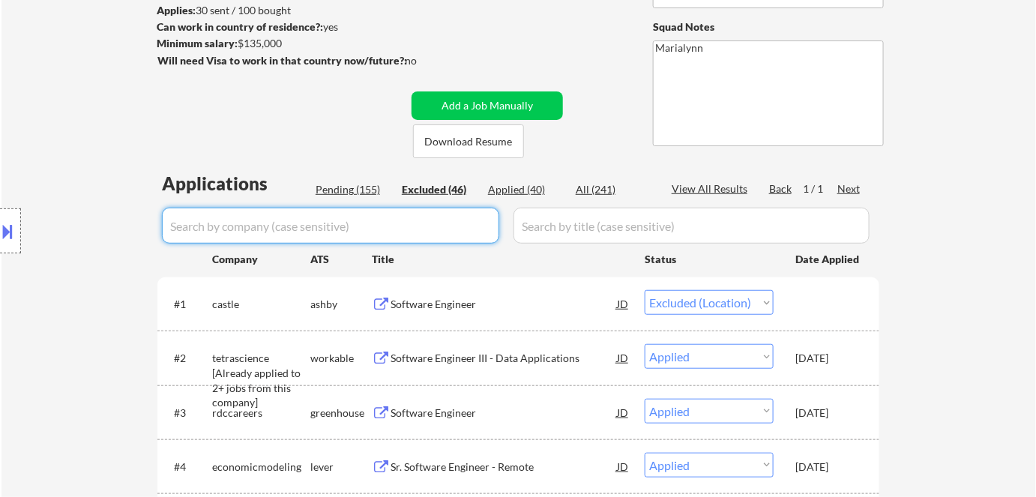
select select ""excluded__location_""
select select ""excluded__other_""
select select ""excluded""
select select ""excluded__expired_""
select select ""excluded__bad_match_""
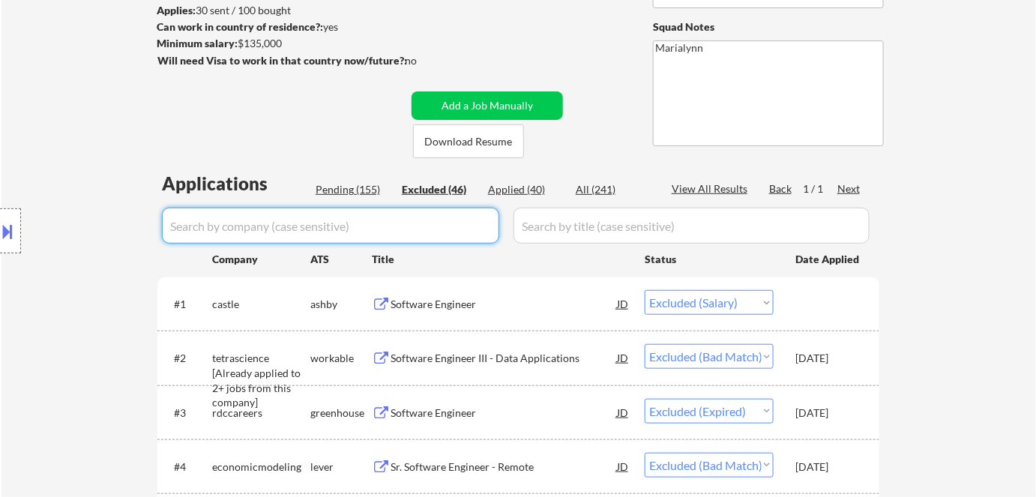
select select ""excluded__expired_""
select select ""excluded__location_""
select select ""excluded__bad_match_""
select select ""excluded__expired_""
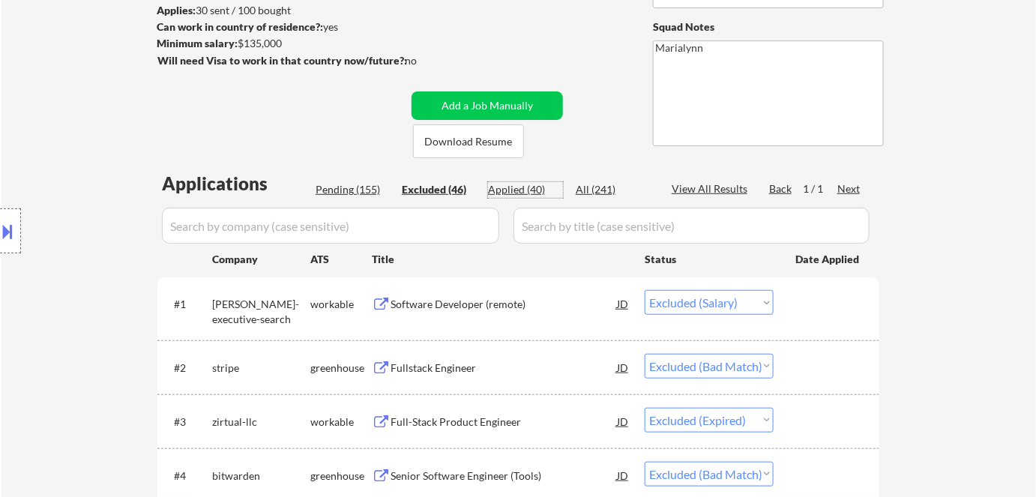
click at [506, 196] on div "Applied (40)" at bounding box center [525, 190] width 75 height 16
select select ""applied""
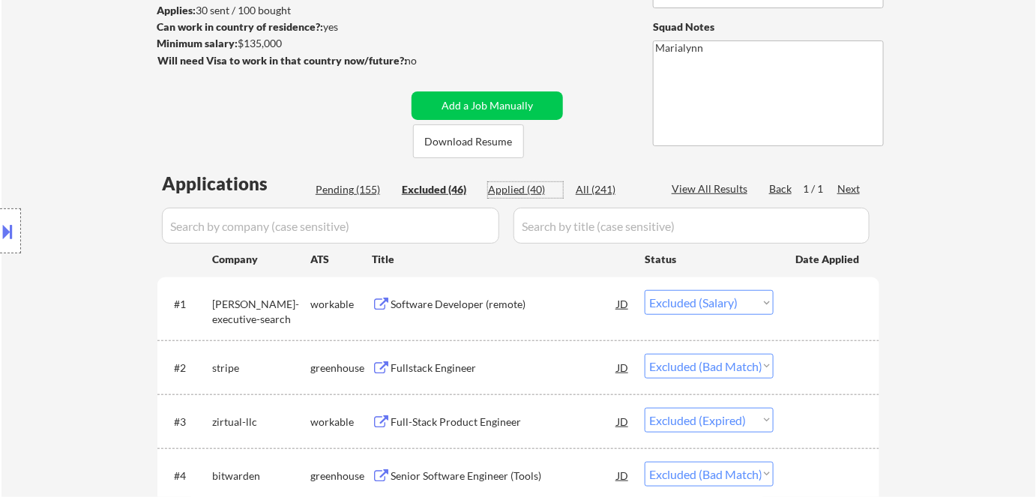
select select ""applied""
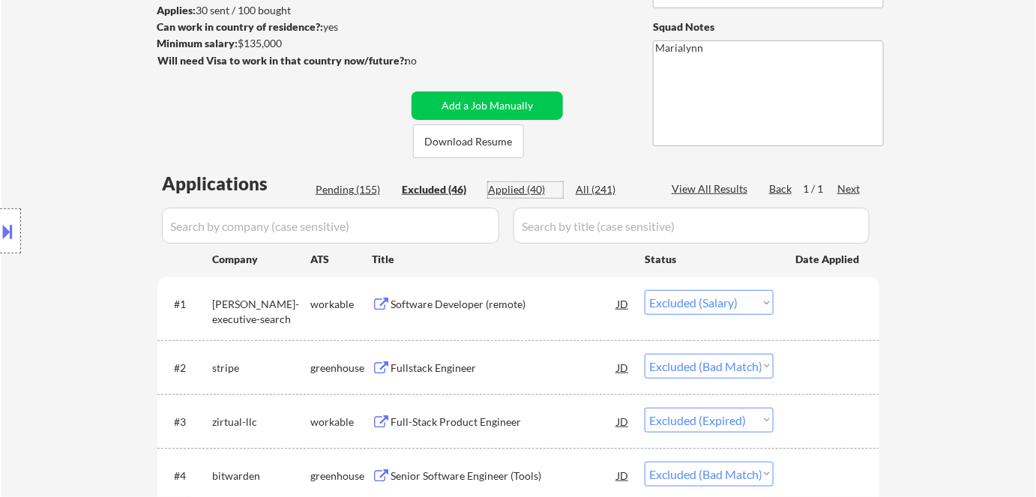
select select ""applied""
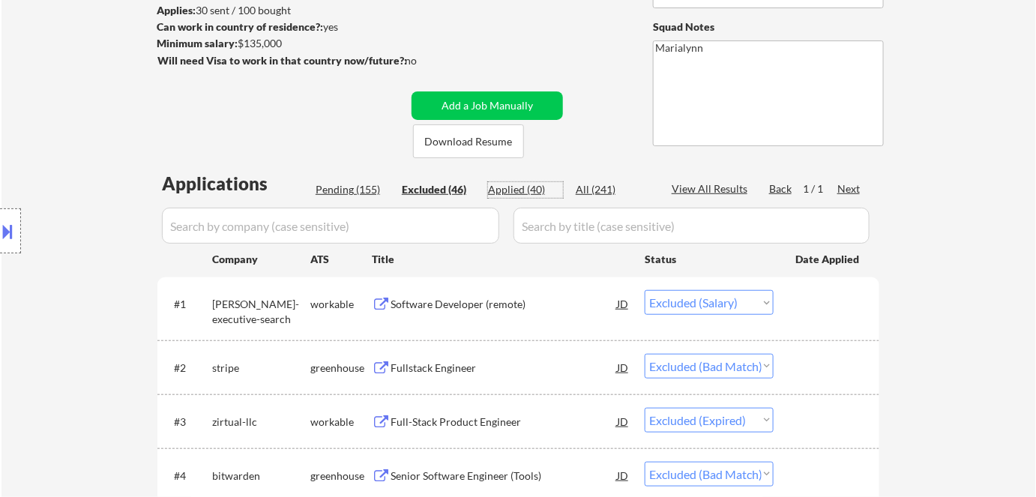
select select ""applied""
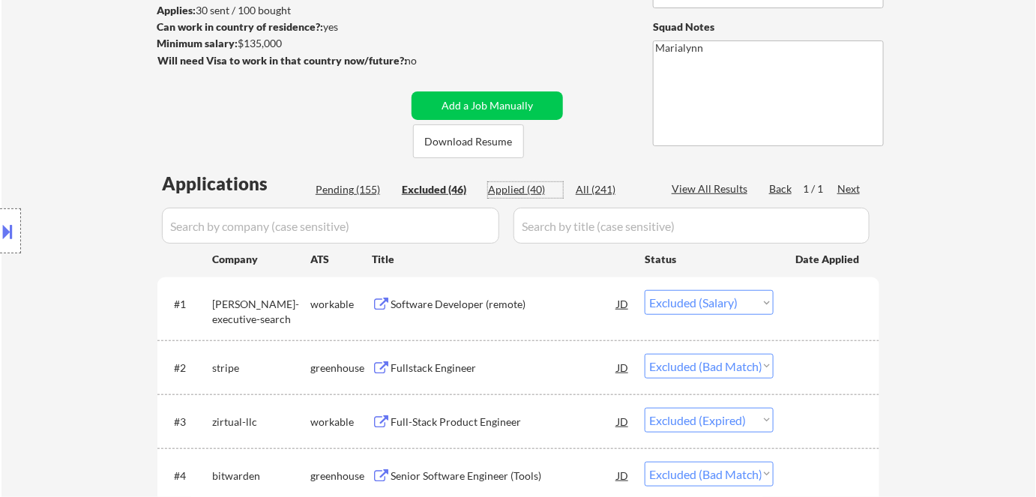
select select ""applied""
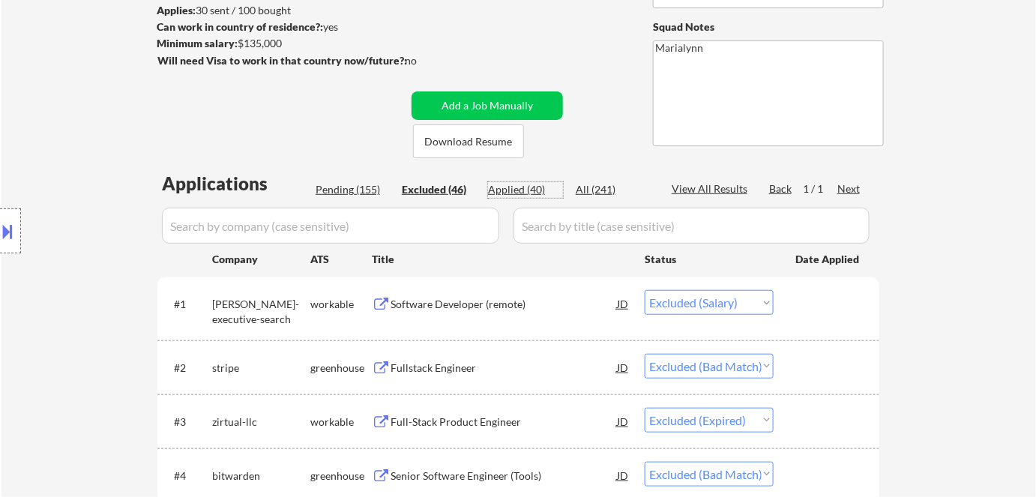
select select ""applied""
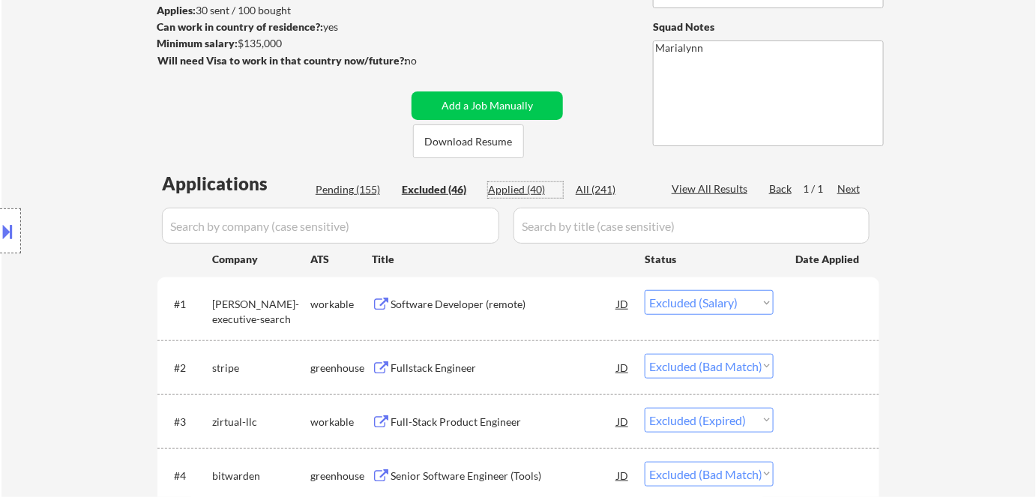
select select ""applied""
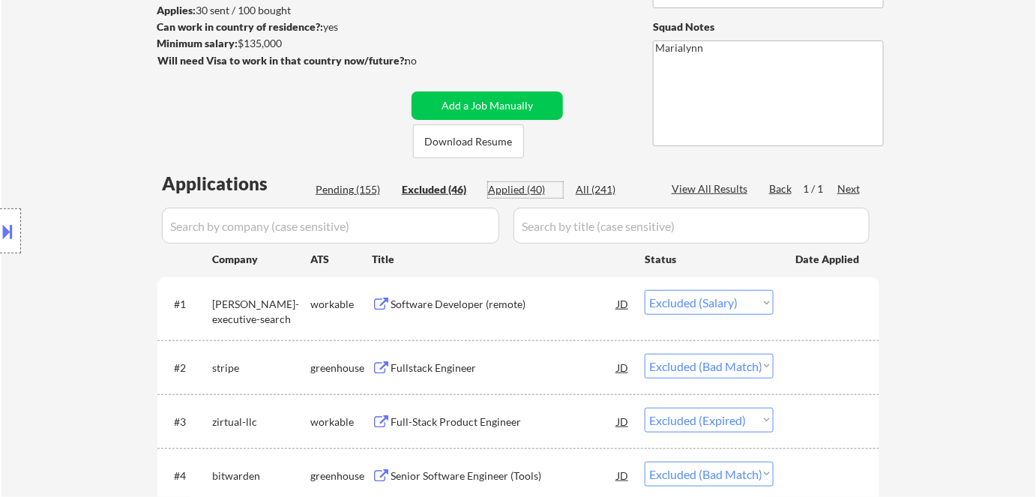
select select ""applied""
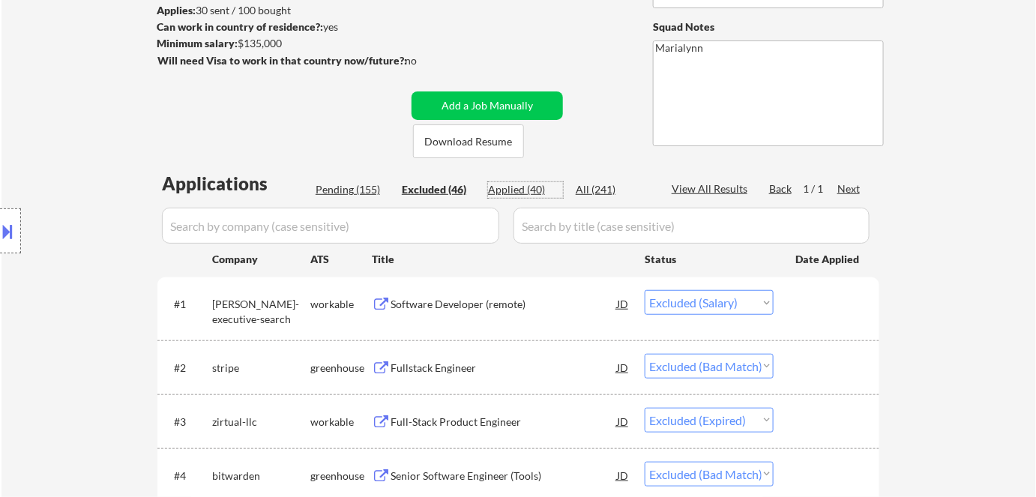
select select ""applied""
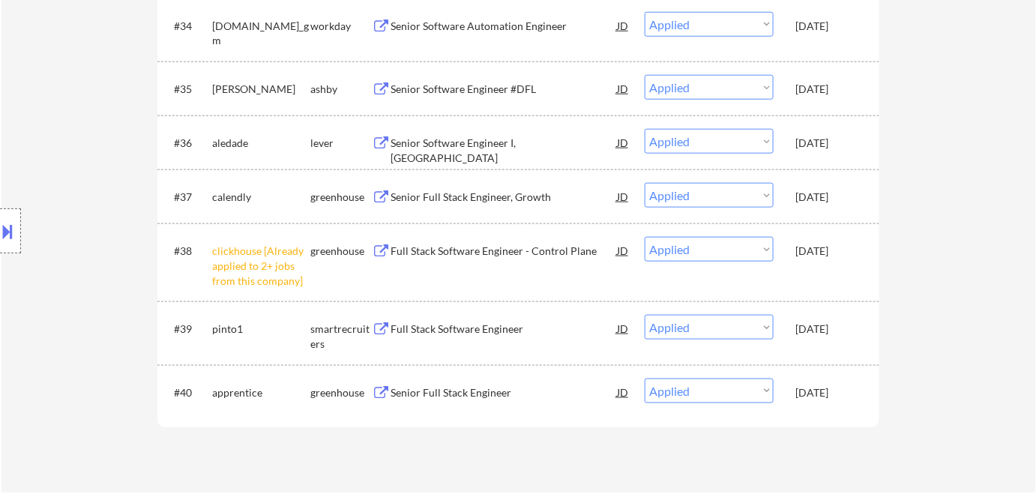
scroll to position [2454, 0]
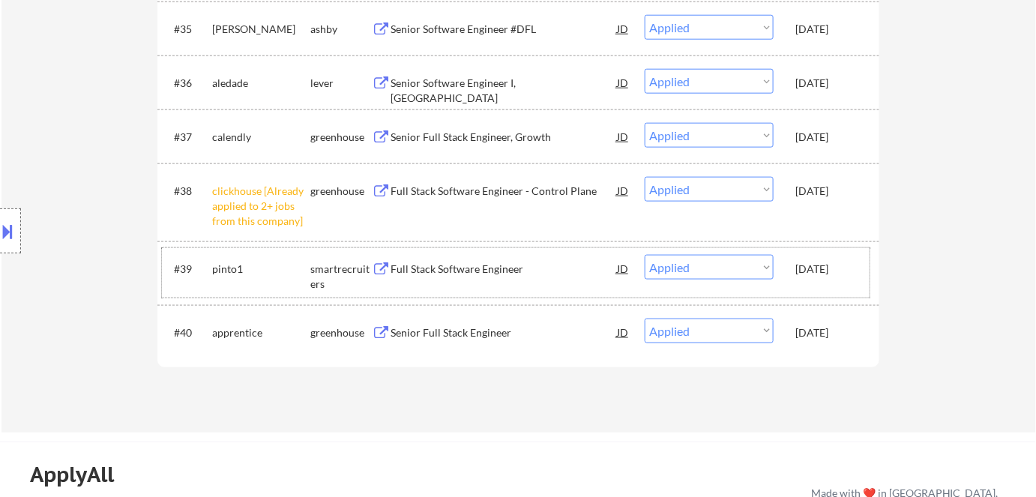
click at [816, 262] on div "Sep 1, 2025" at bounding box center [829, 269] width 66 height 15
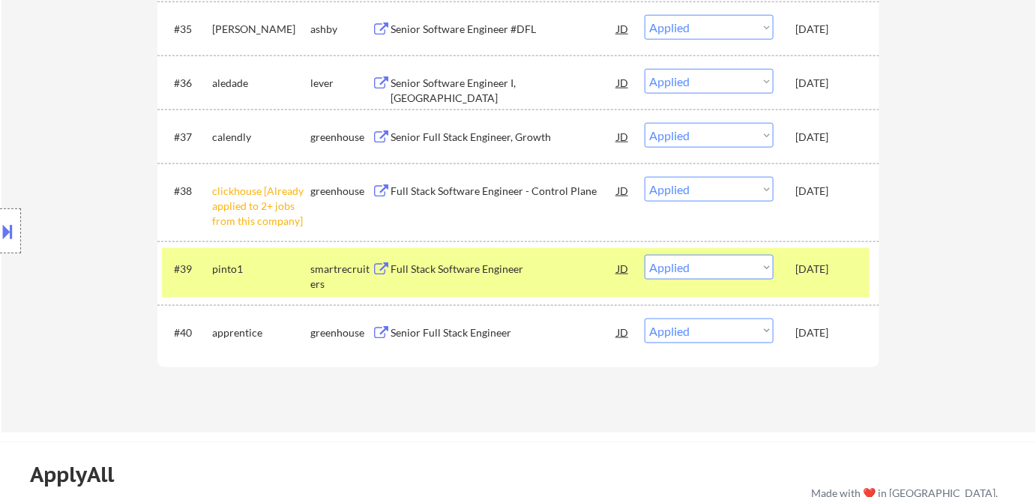
click at [814, 121] on div "#37 calendly greenhouse Senior Full Stack Engineer, Growth JD Choose an option.…" at bounding box center [516, 136] width 708 height 40
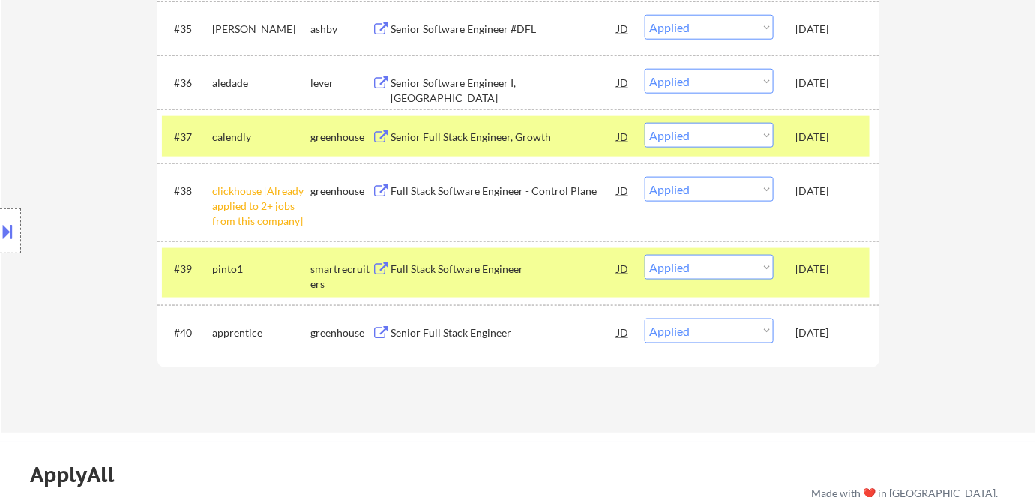
click at [809, 27] on div "Sep 1, 2025" at bounding box center [829, 29] width 66 height 15
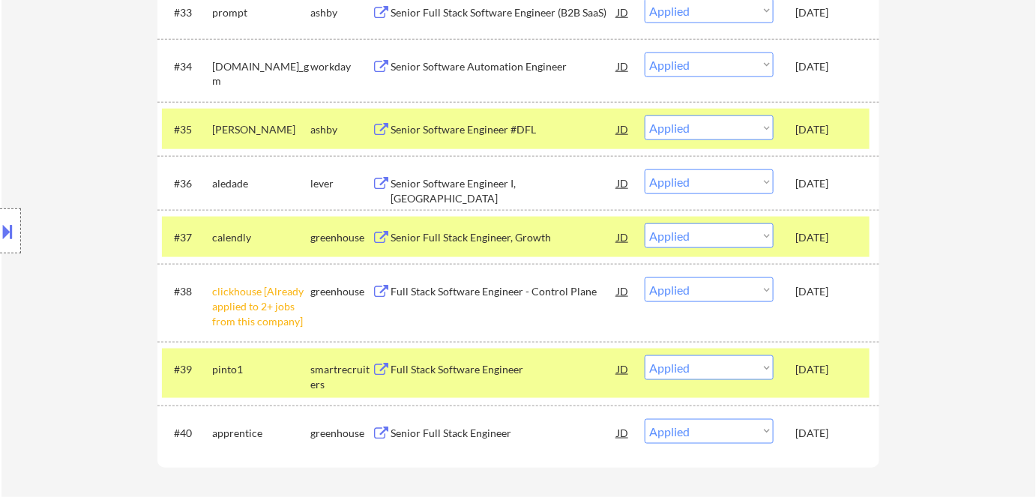
scroll to position [2250, 0]
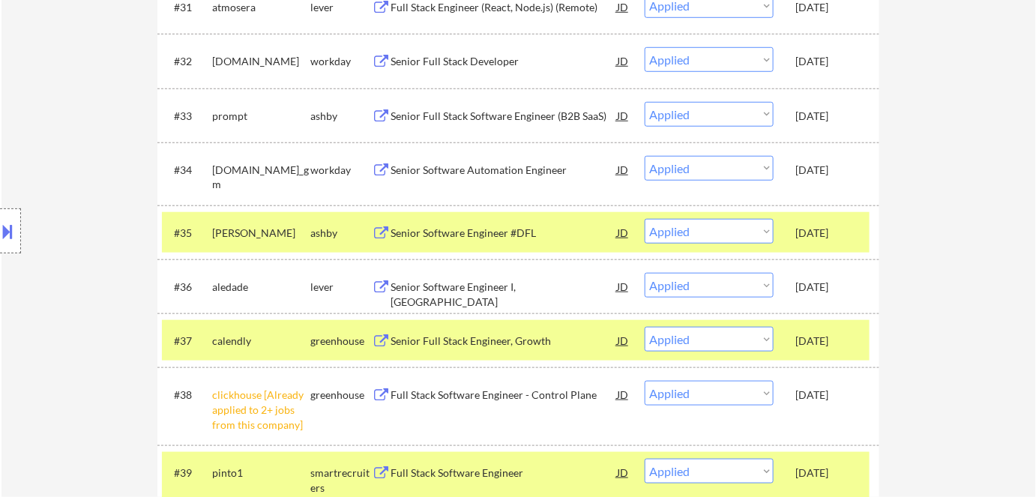
click at [823, 115] on div "Sep 1, 2025" at bounding box center [829, 116] width 66 height 15
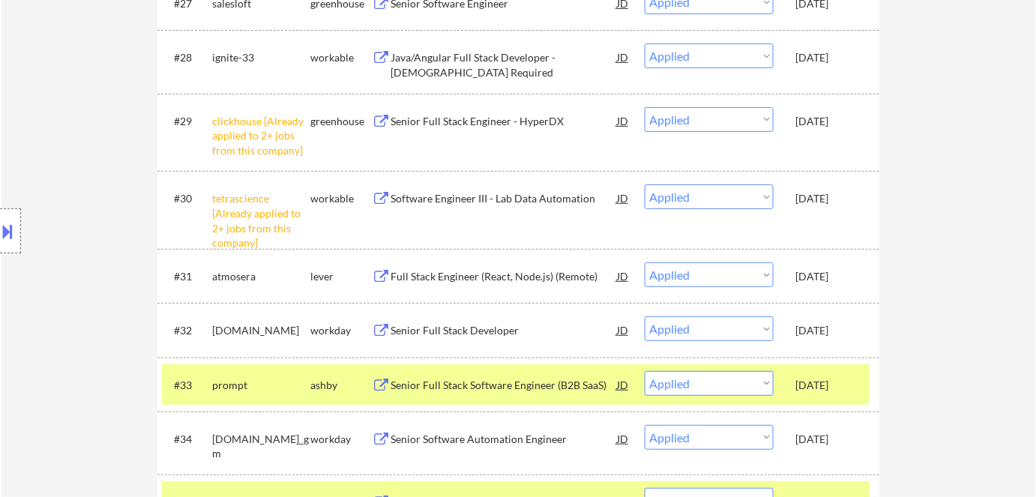
scroll to position [1977, 0]
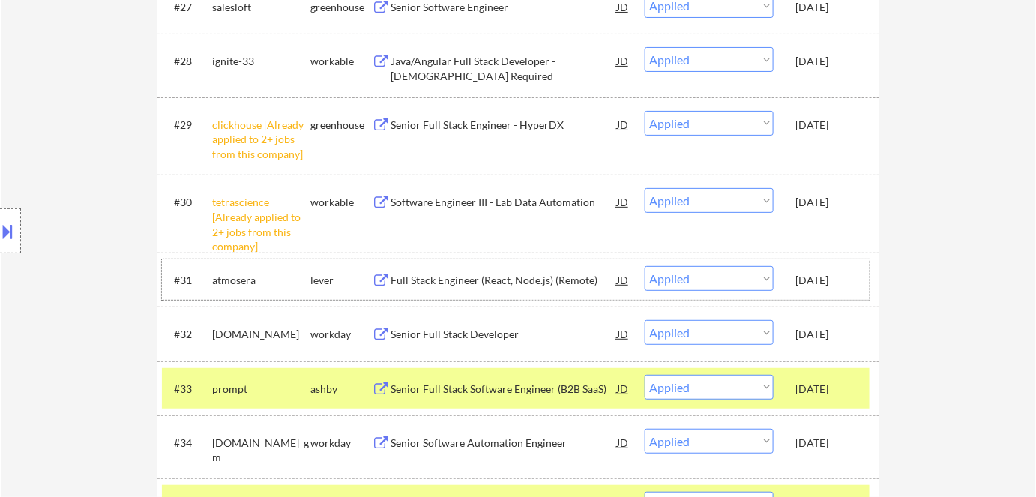
click at [832, 284] on div "Sep 1, 2025" at bounding box center [829, 280] width 66 height 15
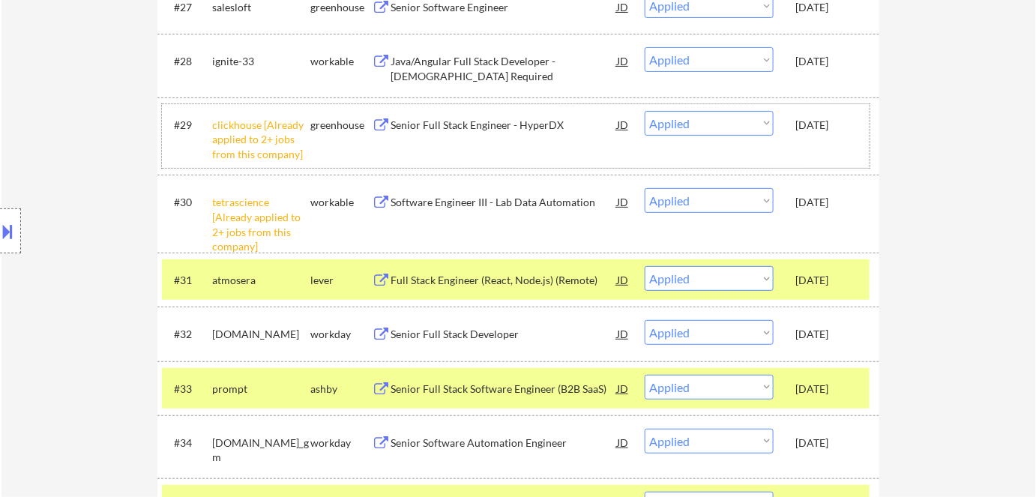
click at [810, 128] on div "Sep 1, 2025" at bounding box center [829, 125] width 66 height 15
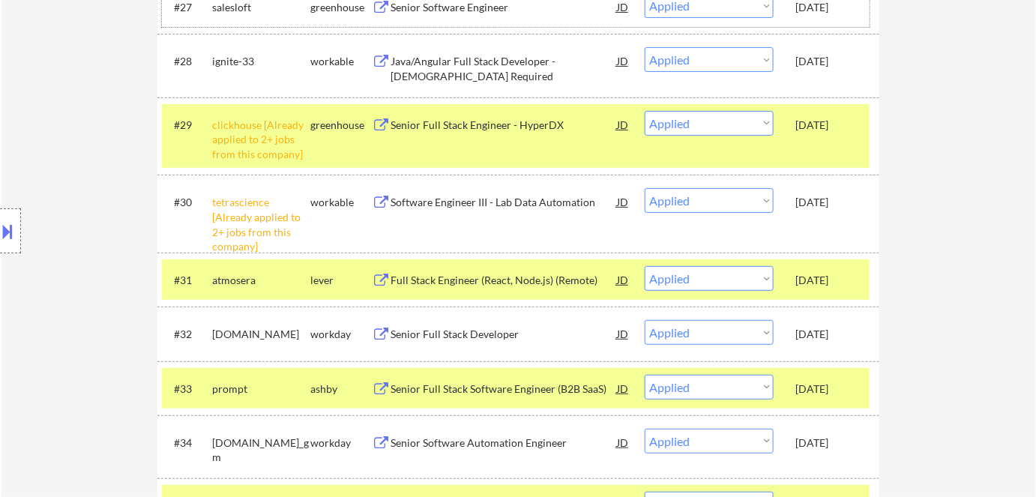
click at [814, 1] on div "Sep 1, 2025" at bounding box center [829, 7] width 66 height 15
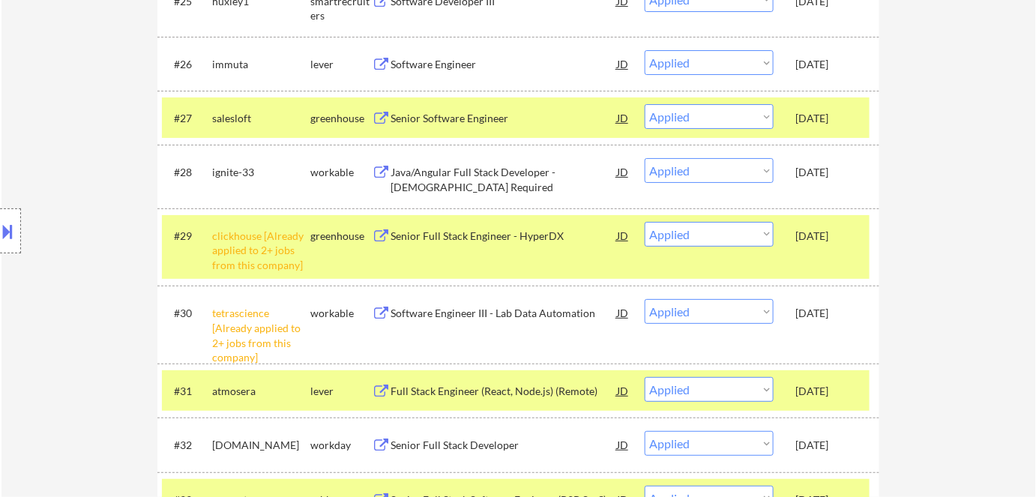
scroll to position [1772, 0]
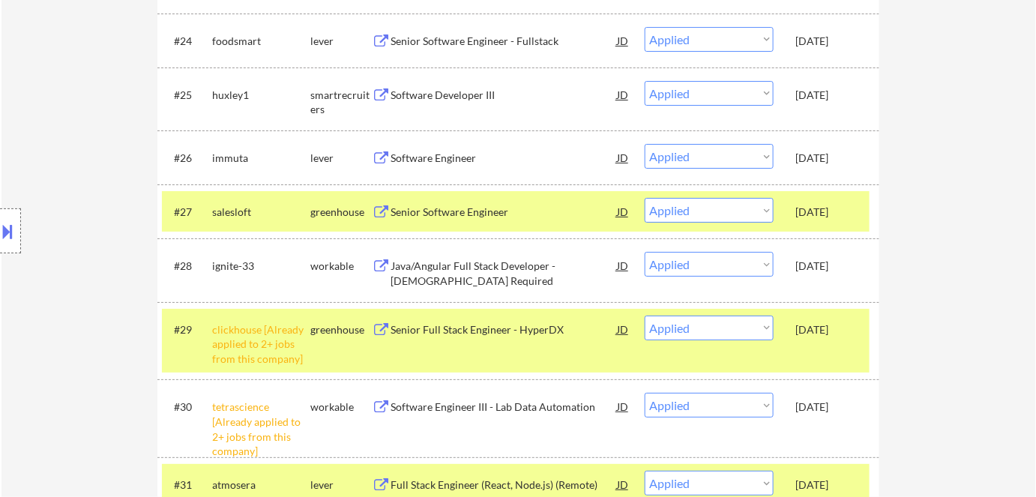
click at [821, 94] on div "Sep 1, 2025" at bounding box center [829, 95] width 66 height 15
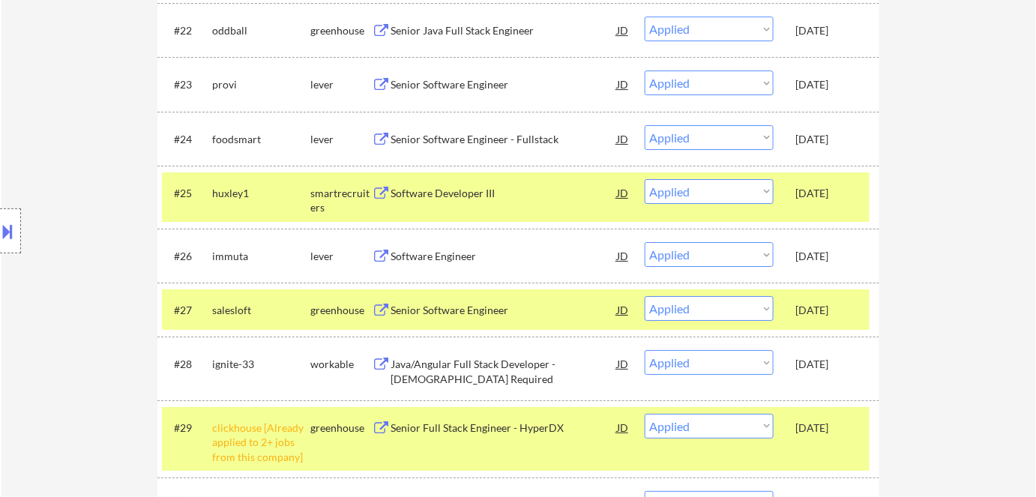
scroll to position [1636, 0]
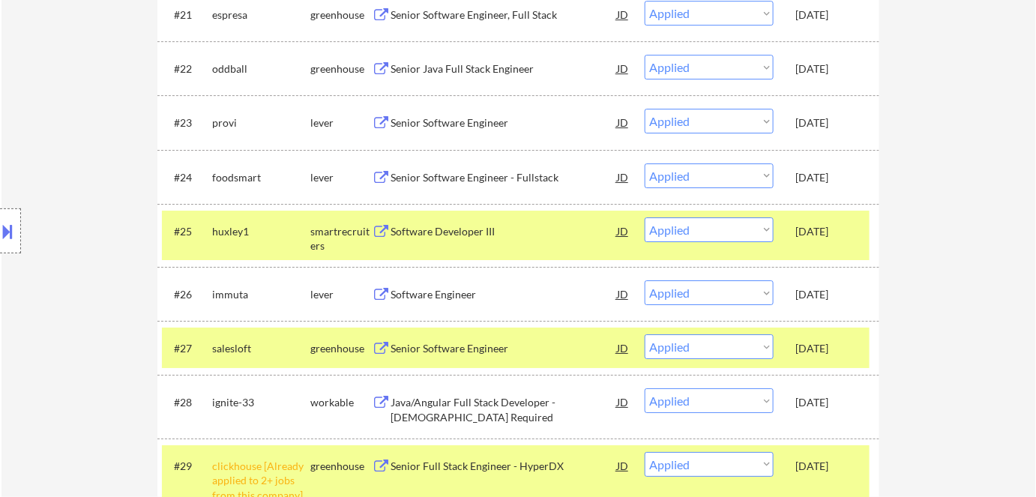
click at [828, 124] on div "Sep 1, 2025" at bounding box center [829, 122] width 66 height 15
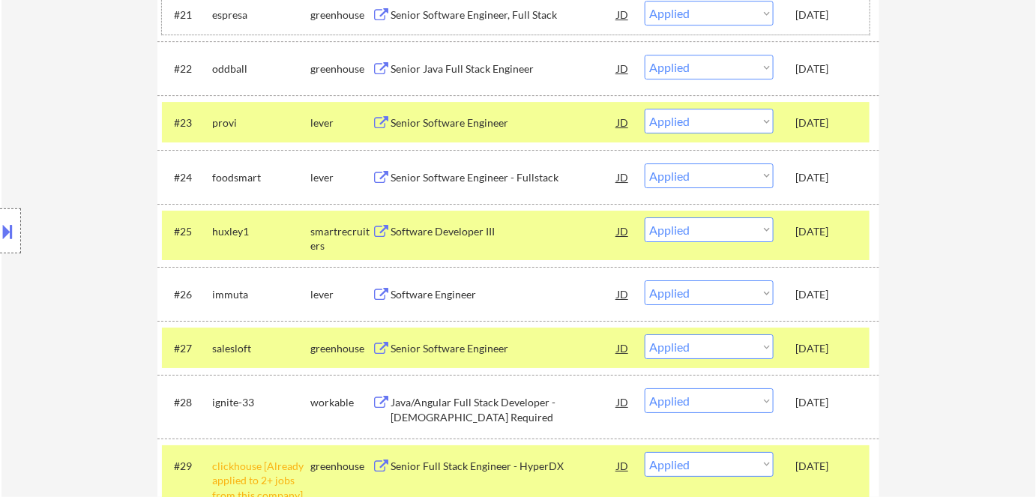
click at [825, 18] on div "Sep 1, 2025" at bounding box center [829, 14] width 66 height 15
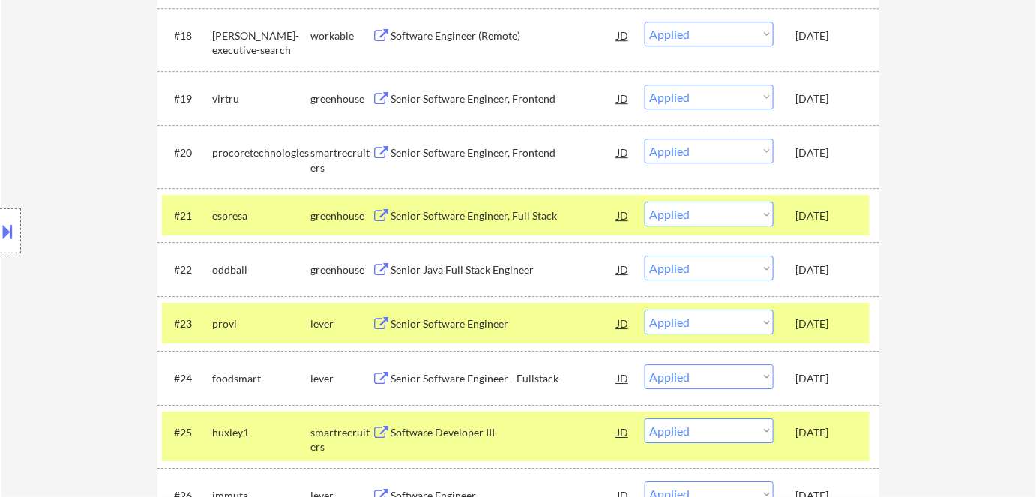
scroll to position [1432, 0]
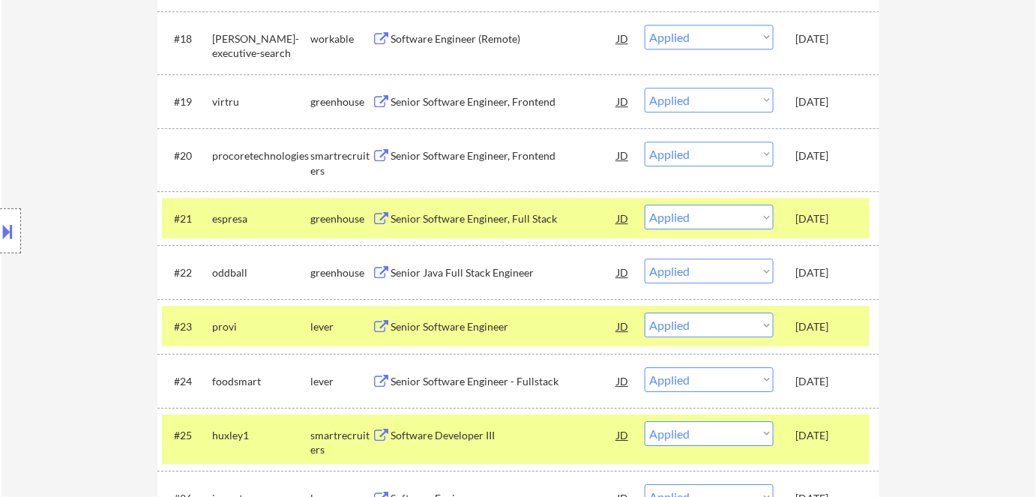
click at [828, 104] on div "Sep 1, 2025" at bounding box center [829, 101] width 66 height 15
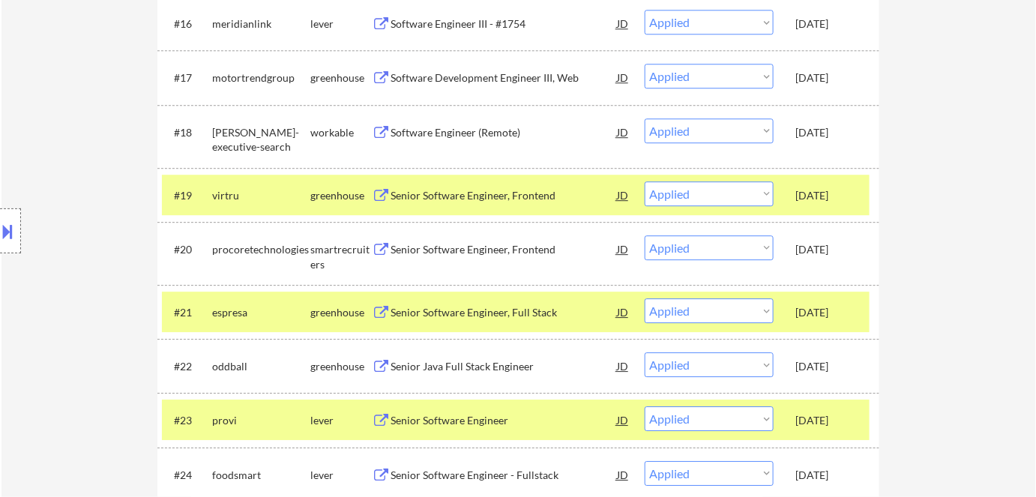
scroll to position [1227, 0]
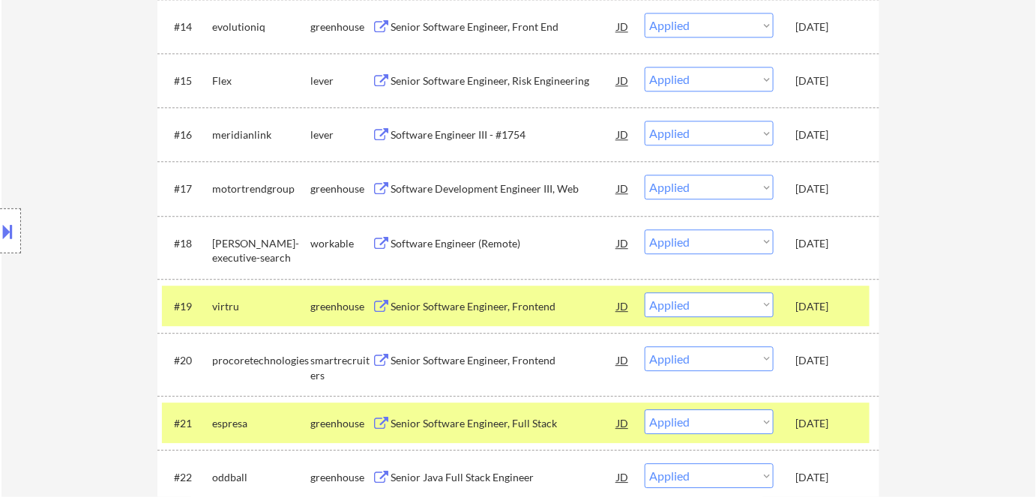
click at [827, 186] on div "Sep 1, 2025" at bounding box center [829, 188] width 66 height 15
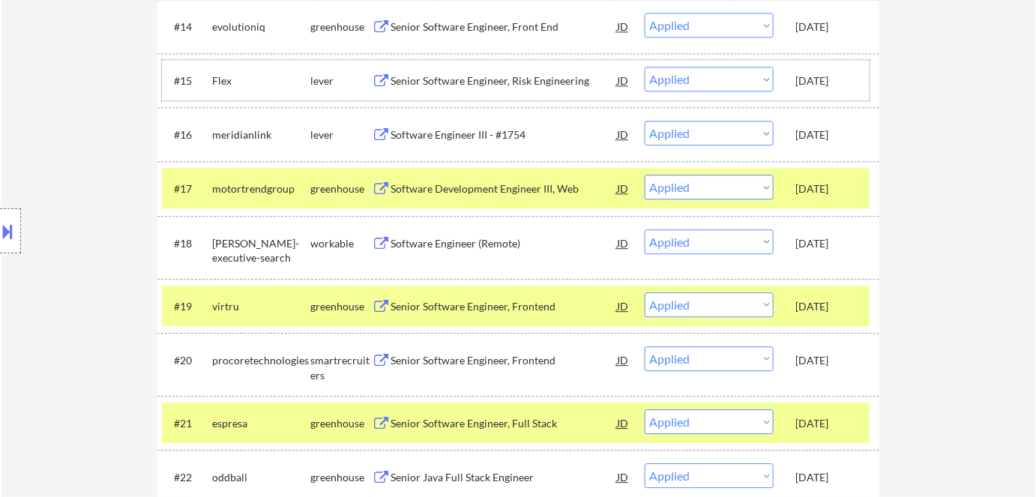
click at [817, 80] on div "Sep 1, 2025" at bounding box center [829, 80] width 66 height 15
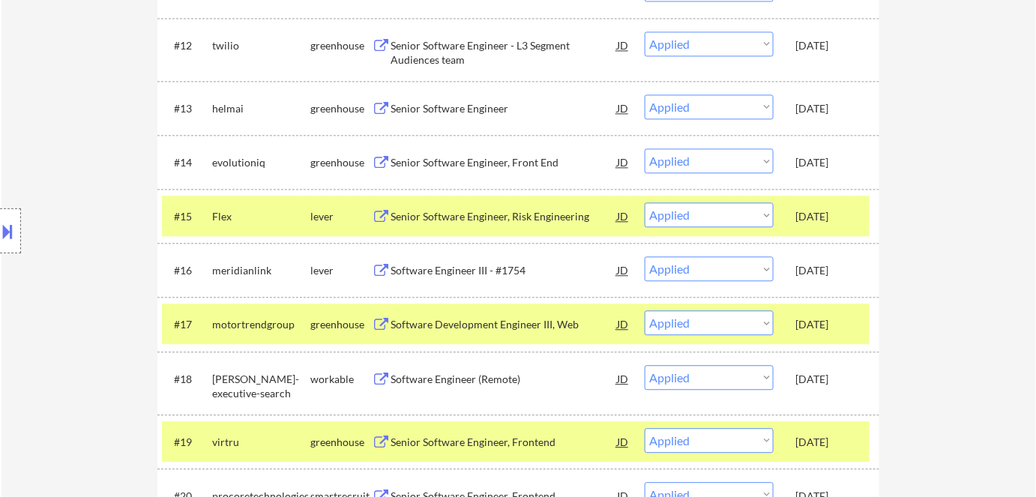
scroll to position [1090, 0]
click at [816, 102] on div "Sep 1, 2025" at bounding box center [829, 109] width 66 height 15
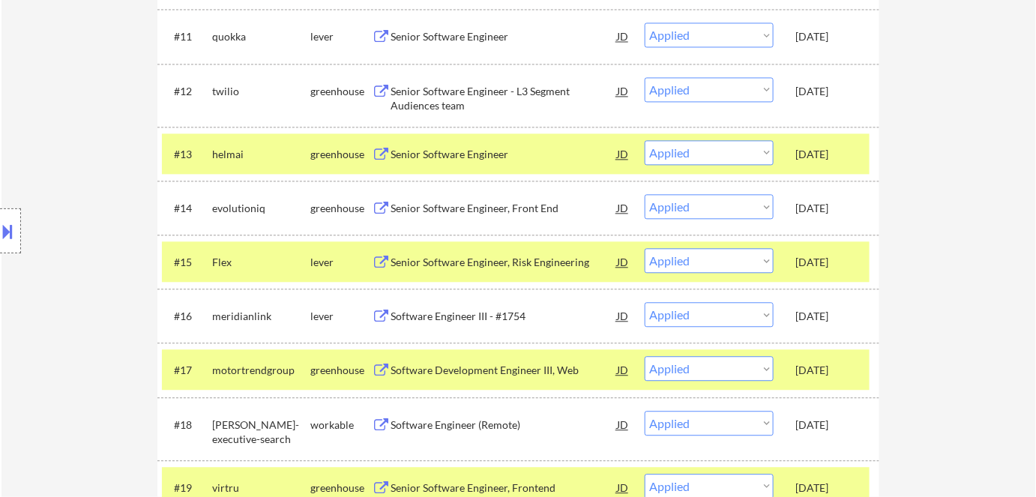
scroll to position [1022, 0]
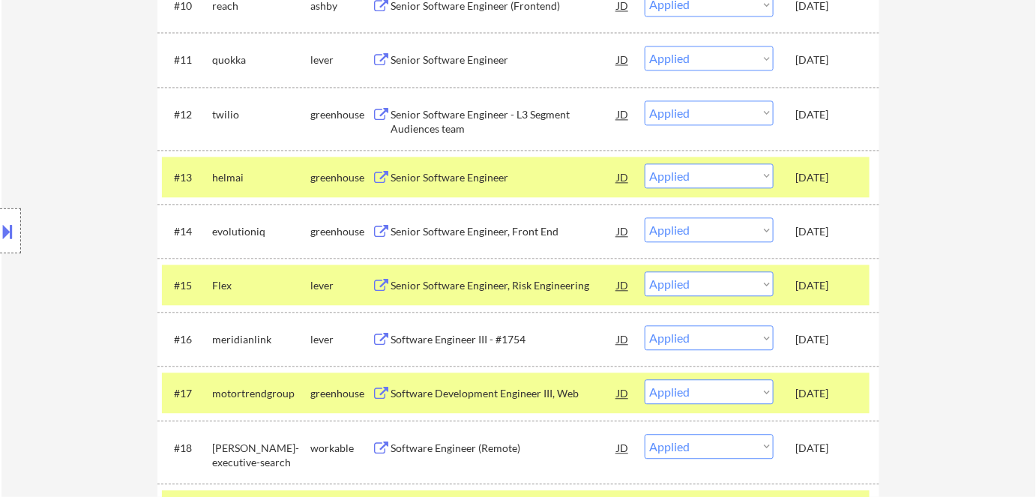
click at [820, 57] on div "Sep 1, 2025" at bounding box center [829, 59] width 66 height 15
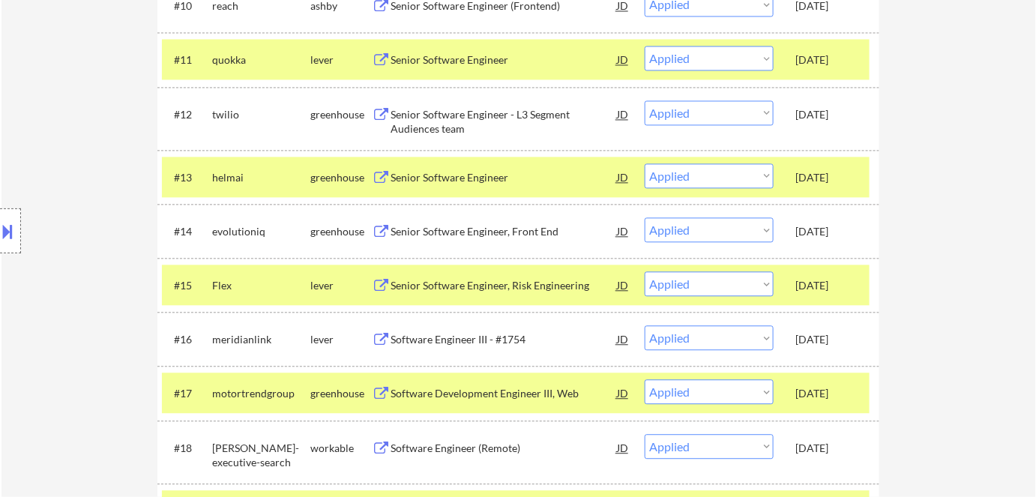
scroll to position [817, 0]
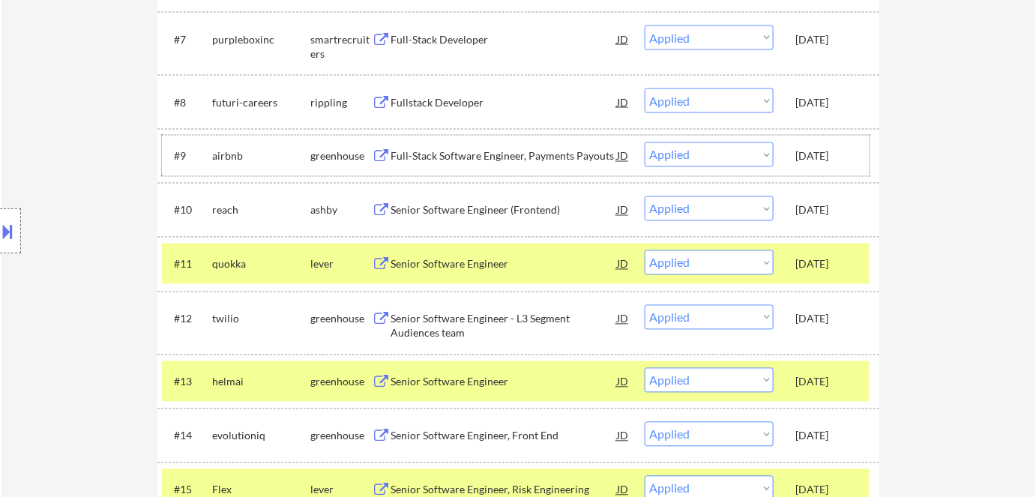
drag, startPoint x: 824, startPoint y: 154, endPoint x: 816, endPoint y: 122, distance: 32.6
click at [824, 151] on div "Sep 1, 2025" at bounding box center [829, 156] width 66 height 15
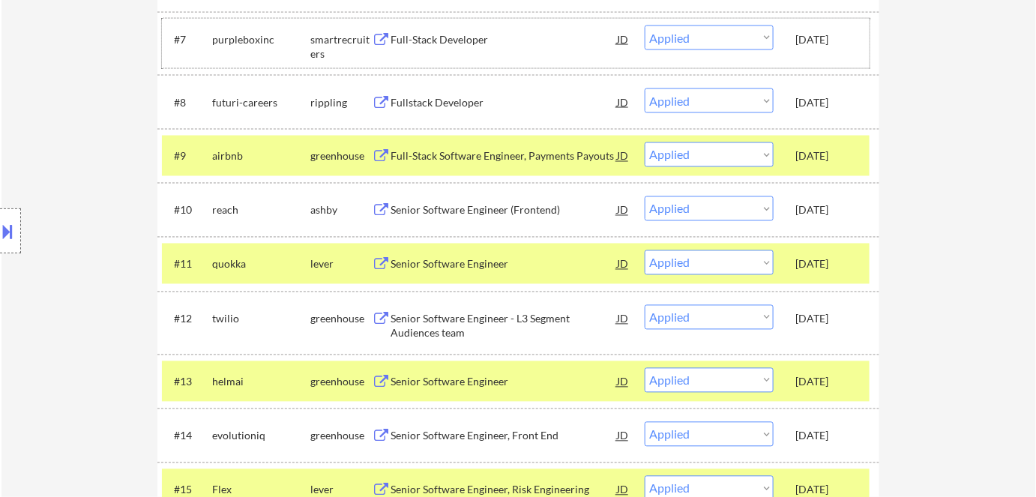
drag, startPoint x: 814, startPoint y: 39, endPoint x: 817, endPoint y: 46, distance: 8.4
click at [814, 40] on div "Sep 1, 2025" at bounding box center [829, 39] width 66 height 15
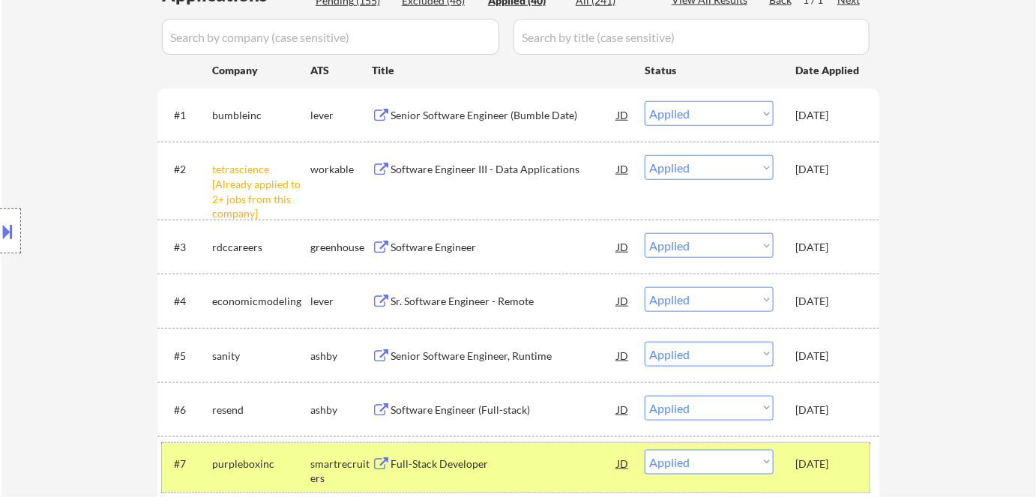
scroll to position [477, 0]
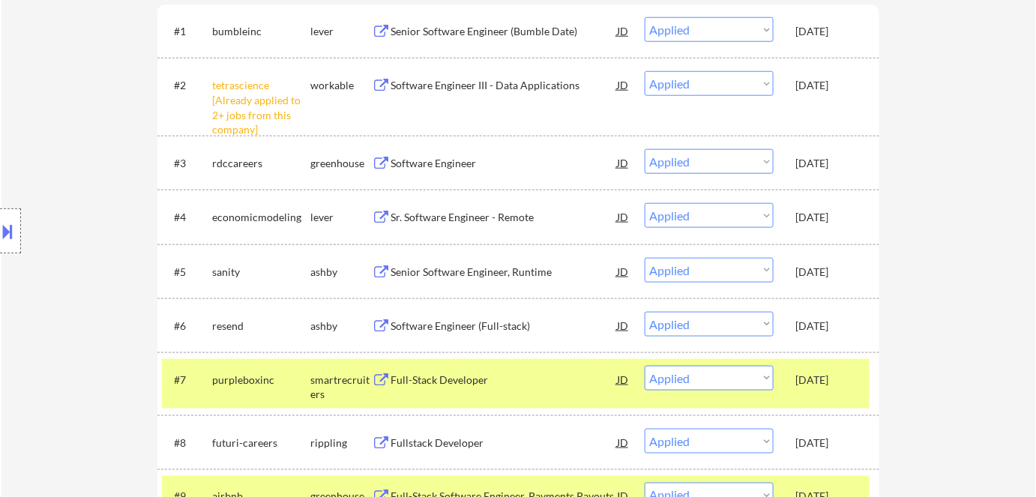
select select ""applied""
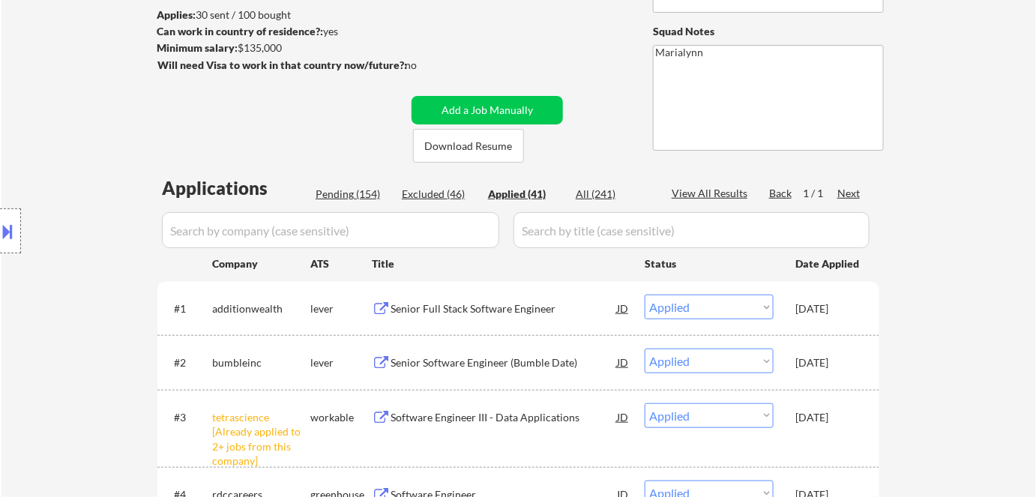
scroll to position [204, 0]
